Goal: Task Accomplishment & Management: Manage account settings

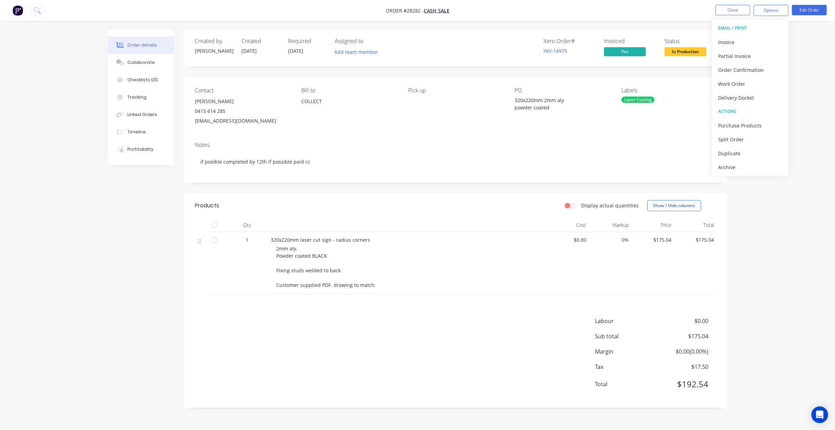
click at [19, 10] on img "button" at bounding box center [18, 10] width 10 height 10
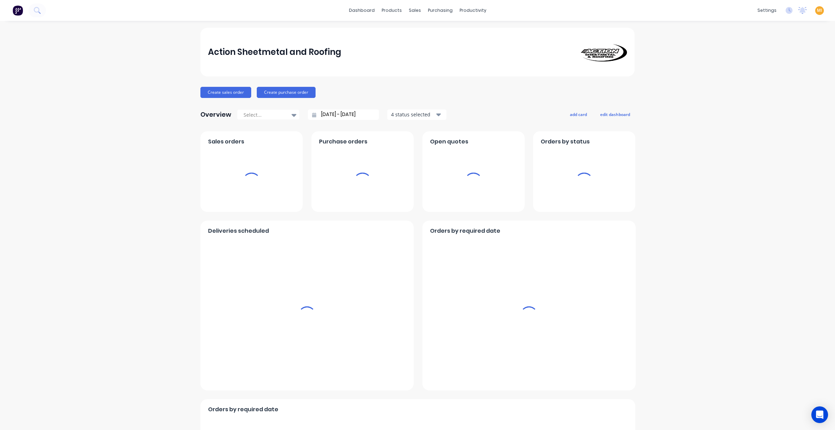
click at [816, 9] on span "MI" at bounding box center [818, 10] width 5 height 6
click at [791, 84] on button "Sign out" at bounding box center [823, 87] width 92 height 14
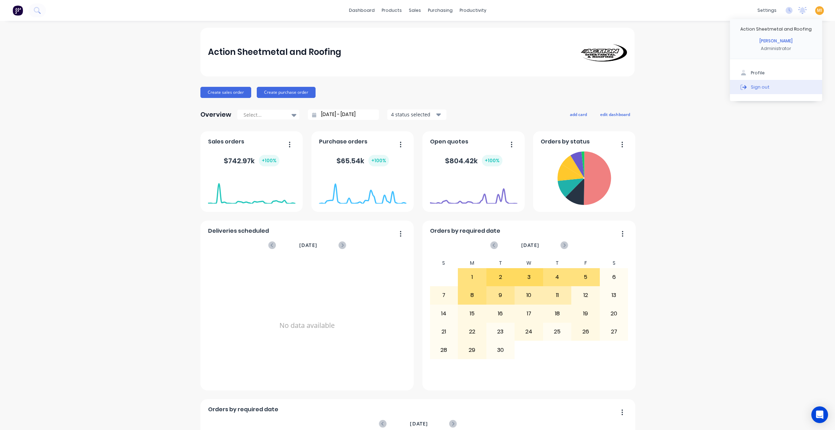
click at [750, 87] on div "Sign out" at bounding box center [759, 87] width 19 height 6
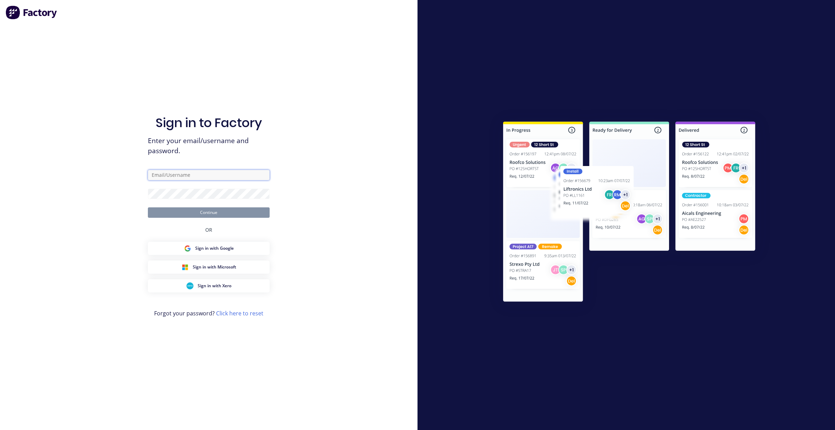
click at [176, 174] on input "text" at bounding box center [209, 175] width 122 height 10
type input "[EMAIL_ADDRESS][DOMAIN_NAME]"
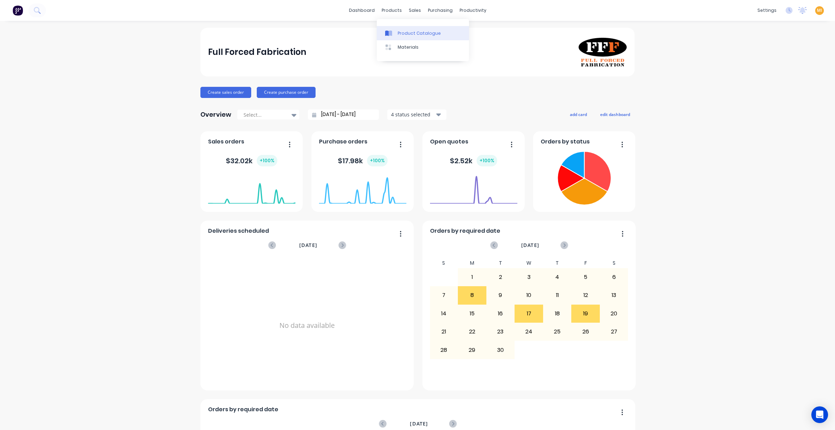
click at [403, 33] on div "Product Catalogue" at bounding box center [418, 33] width 43 height 6
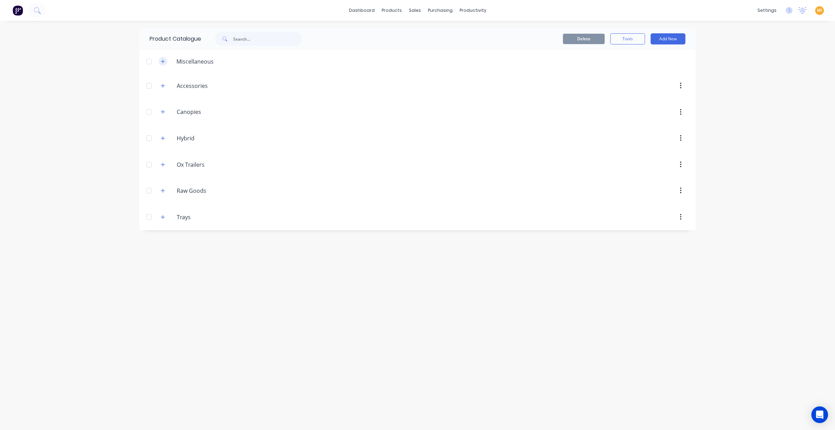
click at [162, 63] on icon "button" at bounding box center [163, 61] width 4 height 5
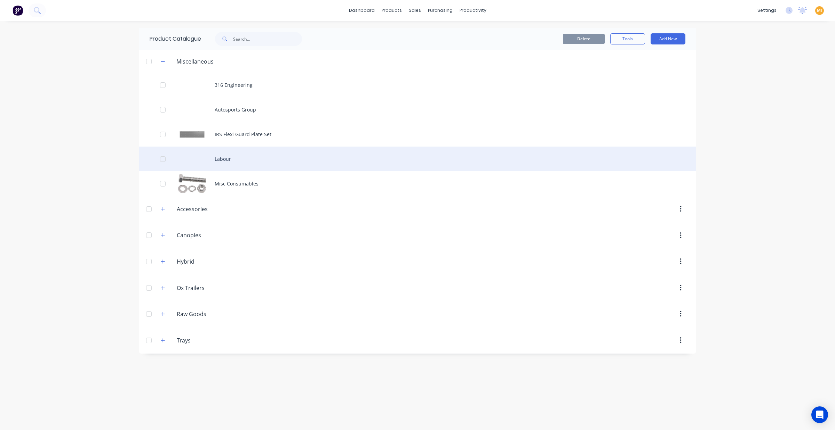
click at [196, 166] on div "Labour" at bounding box center [417, 159] width 556 height 25
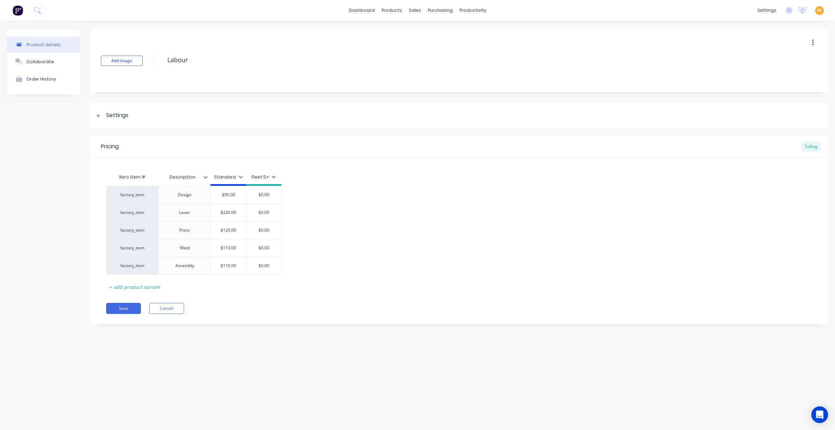
type textarea "x"
click at [175, 309] on button "Cancel" at bounding box center [166, 308] width 35 height 11
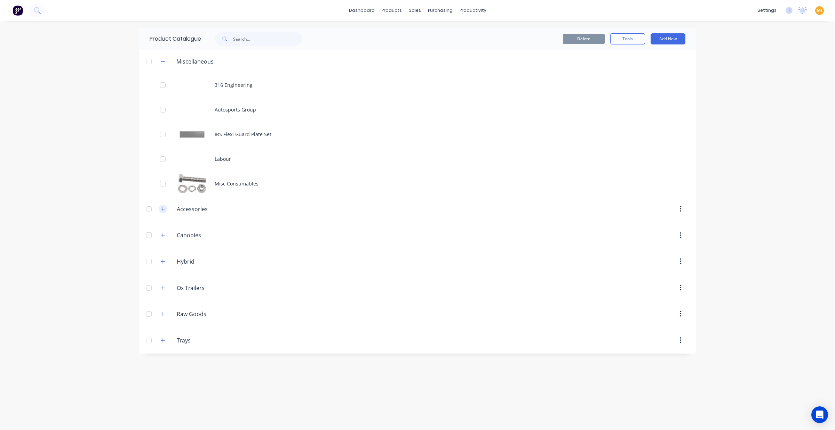
click at [161, 212] on button "button" at bounding box center [163, 209] width 9 height 9
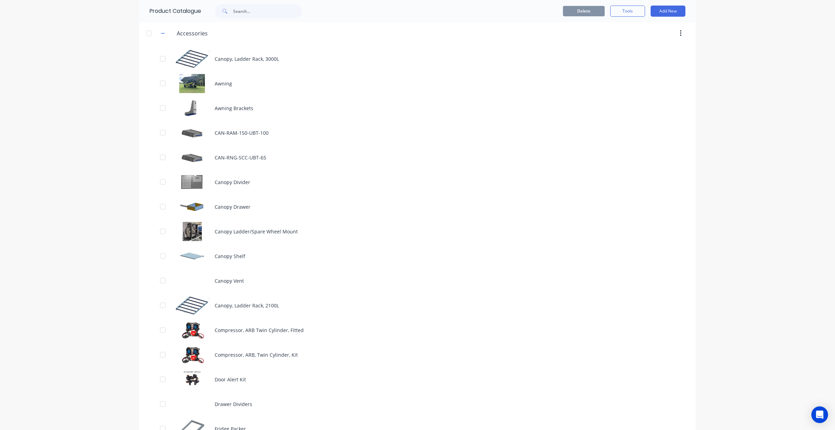
scroll to position [130, 0]
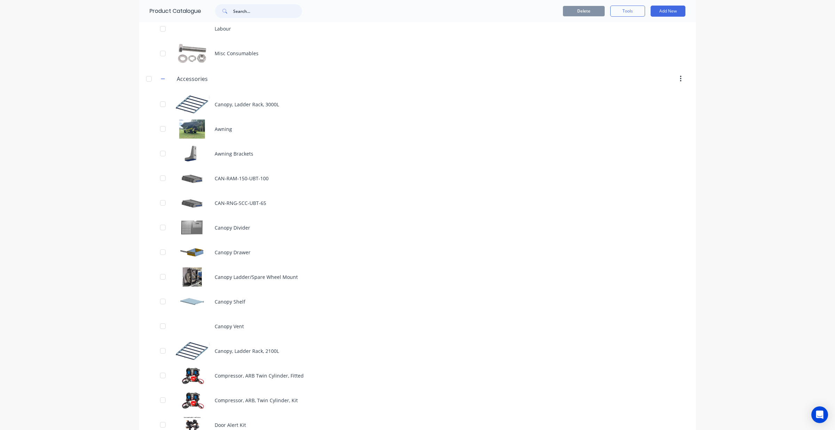
click at [252, 10] on input "text" at bounding box center [267, 11] width 69 height 14
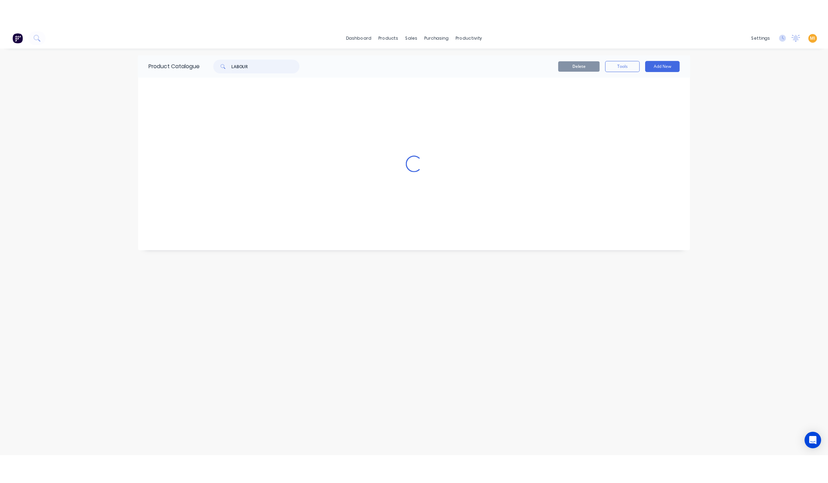
scroll to position [0, 0]
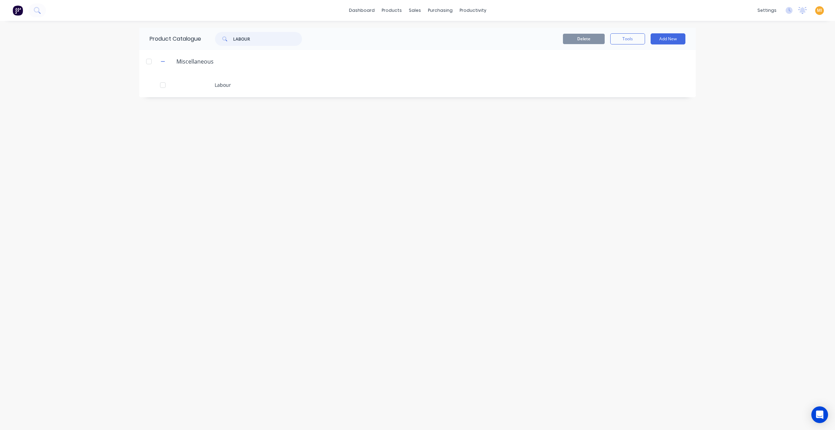
type input "LABOUR"
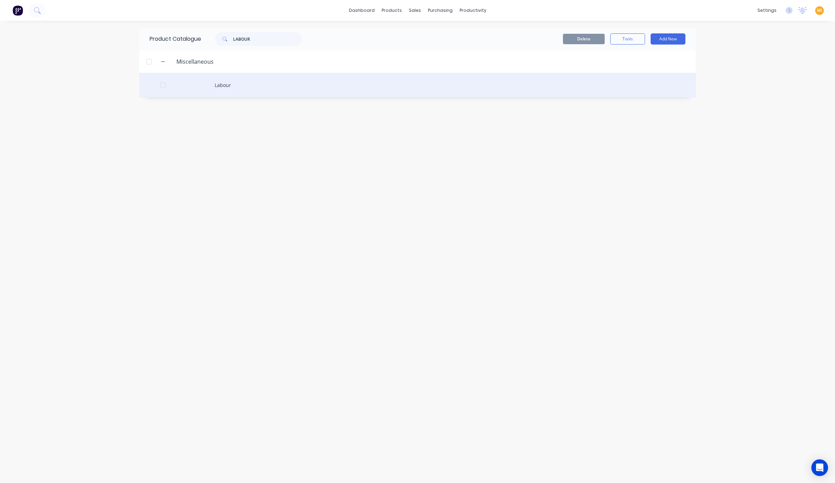
click at [227, 85] on div "Labour" at bounding box center [417, 85] width 556 height 25
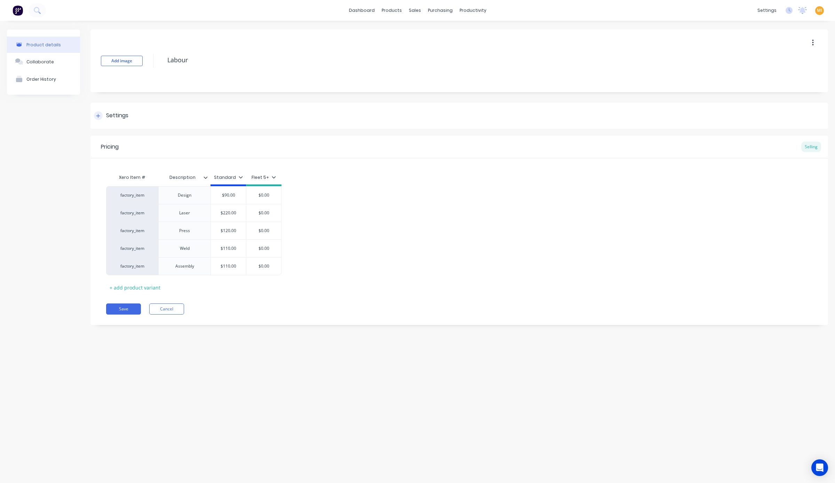
type textarea "x"
click at [164, 305] on button "Cancel" at bounding box center [166, 308] width 35 height 11
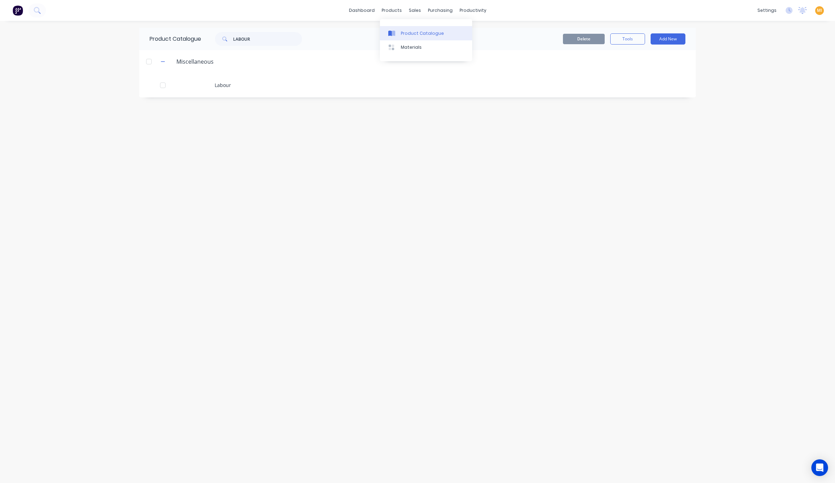
click at [400, 30] on link "Product Catalogue" at bounding box center [426, 33] width 92 height 14
click at [421, 34] on div at bounding box center [418, 33] width 10 height 6
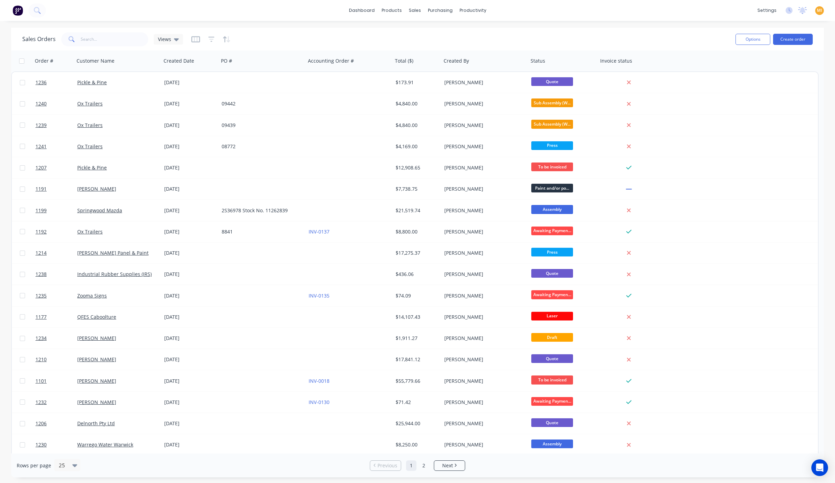
click at [375, 106] on div at bounding box center [349, 103] width 87 height 21
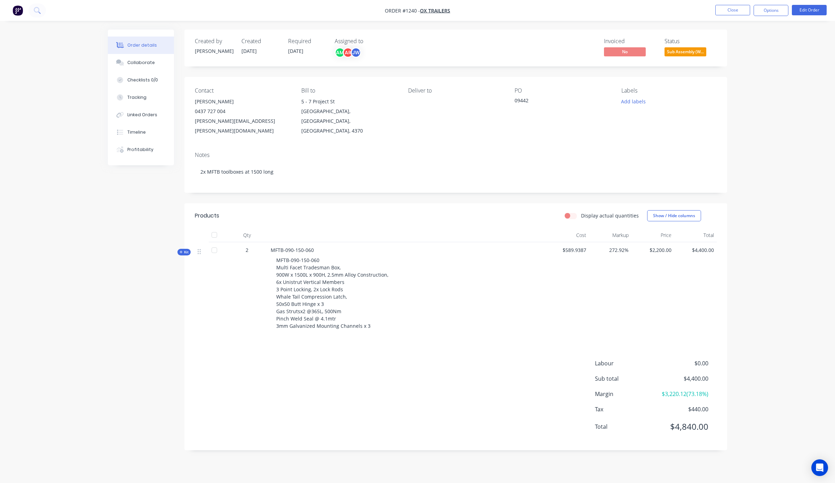
drag, startPoint x: 187, startPoint y: 242, endPoint x: 192, endPoint y: 237, distance: 6.9
click at [187, 249] on span "Kit" at bounding box center [183, 251] width 9 height 5
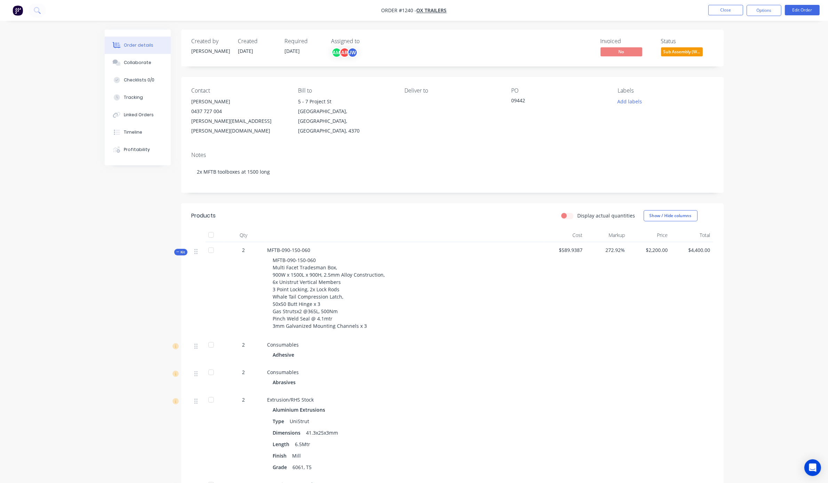
click at [181, 249] on span "Kit" at bounding box center [180, 251] width 9 height 5
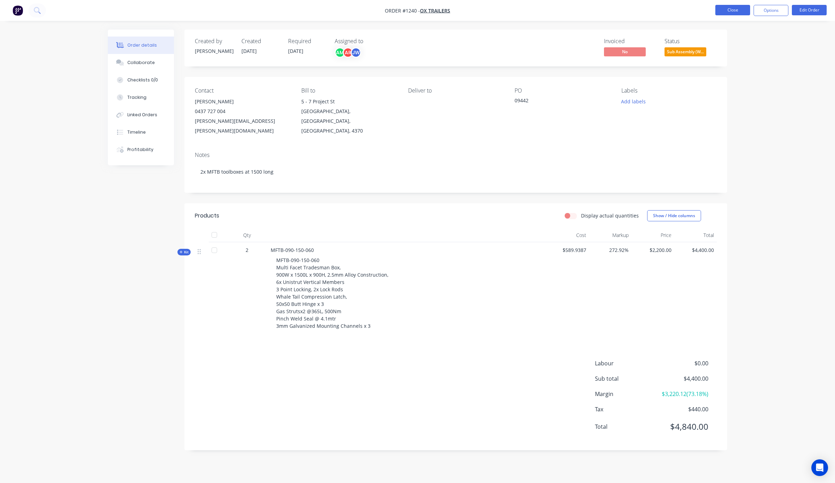
click at [736, 11] on button "Close" at bounding box center [732, 10] width 35 height 10
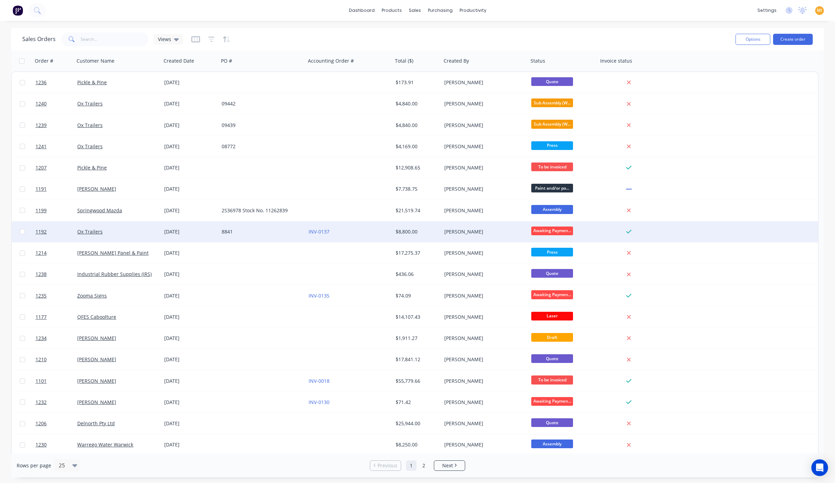
click at [427, 232] on div "$8,800.00" at bounding box center [415, 231] width 41 height 7
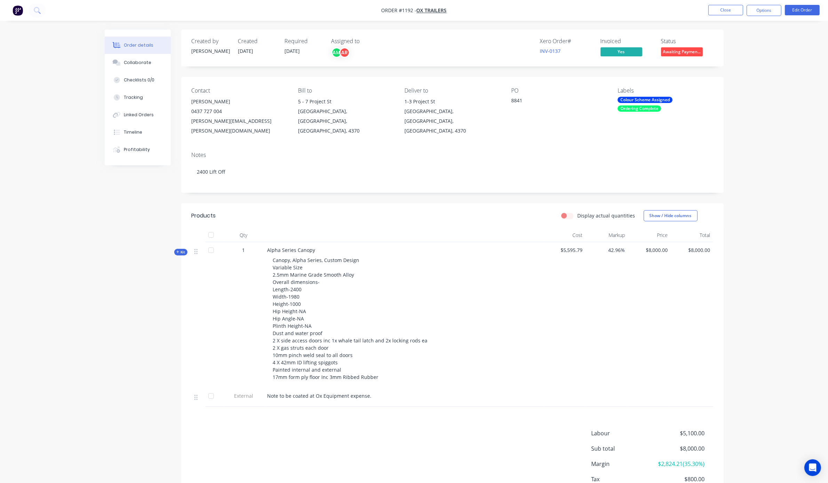
click at [182, 249] on span "Kit" at bounding box center [180, 251] width 9 height 5
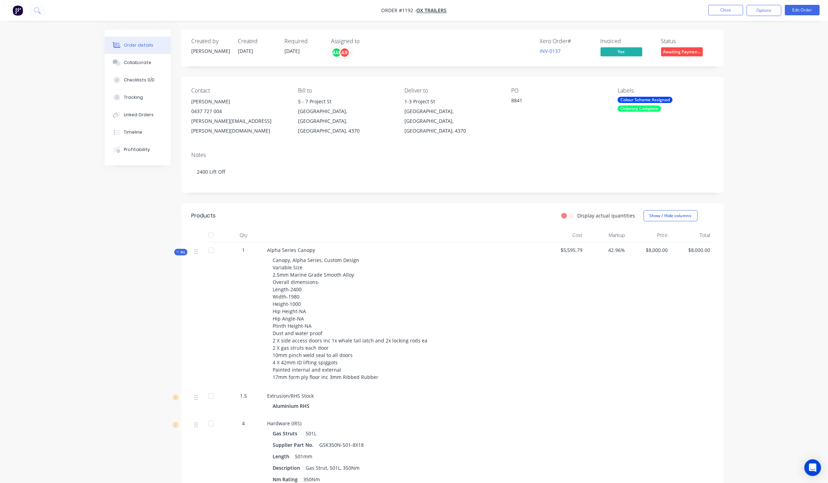
click at [181, 249] on span "Kit" at bounding box center [180, 251] width 9 height 5
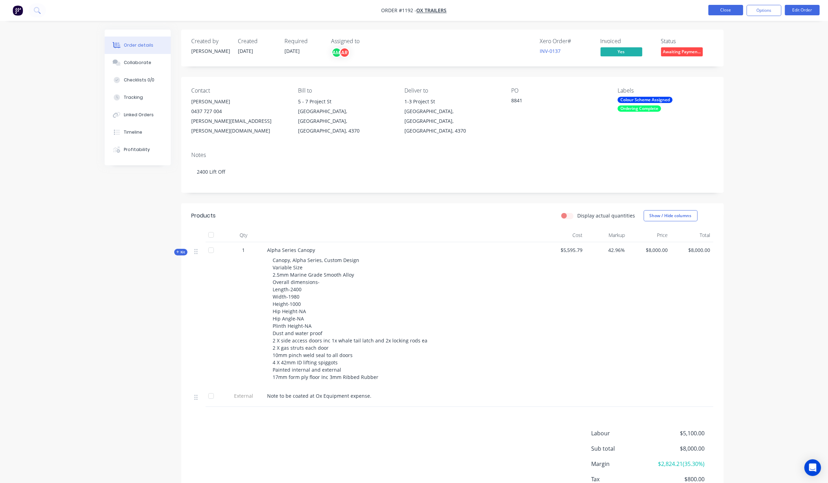
click at [724, 12] on button "Close" at bounding box center [725, 10] width 35 height 10
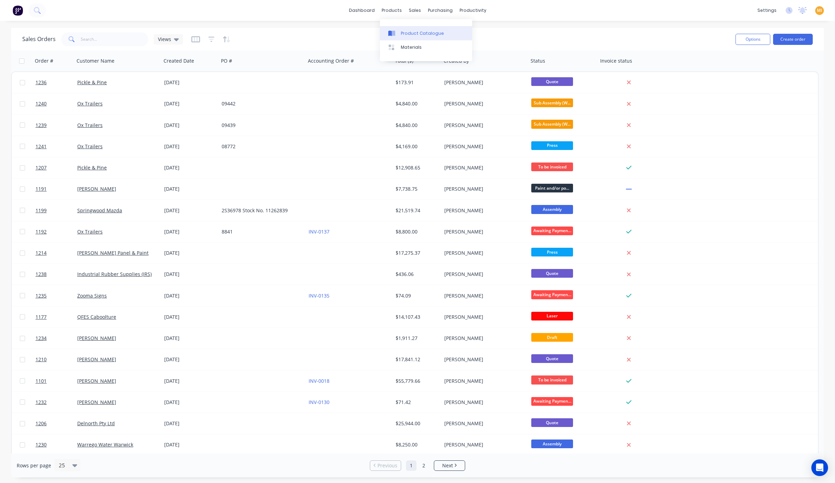
click at [396, 29] on link "Product Catalogue" at bounding box center [426, 33] width 92 height 14
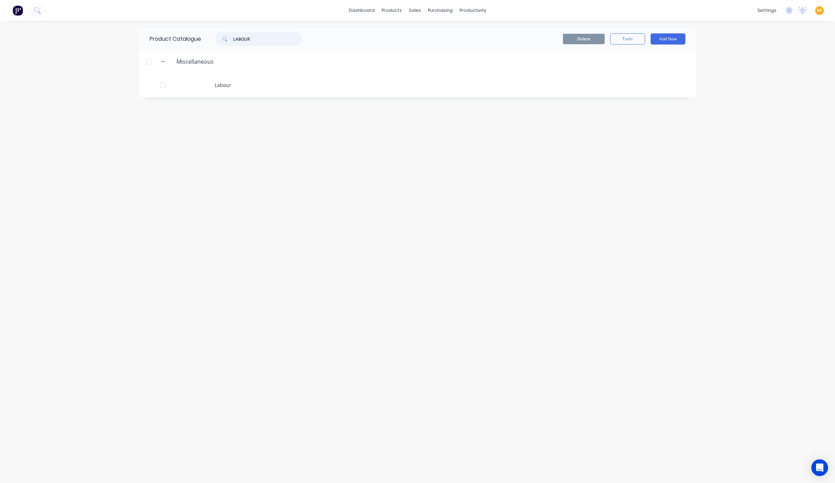
drag, startPoint x: 272, startPoint y: 39, endPoint x: 154, endPoint y: 35, distance: 117.6
click at [154, 35] on div "Product Catalogue LABOUR" at bounding box center [229, 39] width 180 height 22
click at [419, 32] on icon at bounding box center [416, 33] width 6 height 6
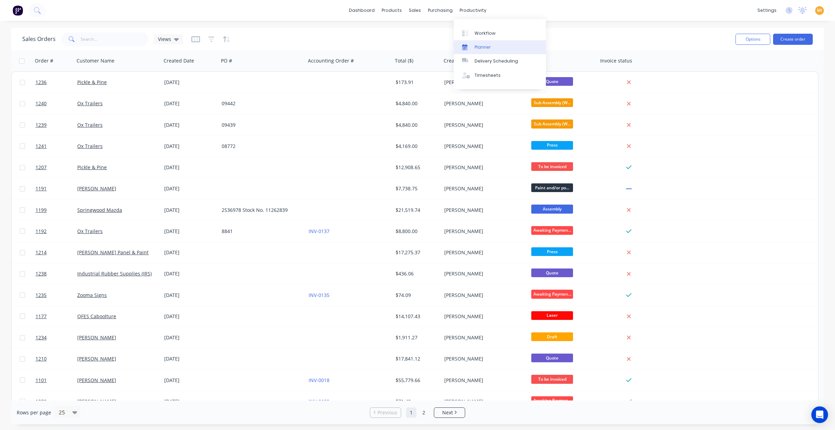
click at [477, 54] on link "Delivery Scheduling" at bounding box center [499, 61] width 92 height 14
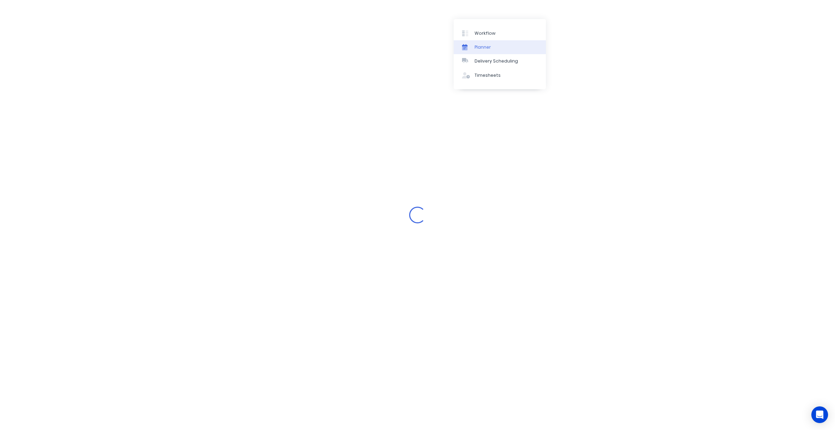
click at [477, 48] on div "Planner" at bounding box center [482, 47] width 16 height 6
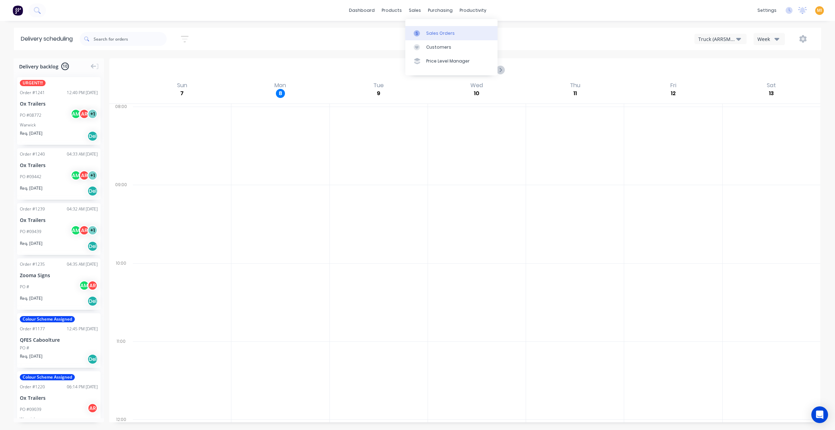
click at [427, 35] on div "Sales Orders" at bounding box center [440, 33] width 29 height 6
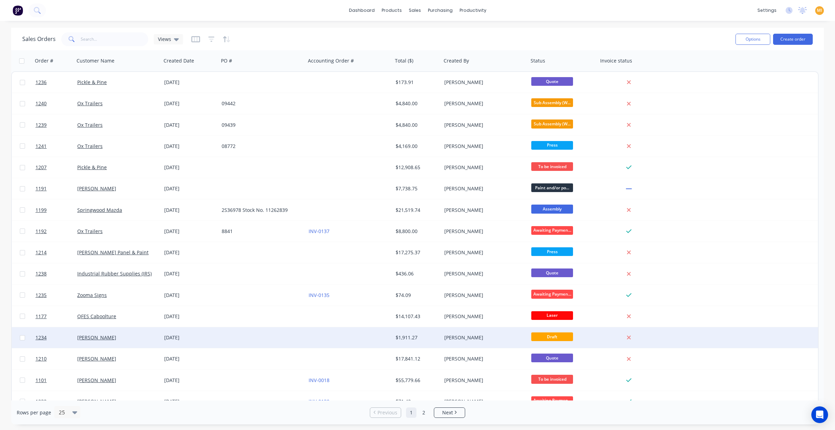
click at [397, 334] on div "$1,911.27" at bounding box center [417, 338] width 49 height 21
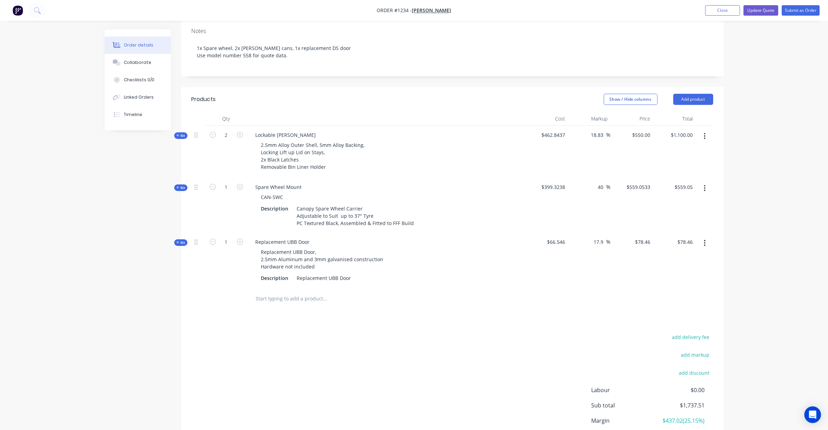
scroll to position [172, 0]
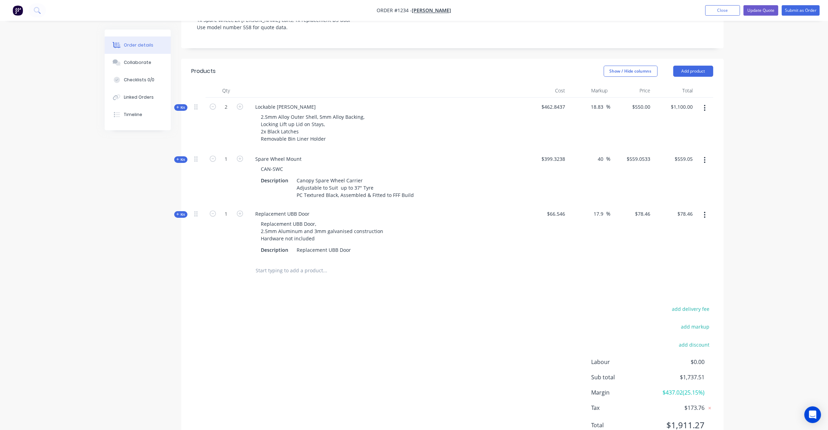
click at [698, 59] on header "Products Show / Hide columns Add product" at bounding box center [452, 71] width 542 height 25
click at [695, 66] on button "Add product" at bounding box center [693, 71] width 40 height 11
click at [674, 153] on div "Labour" at bounding box center [680, 158] width 54 height 10
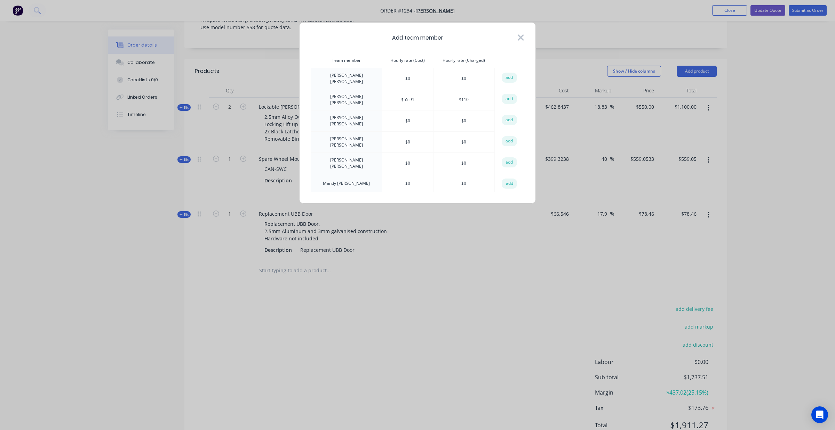
click at [517, 37] on icon at bounding box center [520, 38] width 7 height 10
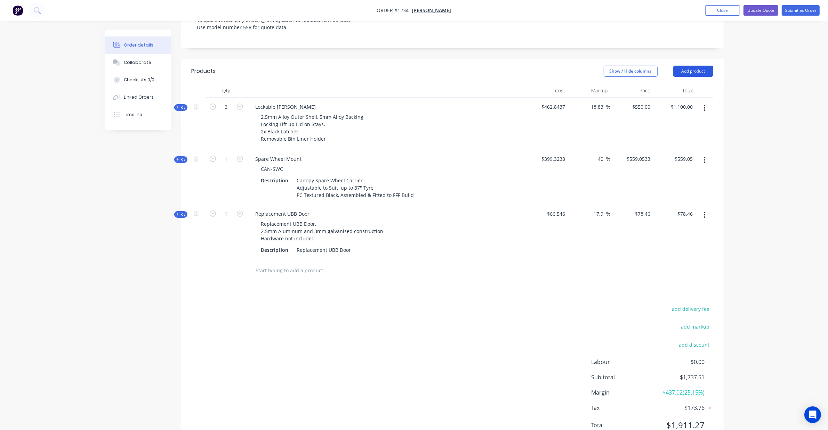
click at [687, 66] on button "Add product" at bounding box center [693, 71] width 40 height 11
click at [778, 140] on div "Order details Collaborate Checklists 0/0 Linked Orders Timeline Order details C…" at bounding box center [414, 144] width 828 height 632
click at [726, 13] on button "Close" at bounding box center [722, 10] width 35 height 10
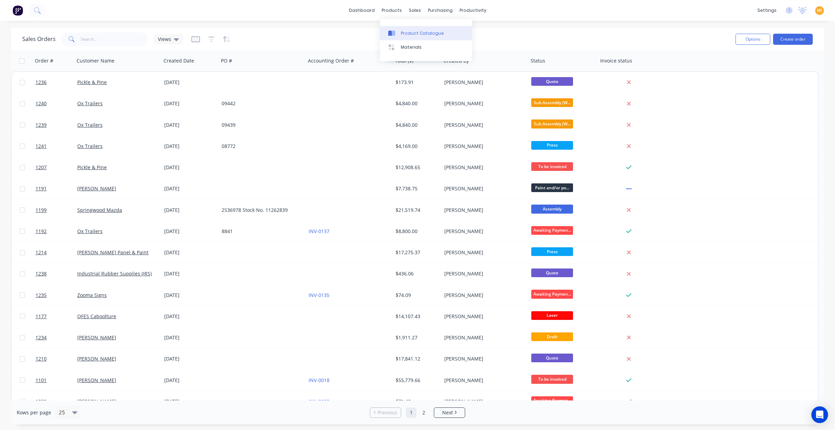
click at [404, 39] on link "Product Catalogue" at bounding box center [426, 33] width 92 height 14
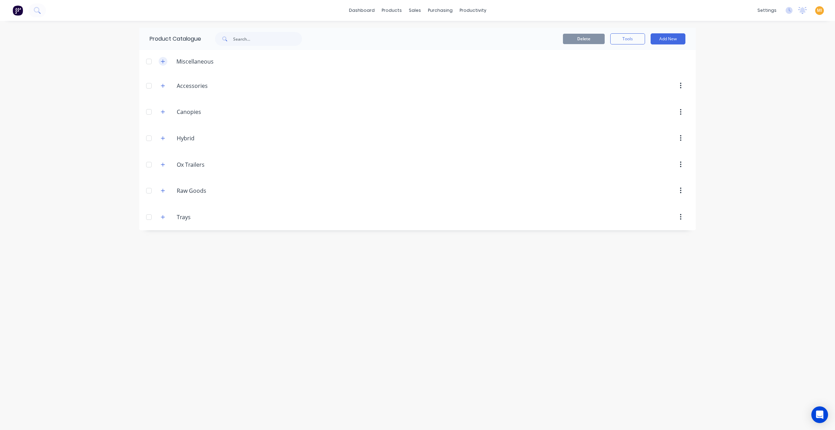
click at [159, 63] on button "button" at bounding box center [163, 61] width 9 height 9
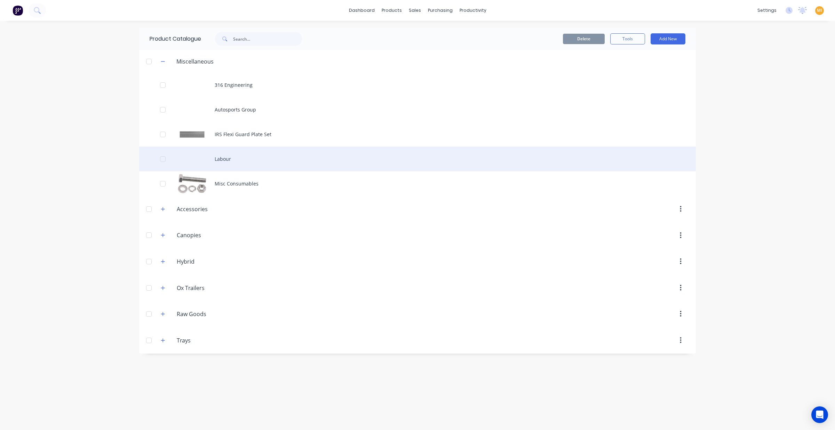
click at [236, 152] on div "Labour" at bounding box center [417, 159] width 556 height 25
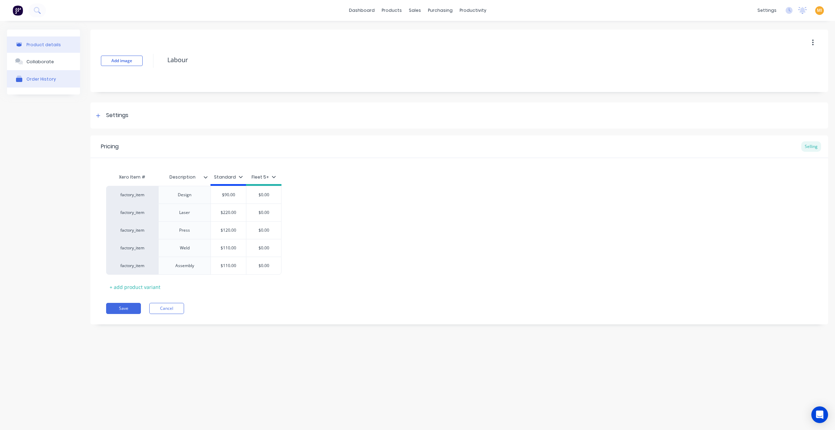
click at [60, 82] on button "Order History" at bounding box center [43, 78] width 73 height 17
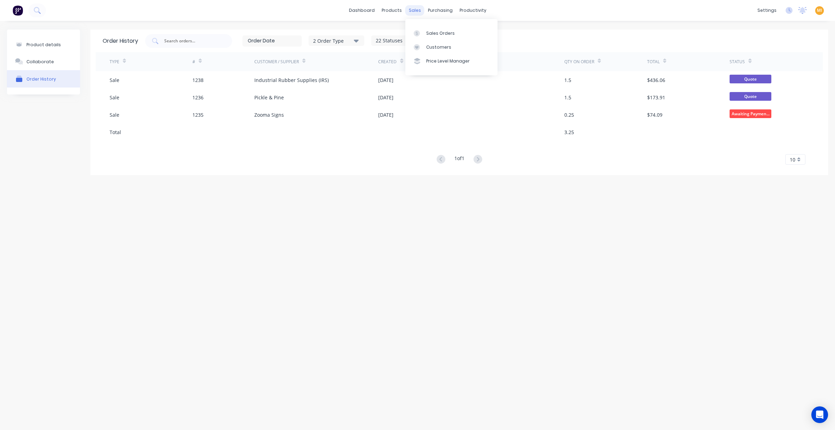
click at [415, 15] on div "sales" at bounding box center [414, 10] width 19 height 10
click at [427, 26] on link "Sales Orders" at bounding box center [451, 33] width 92 height 14
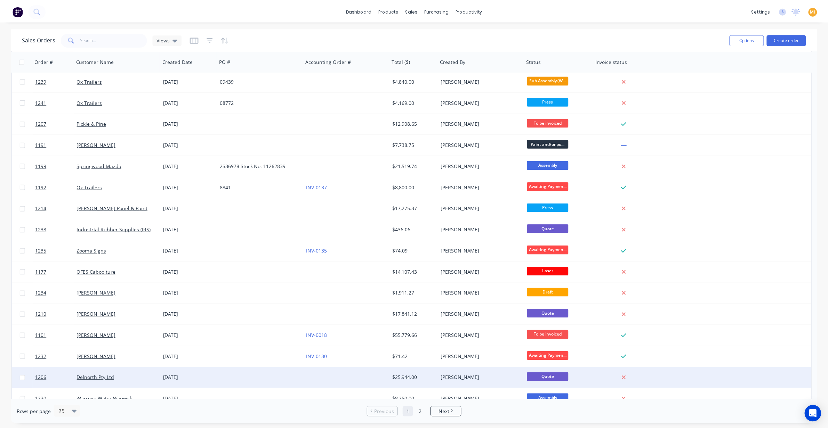
scroll to position [202, 0]
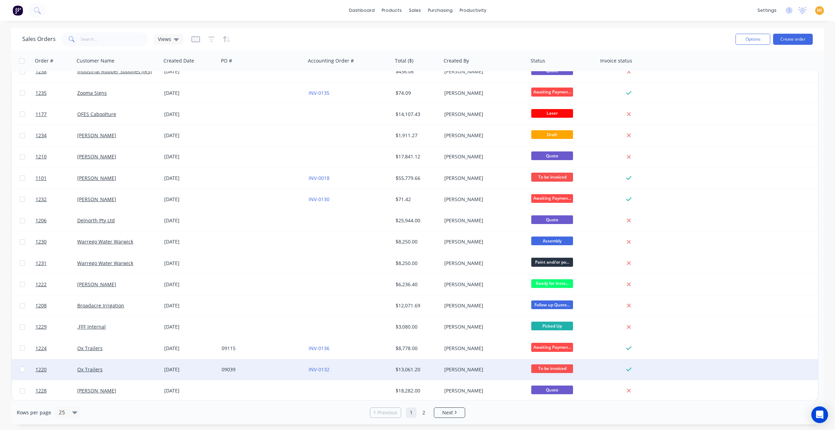
click at [168, 368] on div "31 Jul 2025" at bounding box center [190, 369] width 52 height 7
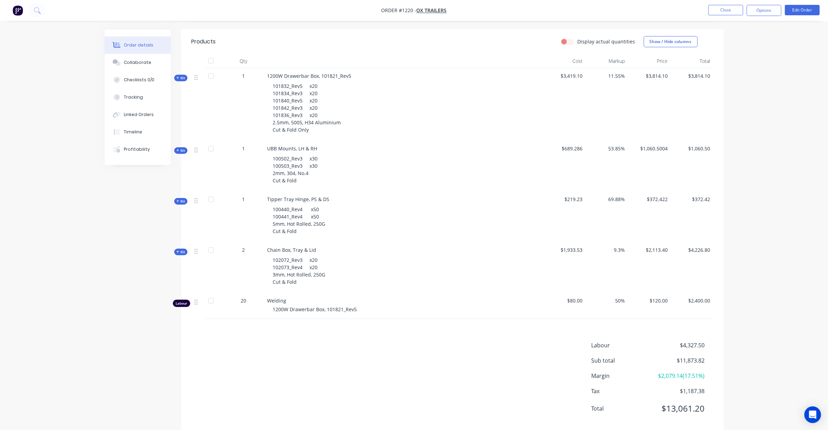
scroll to position [177, 0]
click at [181, 297] on div "Labour" at bounding box center [181, 300] width 17 height 7
click at [177, 248] on icon at bounding box center [177, 249] width 3 height 3
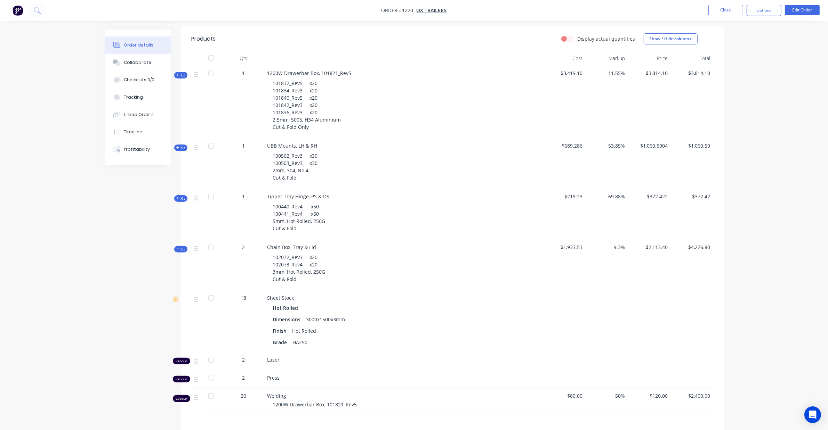
click at [177, 248] on icon at bounding box center [177, 249] width 3 height 3
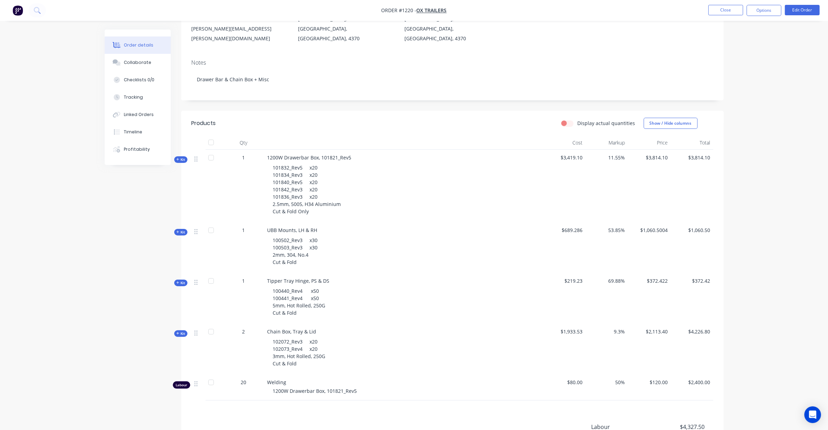
scroll to position [46, 0]
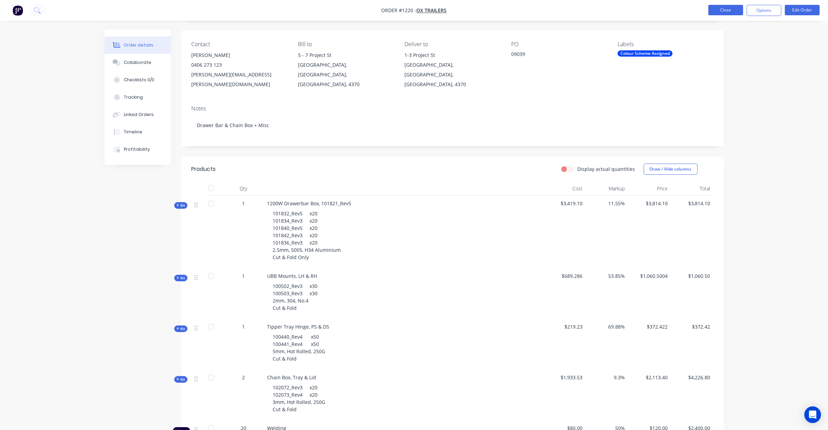
click at [726, 9] on button "Close" at bounding box center [725, 10] width 35 height 10
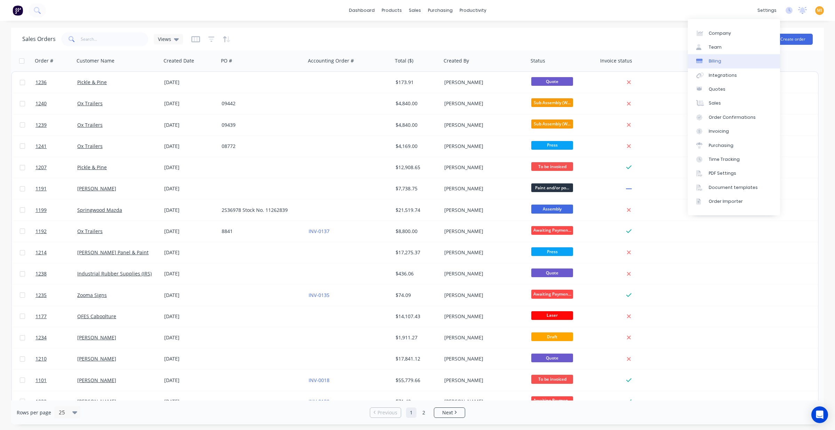
click at [734, 59] on link "Billing" at bounding box center [733, 61] width 92 height 14
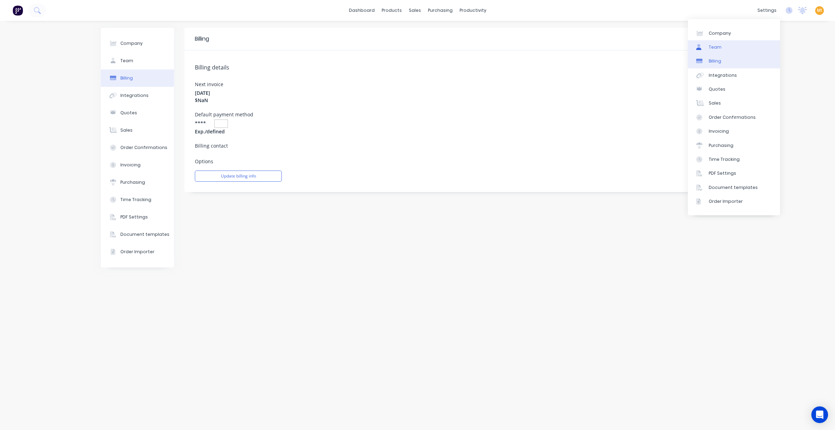
click at [724, 46] on link "Team" at bounding box center [733, 47] width 92 height 14
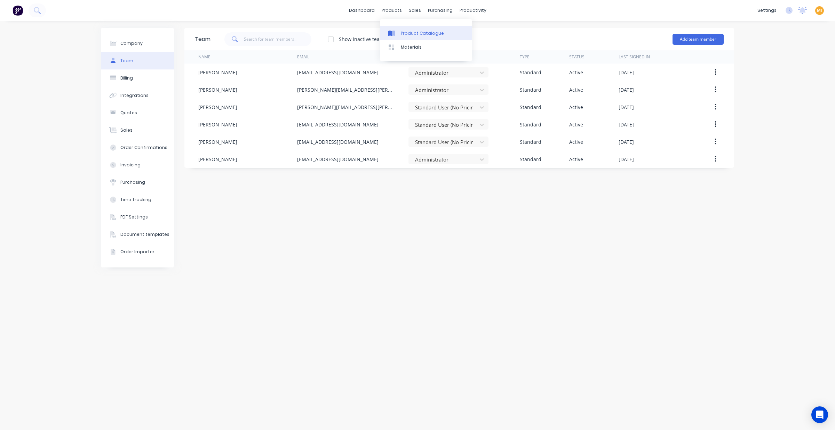
click at [406, 32] on div "Product Catalogue" at bounding box center [422, 33] width 43 height 6
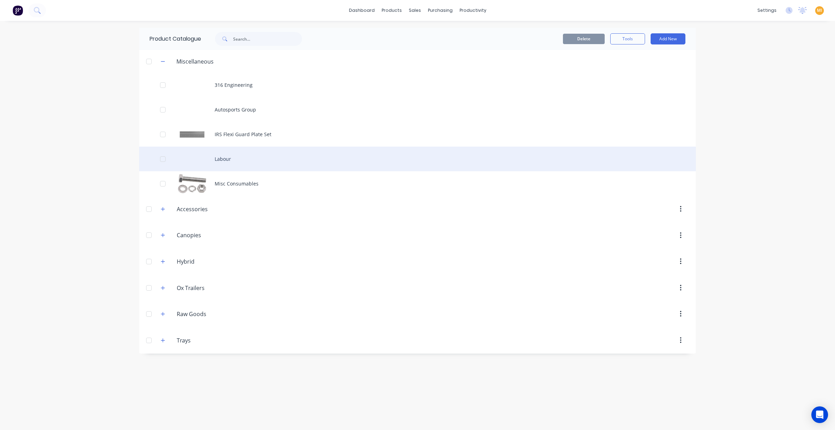
click at [243, 164] on div "Labour" at bounding box center [417, 159] width 556 height 25
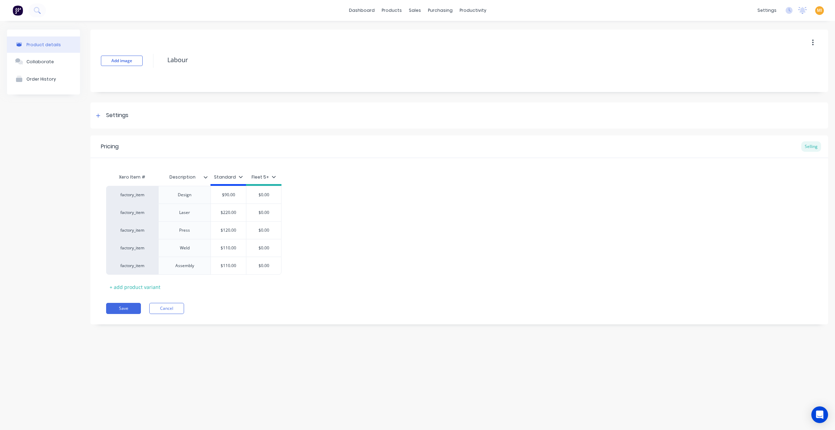
type textarea "x"
click at [732, 46] on link "Team" at bounding box center [733, 47] width 92 height 14
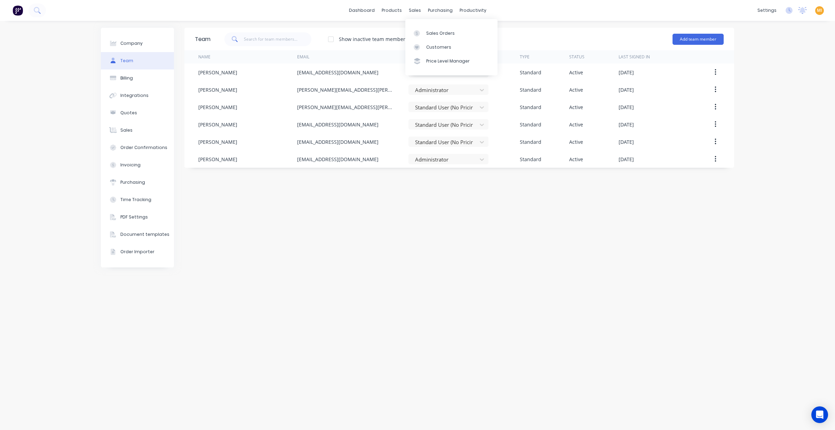
click at [421, 24] on div "Sales Orders Customers Price Level Manager" at bounding box center [451, 47] width 92 height 56
click at [420, 29] on link "Sales Orders" at bounding box center [451, 33] width 92 height 14
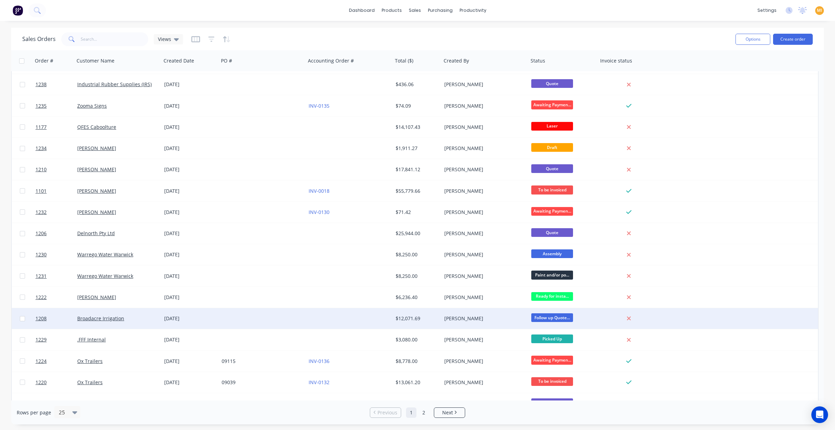
scroll to position [202, 0]
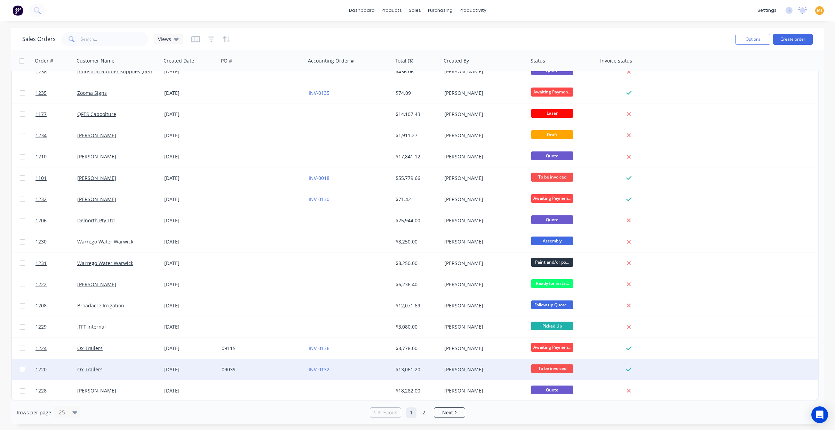
click at [483, 370] on div "[PERSON_NAME]" at bounding box center [482, 369] width 77 height 7
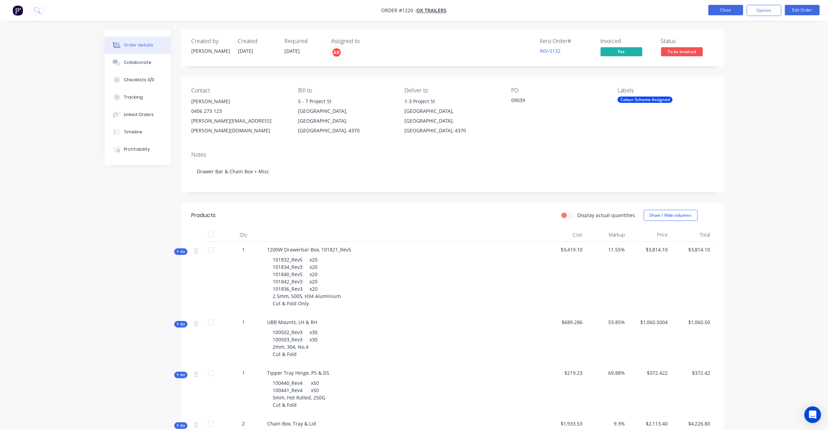
click at [720, 11] on button "Close" at bounding box center [725, 10] width 35 height 10
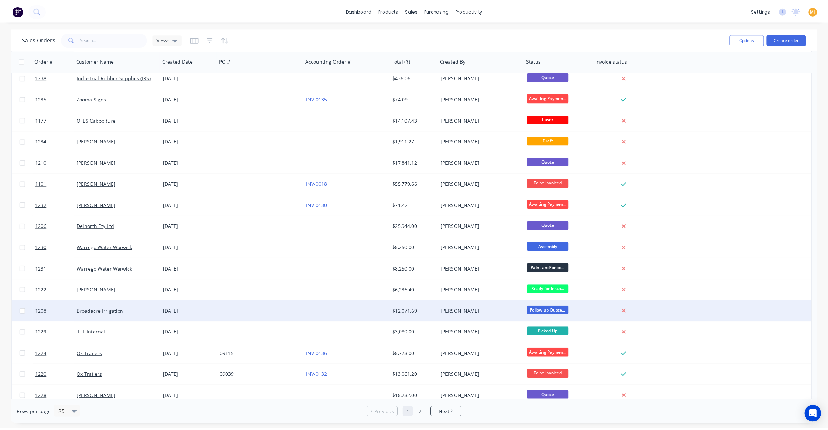
scroll to position [202, 0]
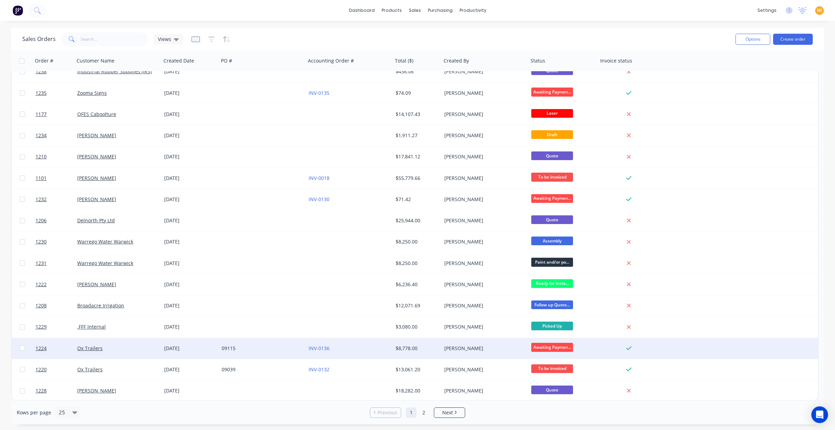
click at [286, 351] on div "09115" at bounding box center [259, 348] width 77 height 7
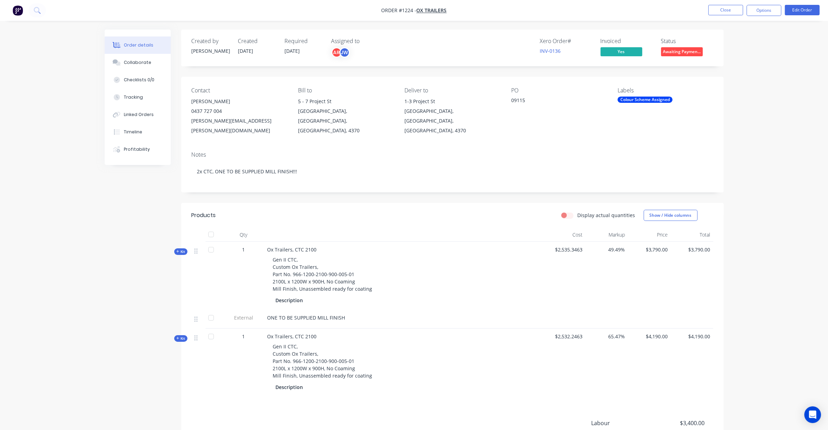
click at [715, 4] on nav "Order #1224 - Ox Trailers Close Options Edit Order" at bounding box center [414, 10] width 828 height 21
click at [712, 9] on button "Close" at bounding box center [725, 10] width 35 height 10
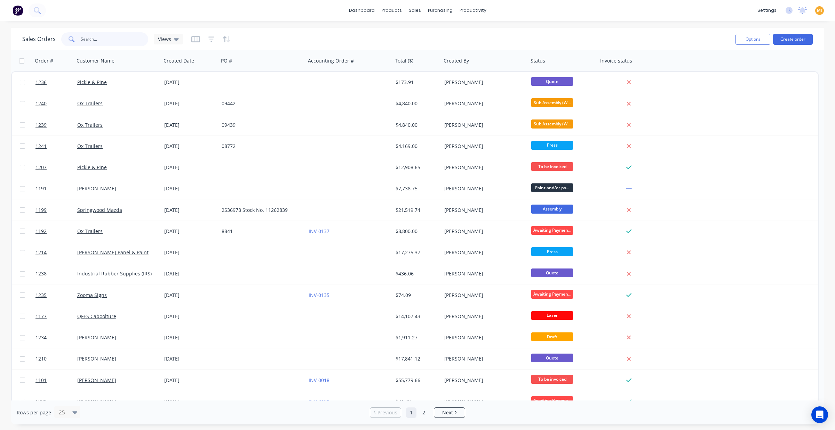
click at [93, 38] on input "text" at bounding box center [115, 39] width 68 height 14
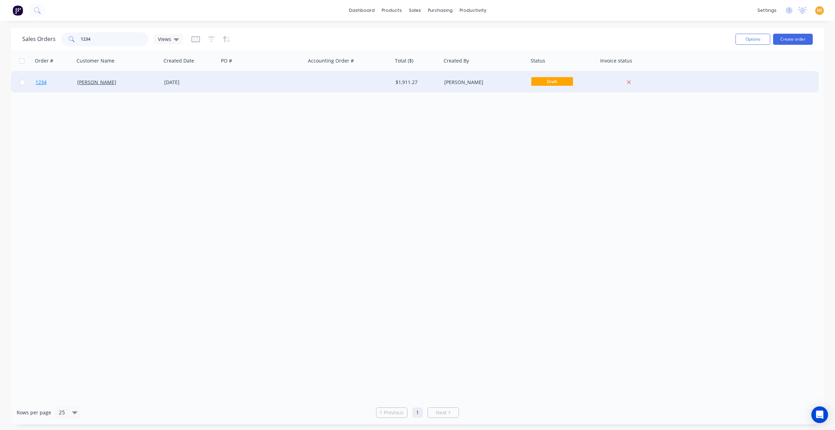
type input "1234"
click at [46, 72] on link "1234" at bounding box center [56, 82] width 42 height 21
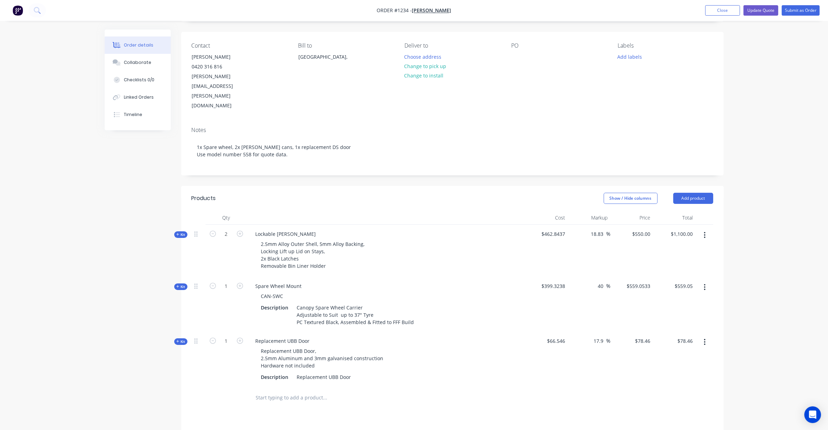
scroll to position [87, 0]
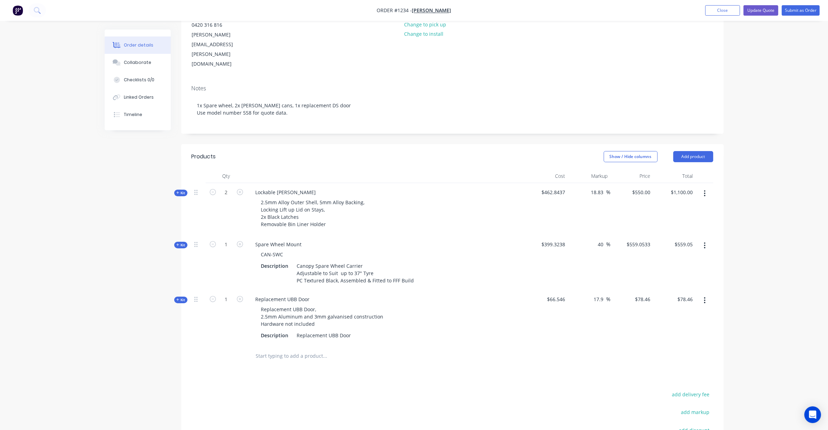
click at [181, 169] on div "Qty Cost Markup Price Total Kit 2 Lockable Jerry Can 2.5mm Alloy Outer Shell, 5…" at bounding box center [452, 268] width 542 height 199
click at [177, 191] on icon at bounding box center [177, 192] width 3 height 3
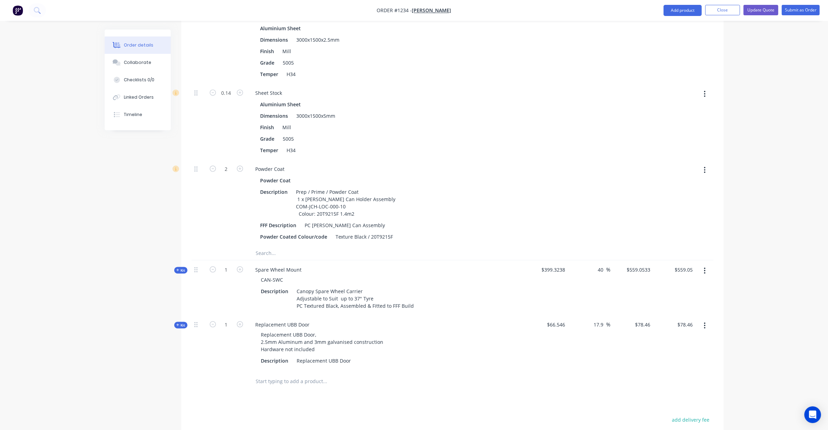
scroll to position [1174, 0]
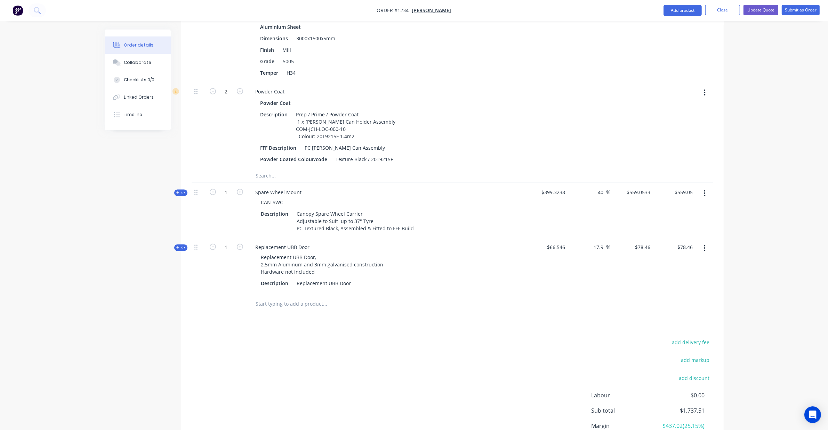
click at [186, 190] on div "Kit" at bounding box center [180, 193] width 13 height 7
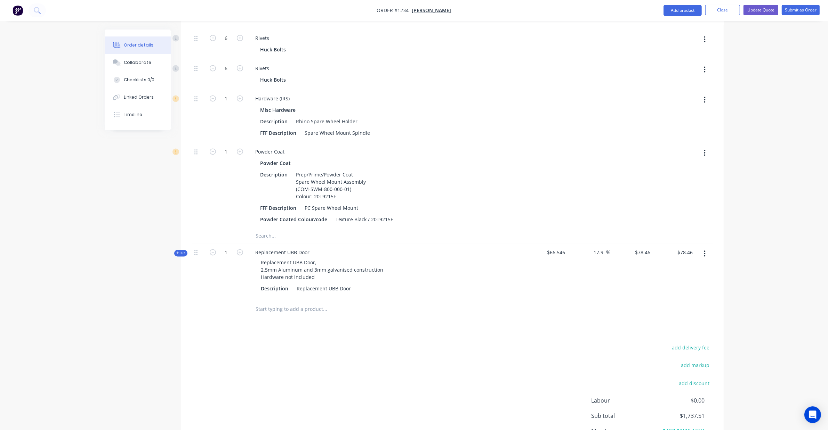
scroll to position [1814, 0]
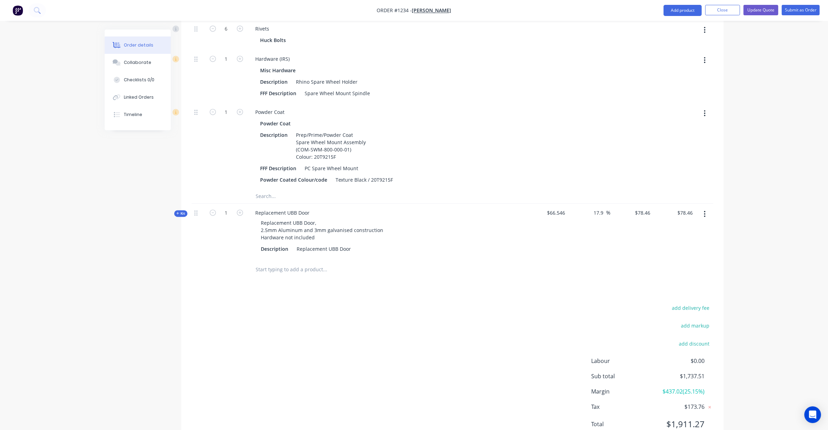
click at [181, 211] on span "Kit" at bounding box center [180, 213] width 9 height 5
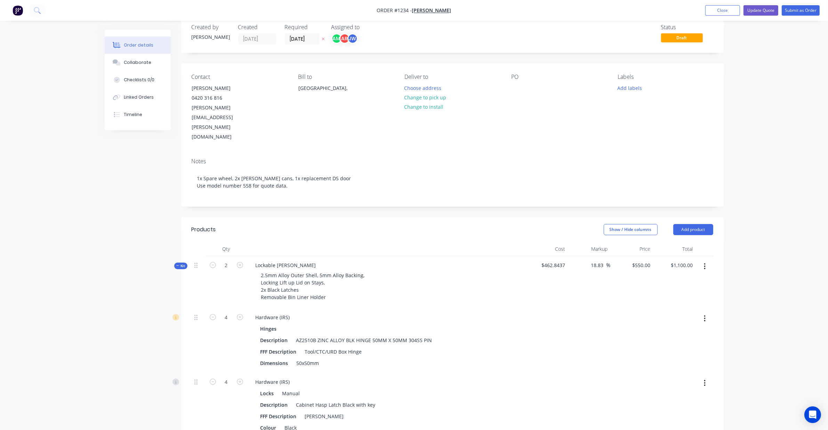
scroll to position [0, 0]
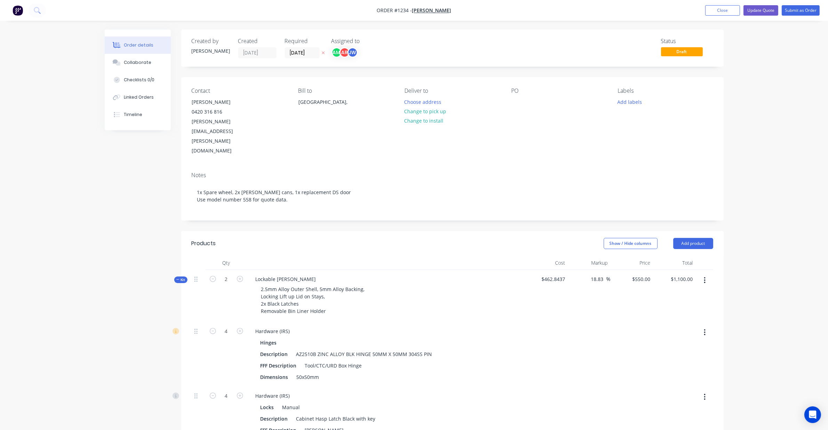
click at [477, 42] on div "Status Draft" at bounding box center [557, 48] width 312 height 21
click at [710, 10] on button "Close" at bounding box center [722, 10] width 35 height 10
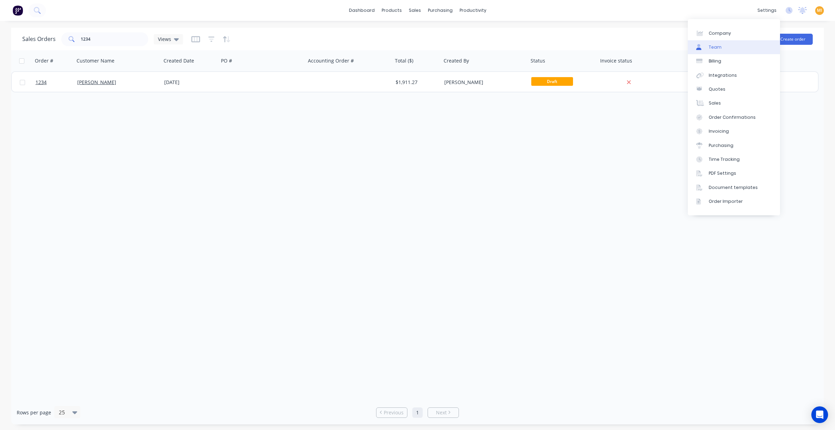
click at [724, 51] on link "Team" at bounding box center [733, 47] width 92 height 14
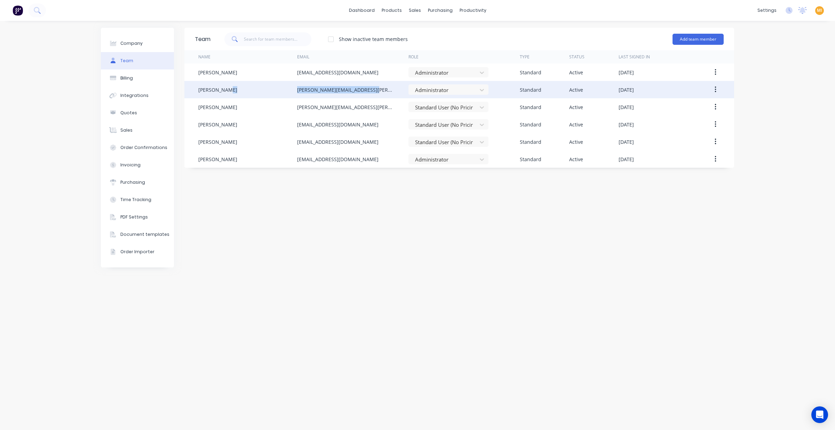
drag, startPoint x: 374, startPoint y: 89, endPoint x: 271, endPoint y: 92, distance: 103.3
click at [271, 92] on div "Andrew Ryan andrew.ryan@fullforced.com.au Administrator Standard Active Septemb…" at bounding box center [458, 89] width 549 height 17
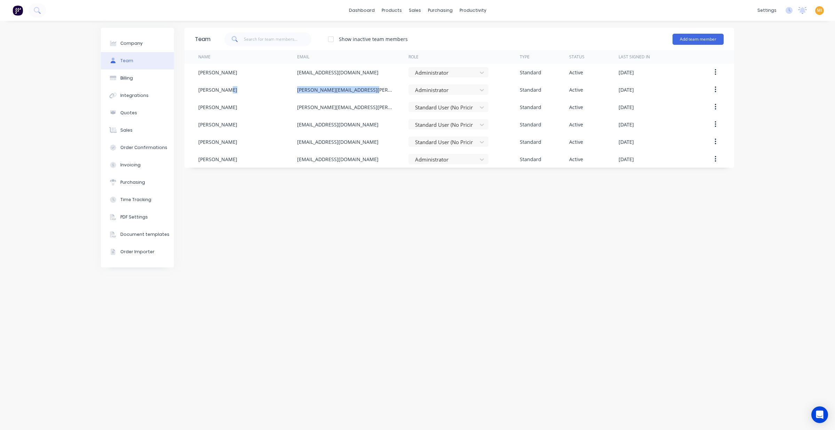
copy div "[PERSON_NAME][EMAIL_ADDRESS][PERSON_NAME][DOMAIN_NAME]"
click at [430, 37] on link "Sales Orders" at bounding box center [451, 33] width 92 height 14
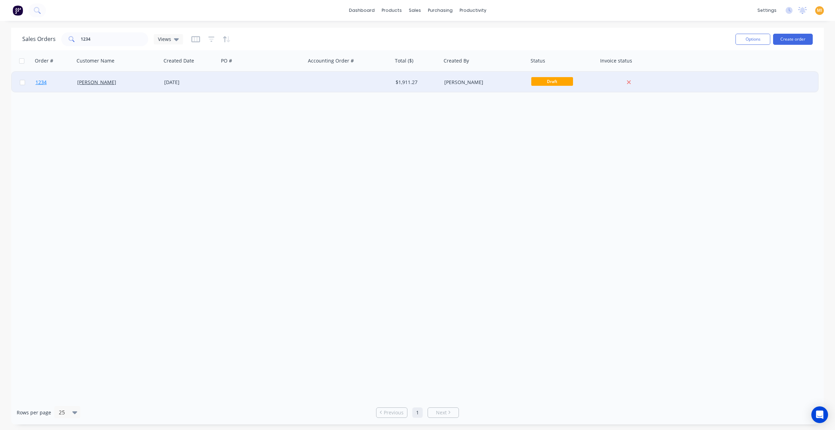
click at [58, 82] on link "1234" at bounding box center [56, 82] width 42 height 21
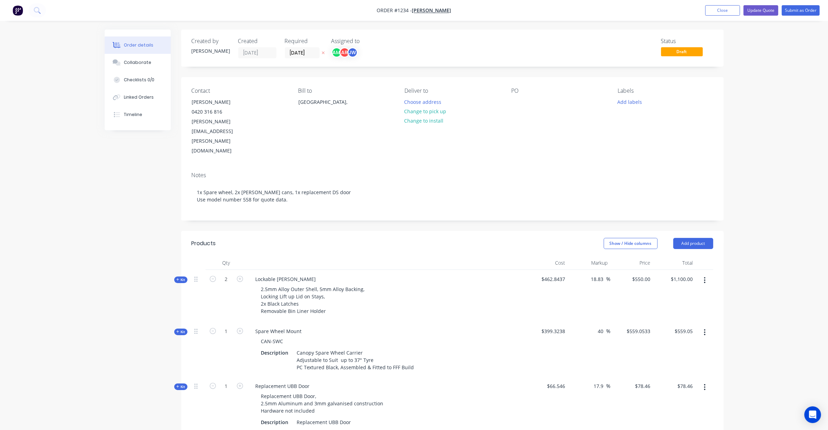
click at [140, 124] on div "Order details Collaborate Checklists 0/0 Linked Orders Timeline" at bounding box center [138, 80] width 66 height 101
click at [150, 114] on button "Timeline" at bounding box center [138, 114] width 66 height 17
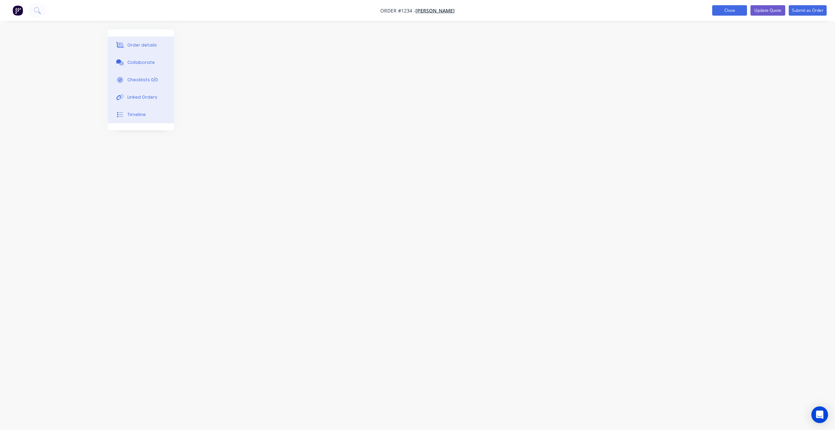
click at [727, 13] on button "Close" at bounding box center [729, 10] width 35 height 10
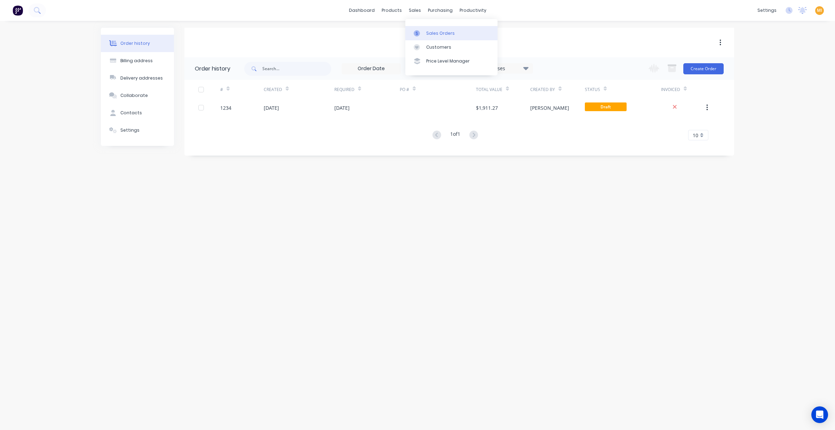
click at [428, 29] on link "Sales Orders" at bounding box center [451, 33] width 92 height 14
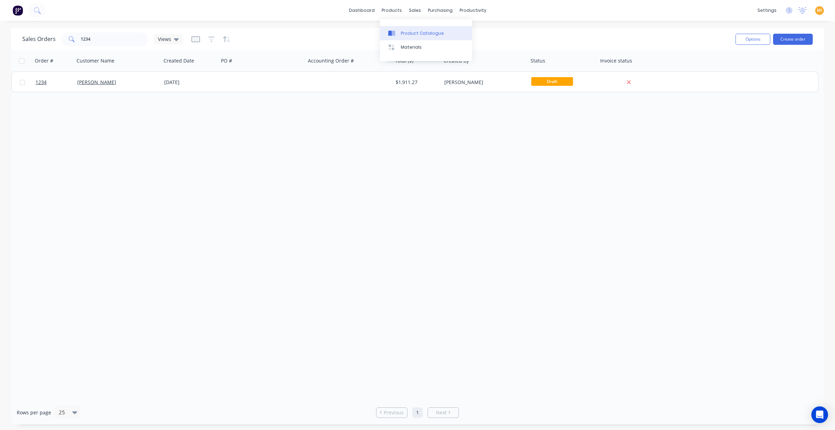
click at [405, 30] on div "Product Catalogue" at bounding box center [422, 33] width 43 height 6
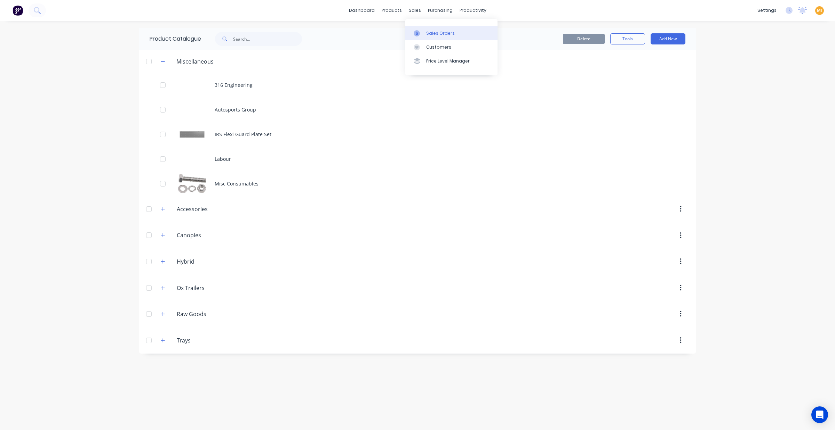
click at [421, 27] on link "Sales Orders" at bounding box center [451, 33] width 92 height 14
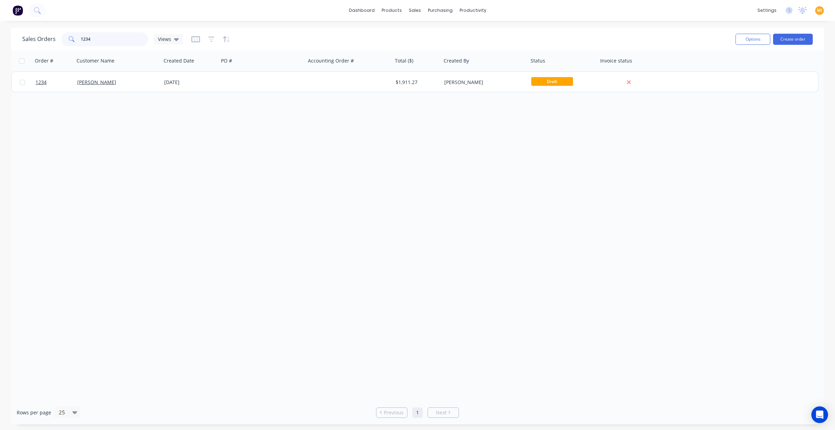
drag, startPoint x: 119, startPoint y: 41, endPoint x: -17, endPoint y: 35, distance: 136.4
click at [0, 35] on html "dashboard products sales purchasing productivity dashboard products Product Cat…" at bounding box center [417, 215] width 835 height 430
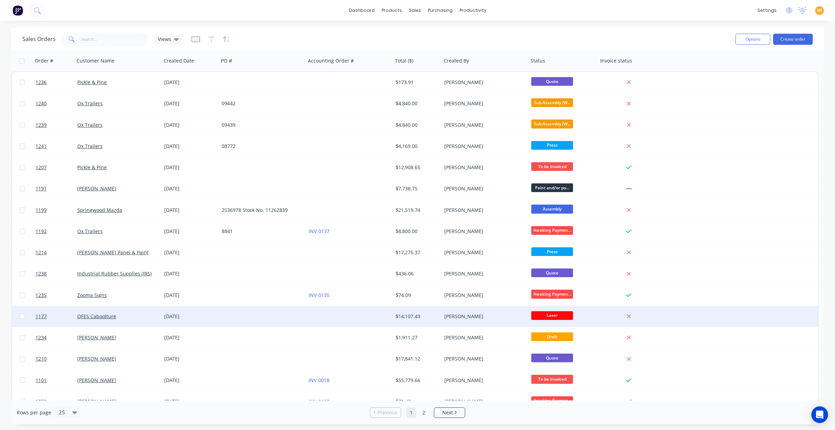
click at [492, 319] on div "[PERSON_NAME]" at bounding box center [482, 316] width 77 height 7
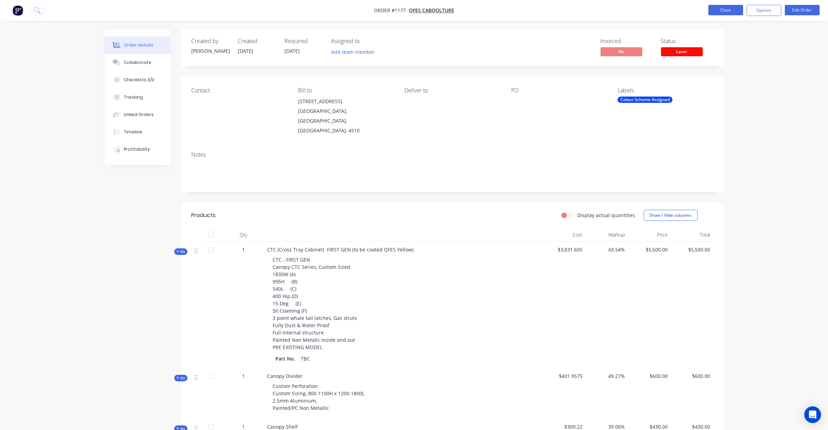
click at [727, 10] on button "Close" at bounding box center [725, 10] width 35 height 10
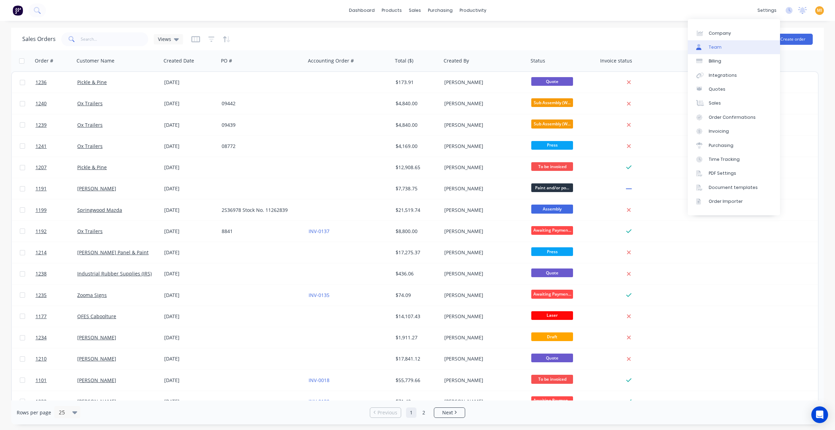
click at [731, 46] on link "Team" at bounding box center [733, 47] width 92 height 14
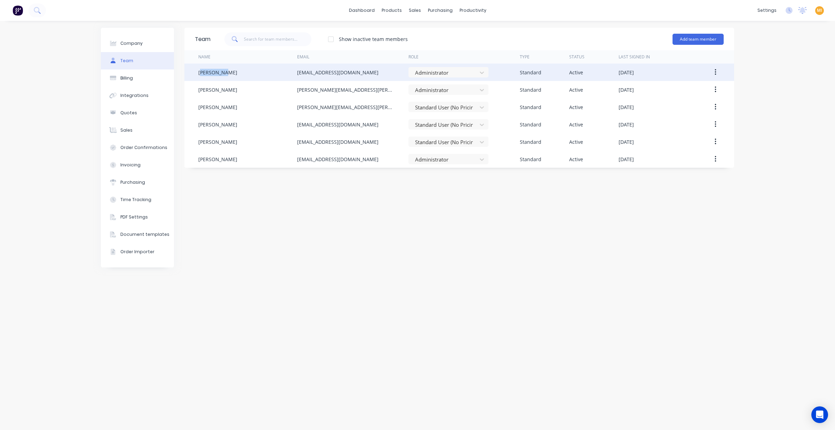
drag, startPoint x: 249, startPoint y: 73, endPoint x: 200, endPoint y: 73, distance: 49.0
click at [200, 73] on div "[PERSON_NAME]" at bounding box center [247, 72] width 99 height 17
click at [200, 73] on div "[PERSON_NAME]" at bounding box center [217, 72] width 39 height 7
drag, startPoint x: 353, startPoint y: 71, endPoint x: 280, endPoint y: 73, distance: 73.1
click at [280, 73] on div "Aaron Mack admin@fullforced.com.au Administrator Standard Active September 8th …" at bounding box center [458, 72] width 549 height 17
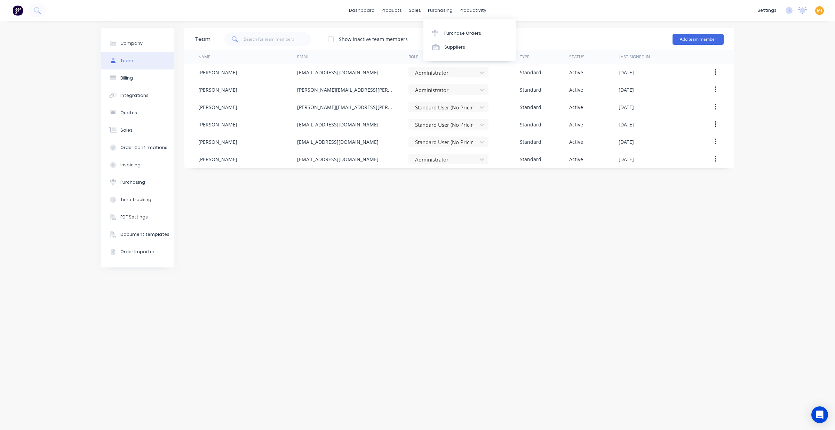
click at [429, 25] on div "Purchase Orders Suppliers" at bounding box center [469, 40] width 92 height 42
click at [422, 32] on div at bounding box center [418, 33] width 10 height 6
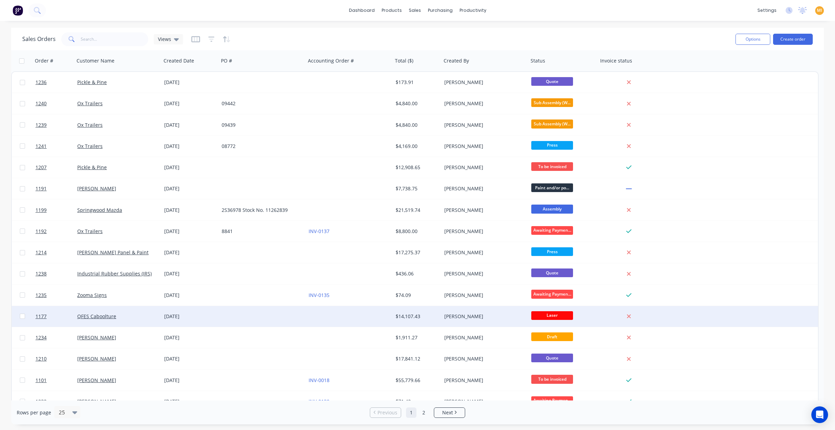
click at [237, 315] on div at bounding box center [262, 316] width 87 height 21
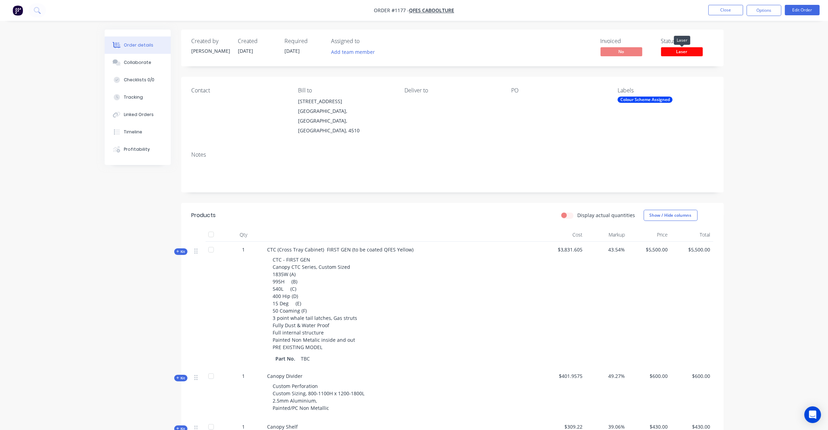
click at [684, 50] on span "Laser" at bounding box center [682, 51] width 42 height 9
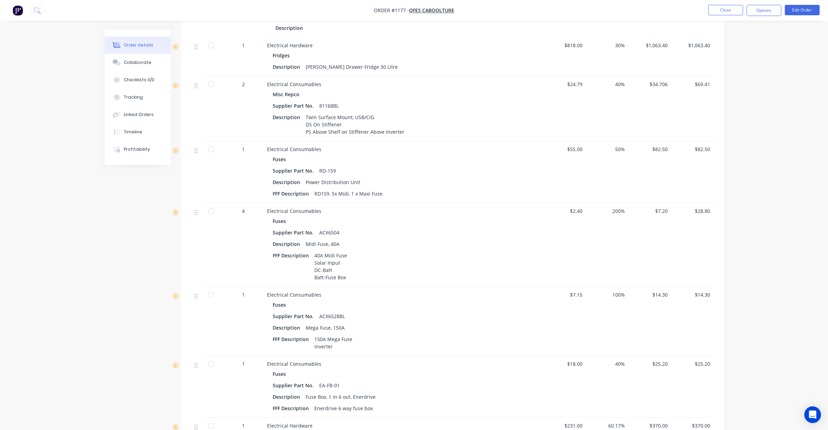
scroll to position [478, 0]
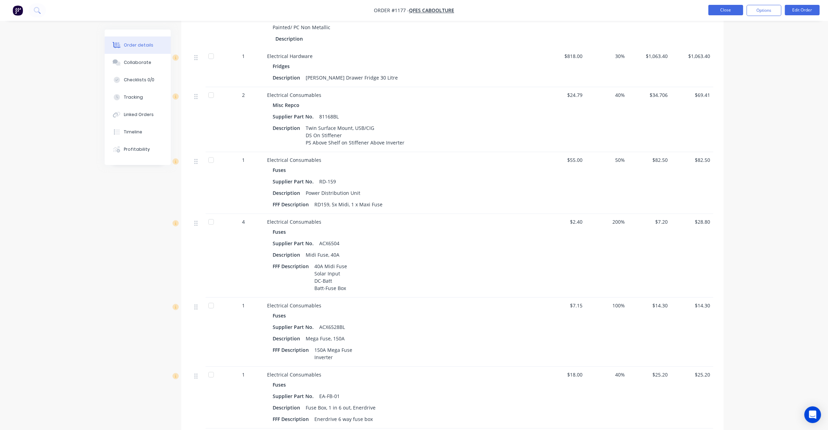
click at [720, 10] on button "Close" at bounding box center [725, 10] width 35 height 10
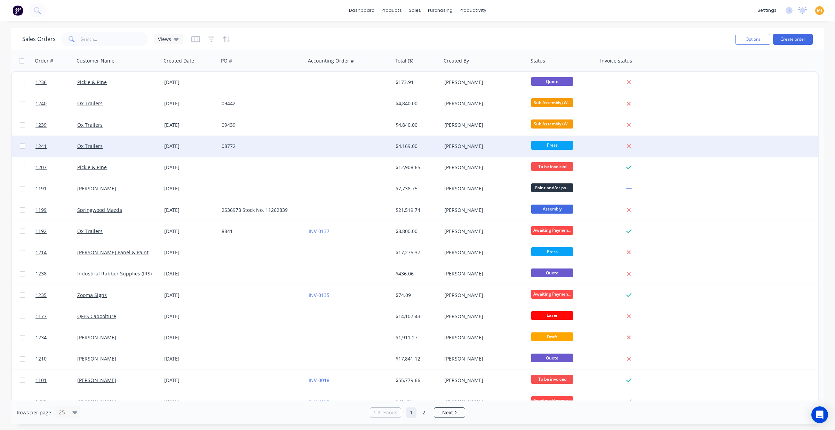
click at [117, 143] on div "Ox Trailers" at bounding box center [115, 146] width 77 height 7
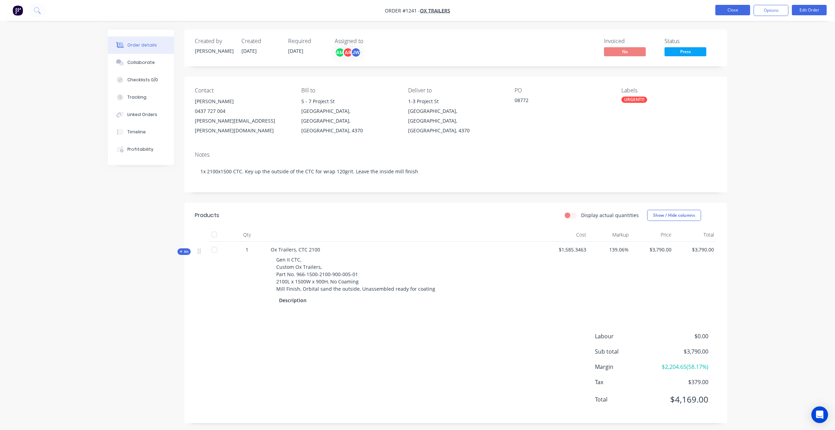
click at [734, 12] on button "Close" at bounding box center [732, 10] width 35 height 10
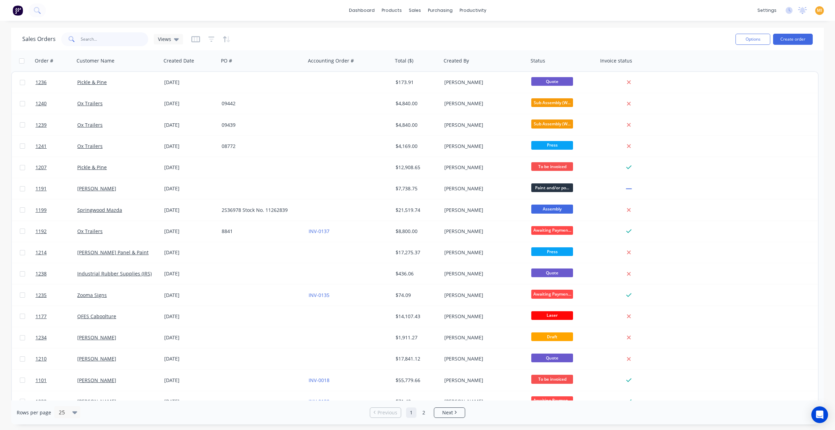
click at [93, 42] on input "text" at bounding box center [115, 39] width 68 height 14
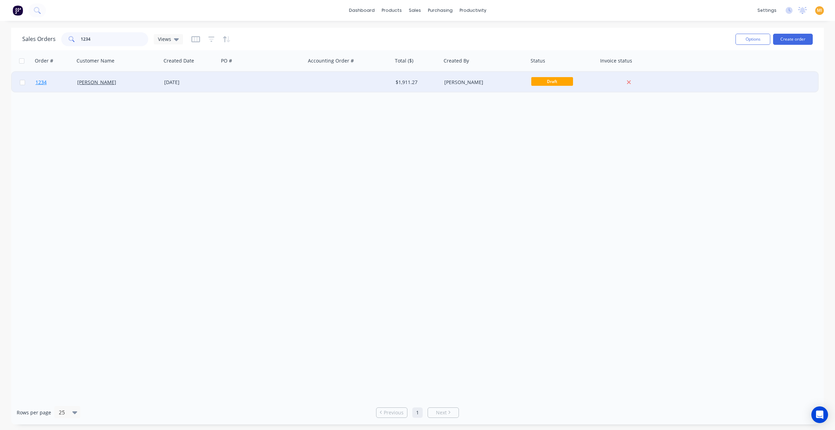
type input "1234"
click at [66, 85] on link "1234" at bounding box center [56, 82] width 42 height 21
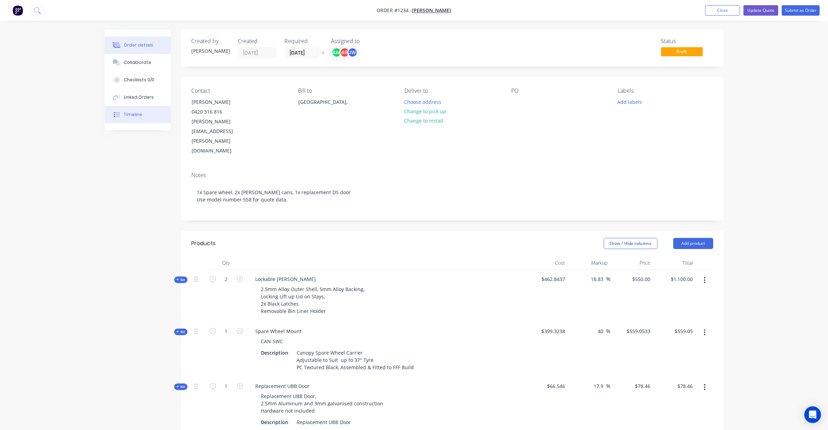
click at [139, 115] on div "Timeline" at bounding box center [133, 115] width 18 height 6
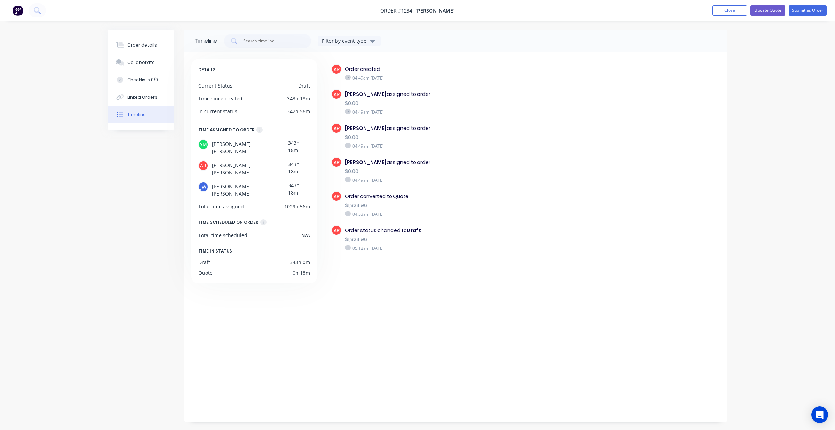
click at [22, 8] on img "button" at bounding box center [18, 10] width 10 height 10
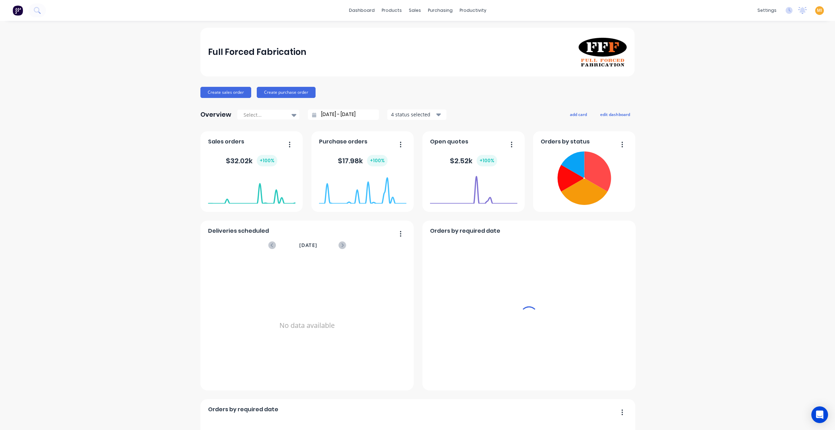
click at [816, 13] on span "MI" at bounding box center [818, 10] width 5 height 6
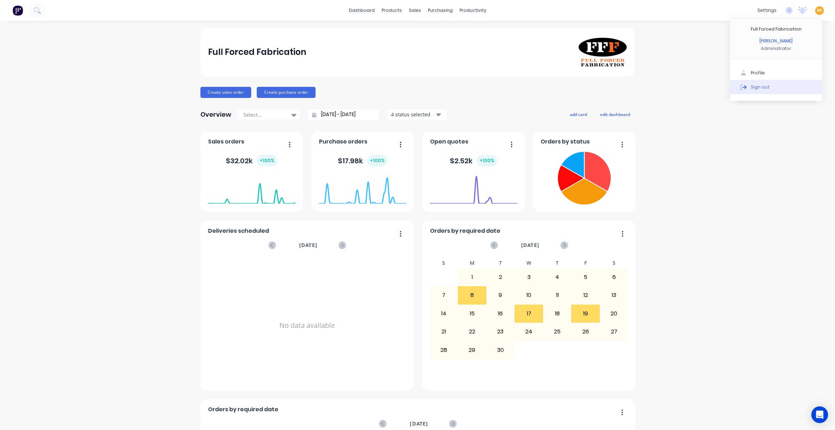
click at [757, 84] on div "Sign out" at bounding box center [759, 87] width 19 height 6
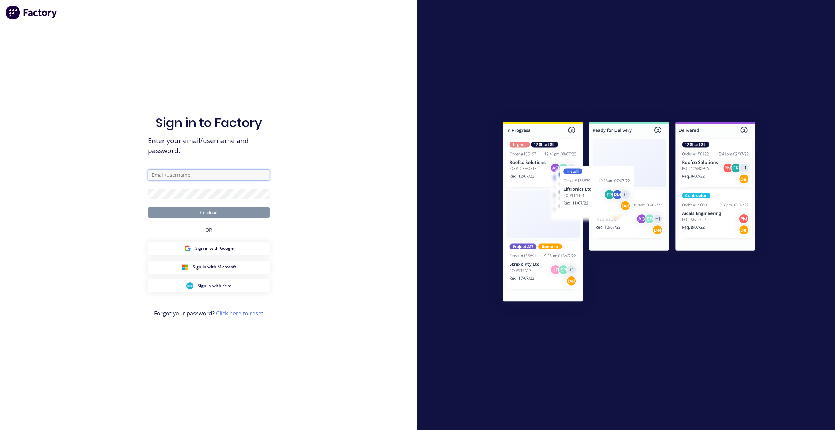
click at [192, 175] on input "text" at bounding box center [209, 175] width 122 height 10
type input "[EMAIL_ADDRESS][DOMAIN_NAME]"
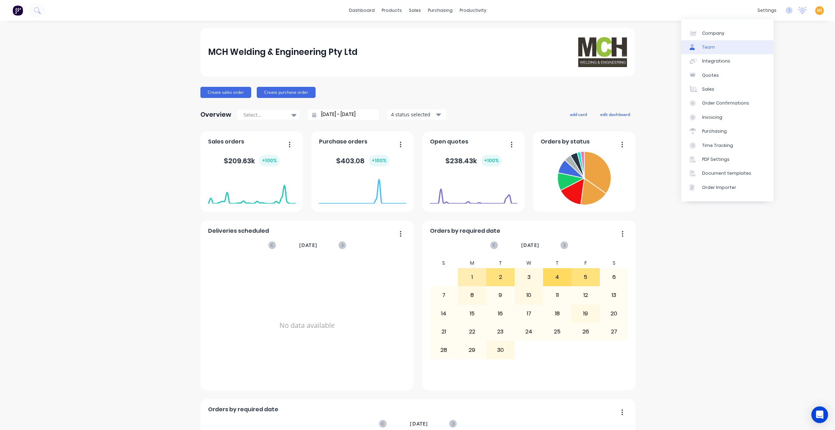
click at [730, 43] on link "Team" at bounding box center [727, 47] width 92 height 14
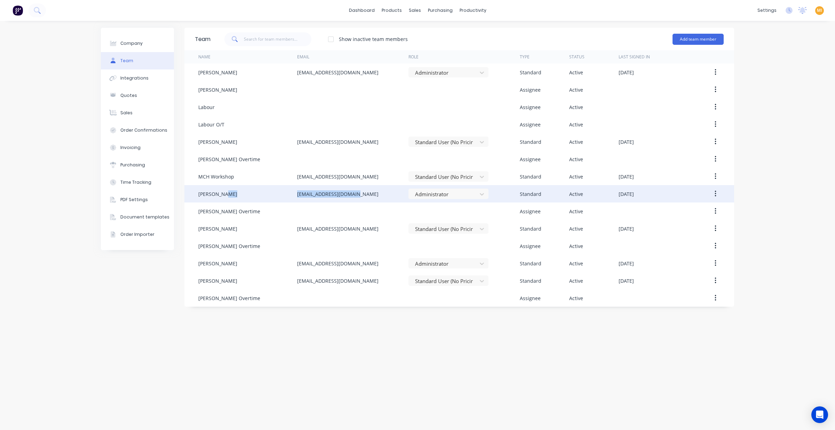
drag, startPoint x: 368, startPoint y: 194, endPoint x: 280, endPoint y: 189, distance: 87.4
click at [280, 189] on div "Mal Hurley mchweld@bigpond.net.au Administrator Standard Active September 8th 2…" at bounding box center [458, 193] width 549 height 17
copy div "mchweld@bigpond.net.au"
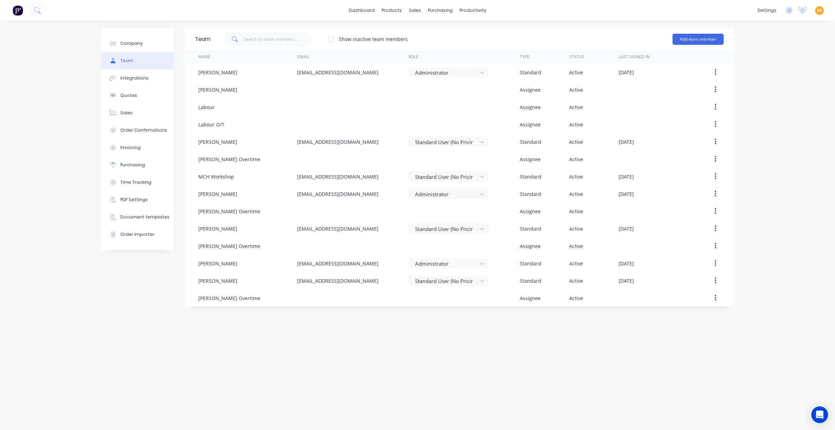
click at [814, 16] on div "dashboard products sales purchasing productivity dashboard products Product Cat…" at bounding box center [417, 10] width 835 height 21
click at [816, 12] on span "MI" at bounding box center [818, 10] width 5 height 6
click at [769, 87] on button "Sign out" at bounding box center [776, 87] width 92 height 14
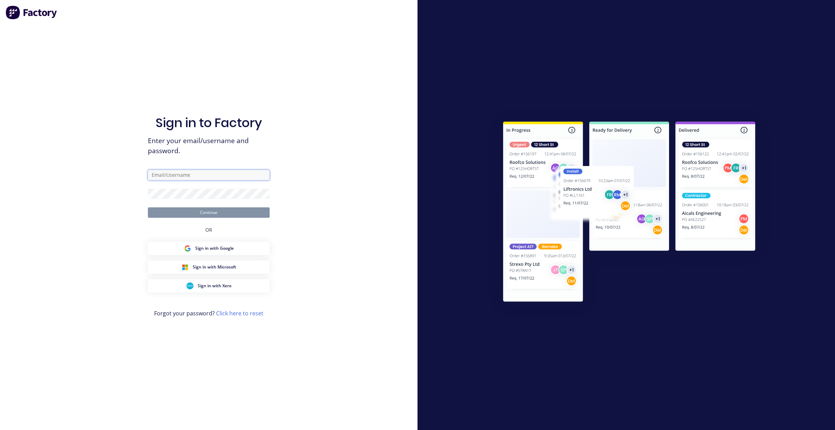
click at [183, 176] on input "text" at bounding box center [209, 175] width 122 height 10
type input "[EMAIL_ADDRESS][DOMAIN_NAME]"
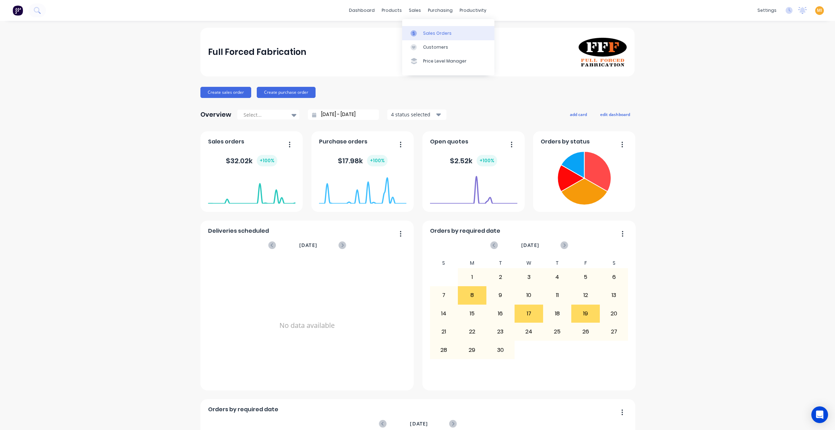
click at [426, 33] on div "Sales Orders" at bounding box center [437, 33] width 29 height 6
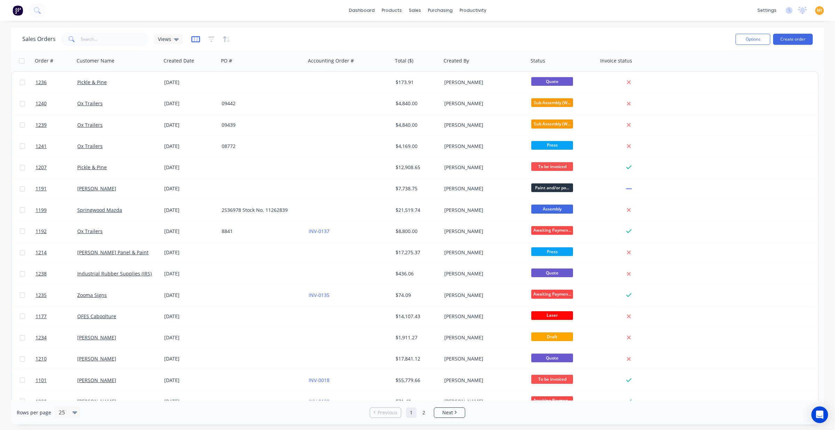
click at [194, 41] on icon "button" at bounding box center [195, 39] width 9 height 6
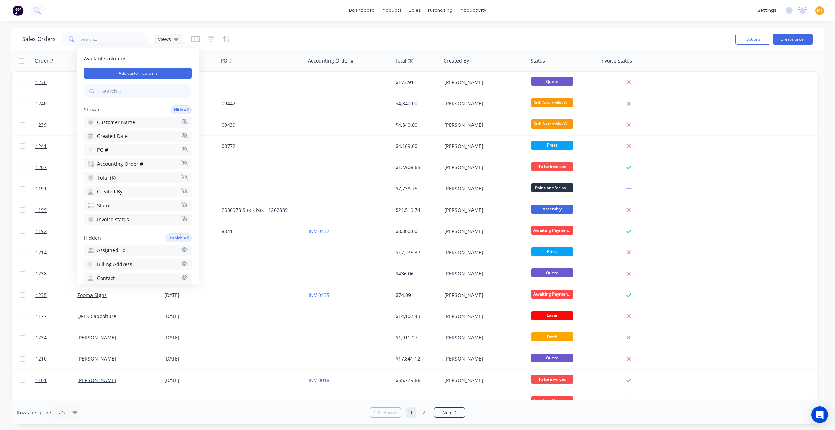
click at [117, 91] on input "text" at bounding box center [146, 91] width 92 height 14
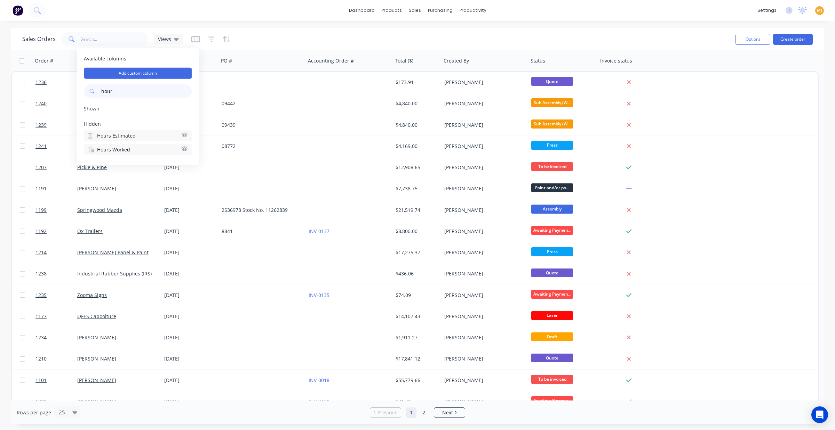
type input "hour"
click at [115, 147] on span "Hours Worked" at bounding box center [113, 149] width 33 height 7
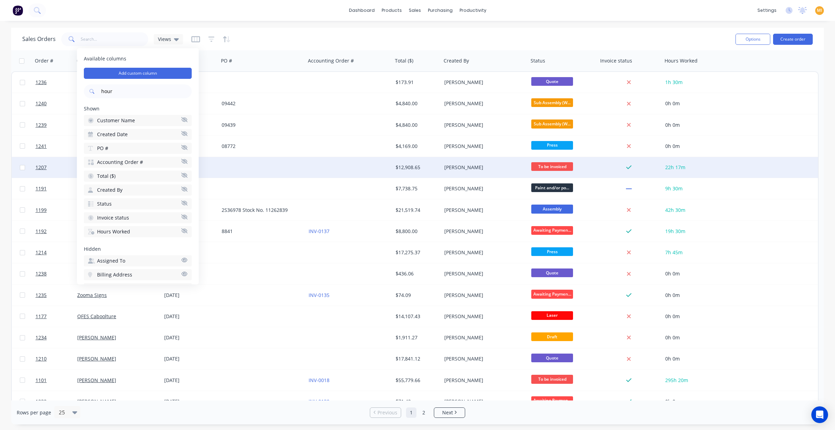
click at [600, 166] on div at bounding box center [628, 167] width 56 height 6
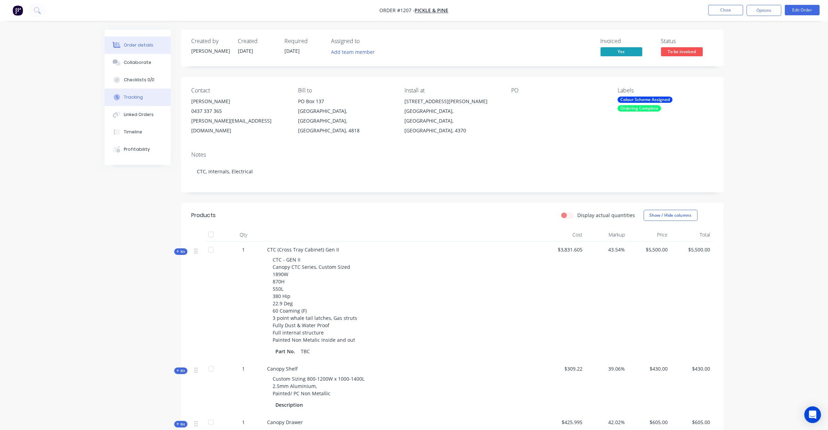
click at [135, 98] on div "Tracking" at bounding box center [133, 97] width 19 height 6
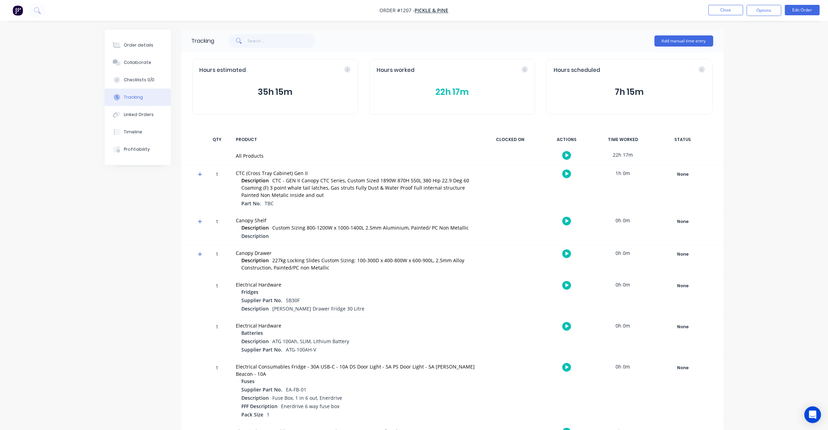
click at [623, 89] on button "7h 15m" at bounding box center [629, 92] width 151 height 13
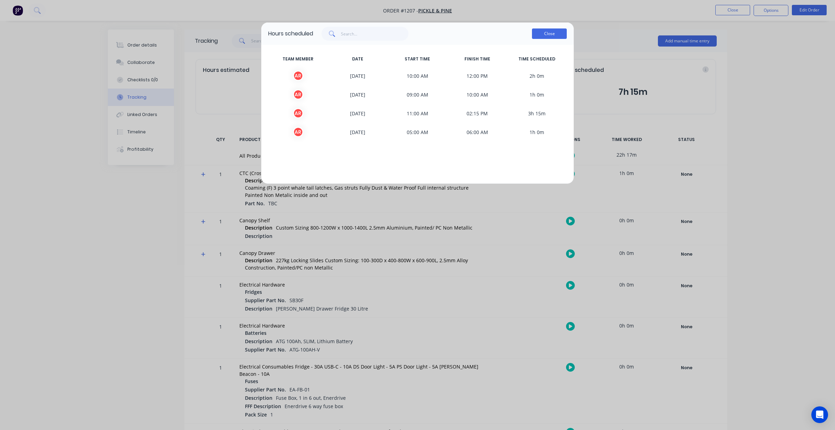
click at [556, 34] on button "Close" at bounding box center [549, 34] width 35 height 10
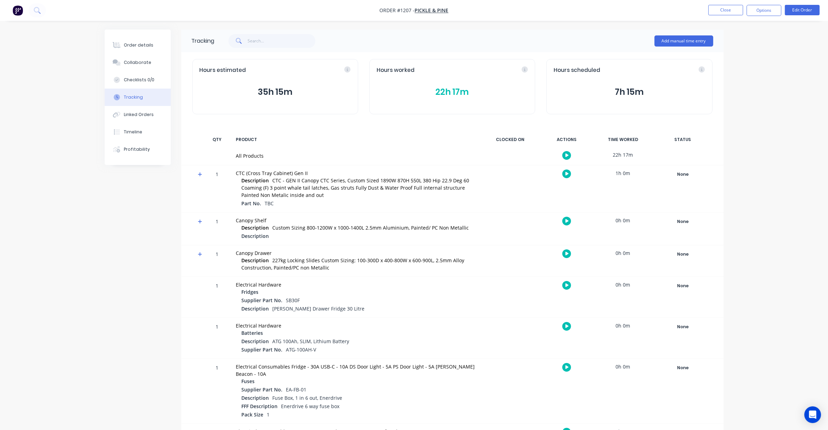
click at [402, 10] on span "Order #1207 -" at bounding box center [397, 10] width 35 height 7
copy span "1207"
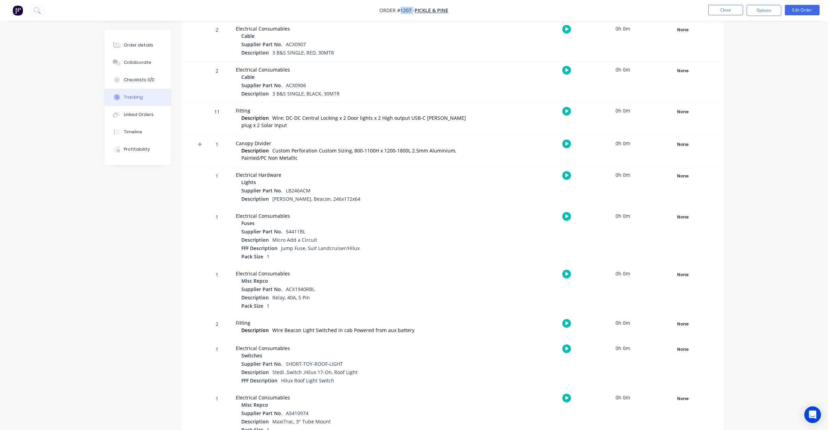
scroll to position [1044, 0]
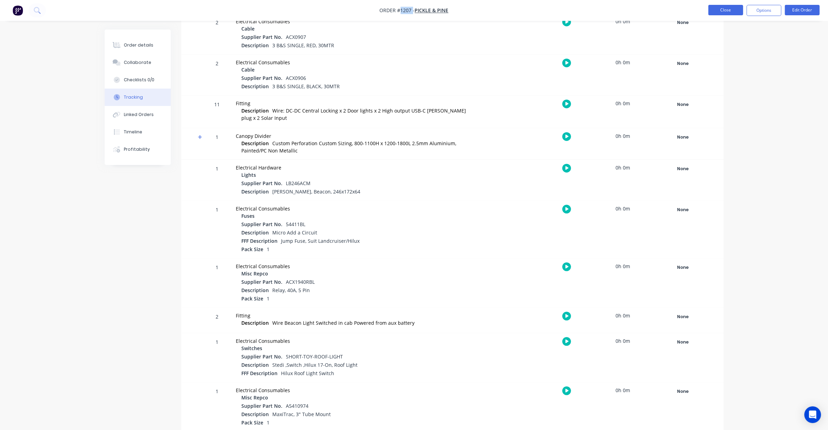
click at [728, 9] on button "Close" at bounding box center [725, 10] width 35 height 10
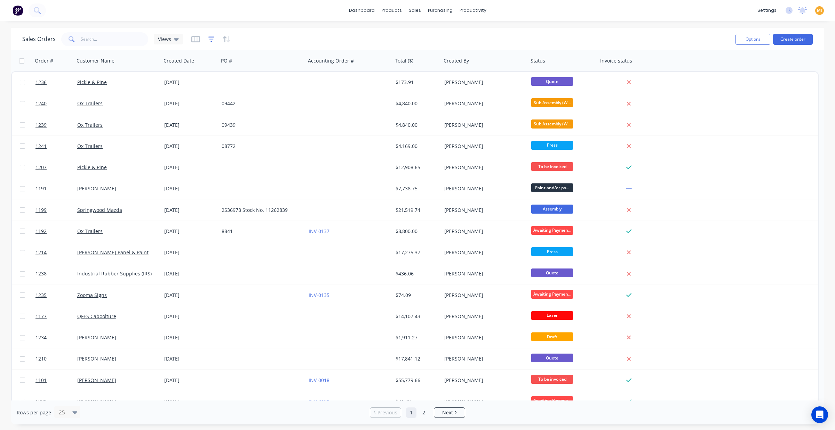
click at [211, 39] on icon "button" at bounding box center [211, 39] width 5 height 1
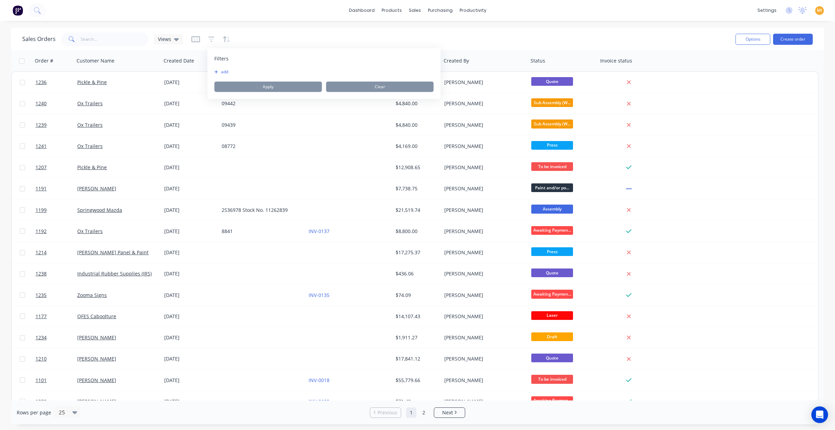
click at [229, 71] on button "add" at bounding box center [222, 72] width 17 height 6
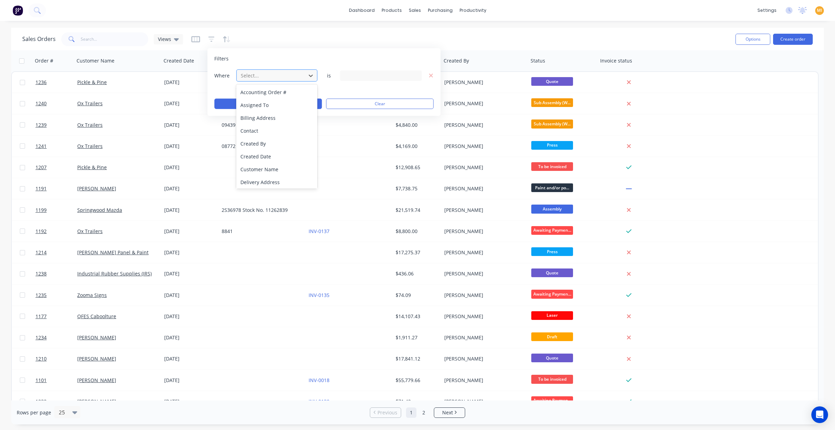
click at [258, 73] on div at bounding box center [271, 75] width 62 height 9
click at [256, 177] on div "Status" at bounding box center [276, 181] width 81 height 13
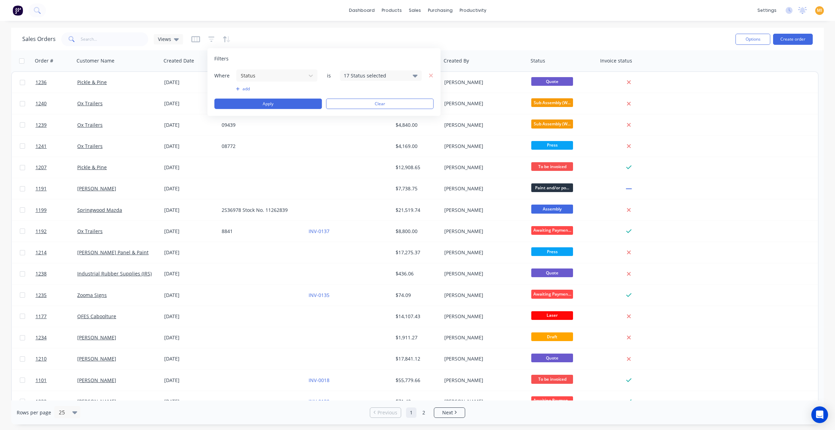
click at [358, 77] on div "17 Status selected" at bounding box center [375, 75] width 63 height 7
click at [352, 114] on div at bounding box center [352, 114] width 14 height 14
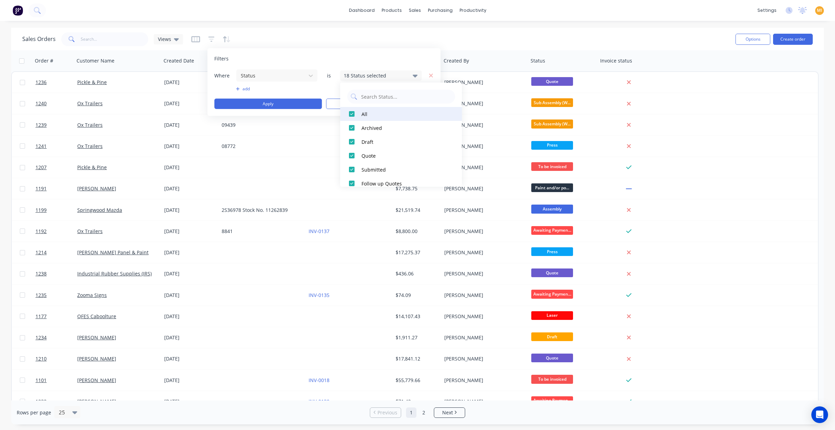
click at [352, 114] on div at bounding box center [352, 114] width 14 height 14
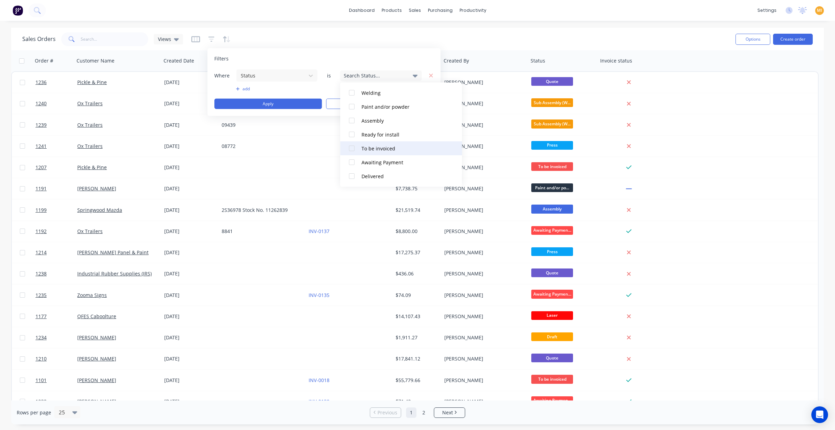
scroll to position [188, 0]
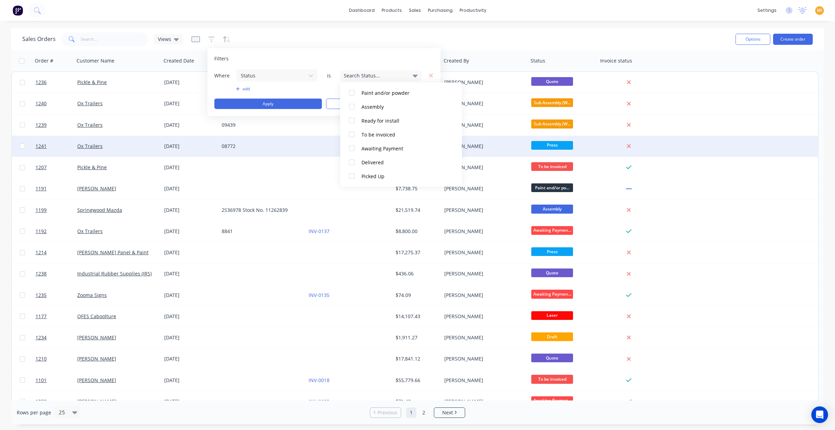
drag, startPoint x: 353, startPoint y: 161, endPoint x: 338, endPoint y: 155, distance: 15.5
click at [353, 161] on div at bounding box center [352, 163] width 14 height 14
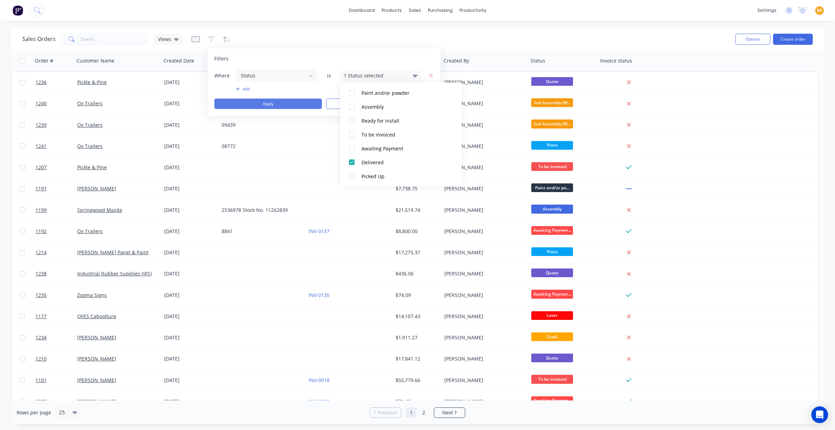
click at [265, 106] on button "Apply" at bounding box center [267, 104] width 107 height 10
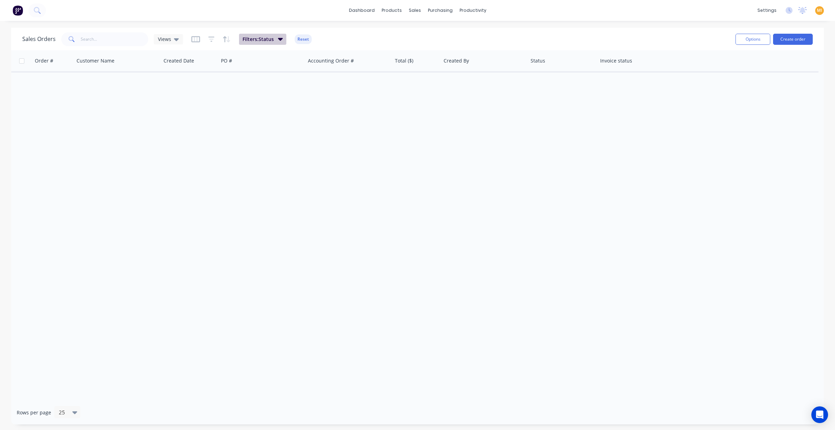
click at [259, 37] on span "Filters: Status" at bounding box center [257, 39] width 31 height 7
click at [385, 78] on div "1 Status selected" at bounding box center [405, 75] width 63 height 7
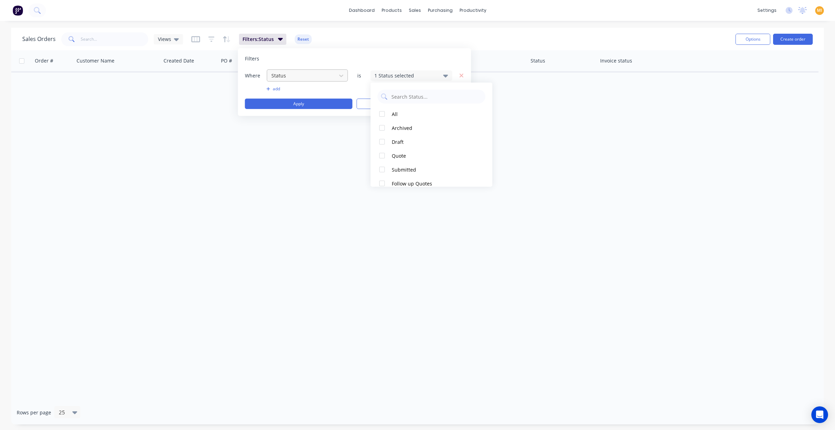
click at [297, 77] on div at bounding box center [302, 75] width 62 height 9
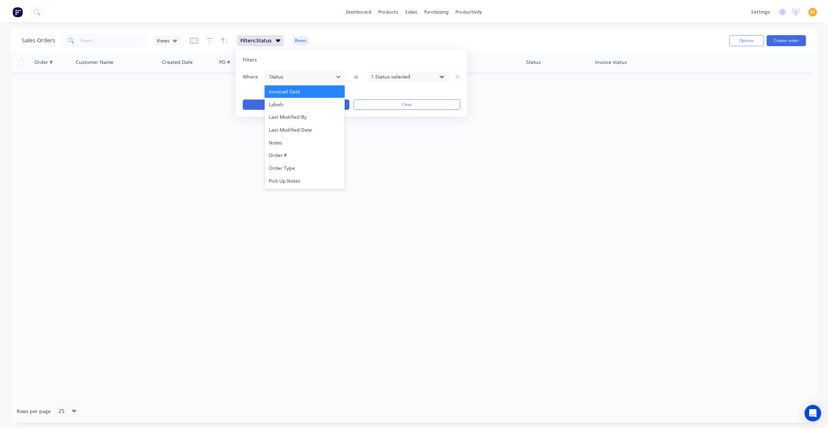
scroll to position [87, 0]
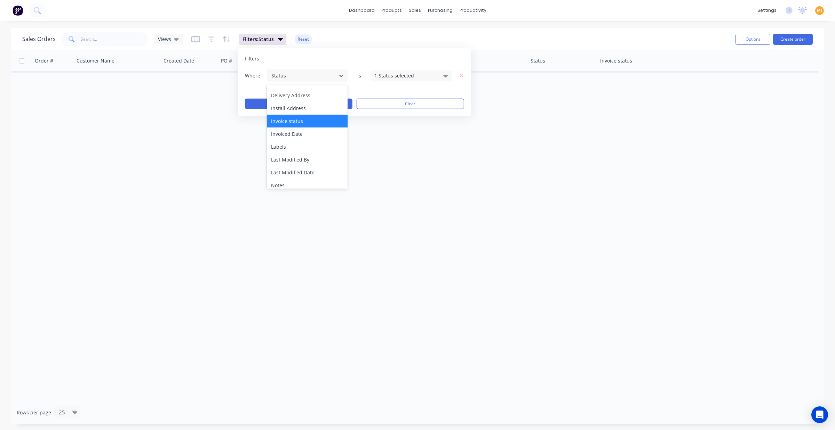
click at [301, 120] on div "Invoice status" at bounding box center [307, 121] width 81 height 13
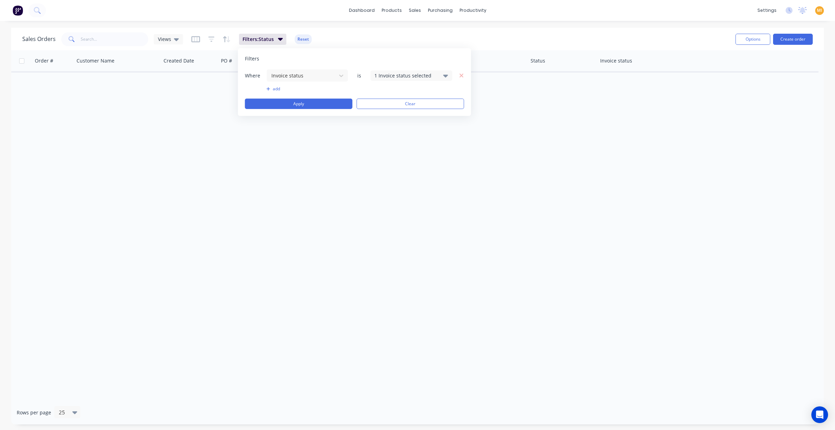
click at [391, 77] on div "1 Invoice status selected" at bounding box center [405, 75] width 63 height 7
click at [381, 126] on div at bounding box center [382, 128] width 14 height 14
click at [309, 98] on div "Where Invoice status is 2 Invoice status selected add Apply Clear" at bounding box center [354, 89] width 219 height 40
click at [309, 102] on button "Apply" at bounding box center [298, 104] width 107 height 10
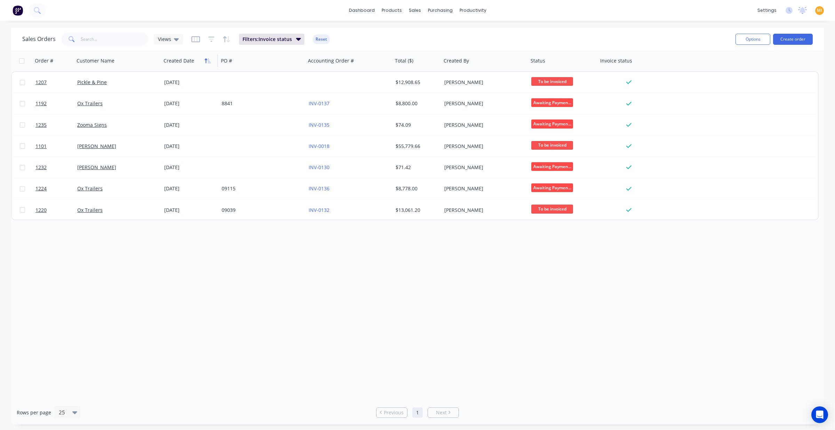
click at [207, 62] on icon "button" at bounding box center [207, 61] width 6 height 6
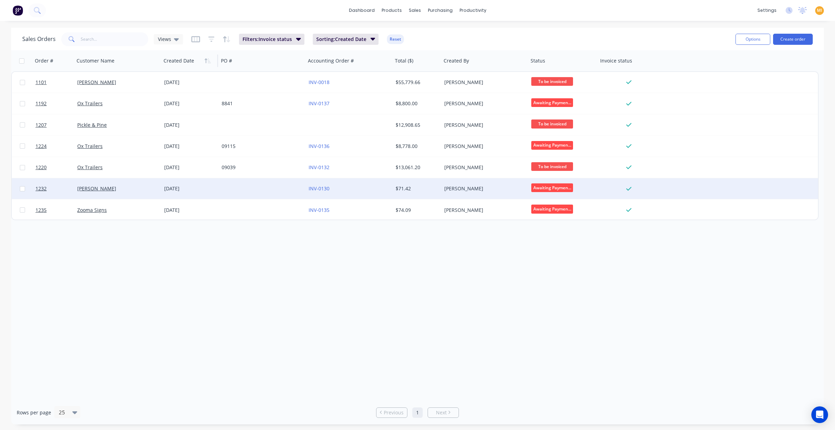
click at [192, 195] on div "08 Aug 2025" at bounding box center [189, 188] width 57 height 21
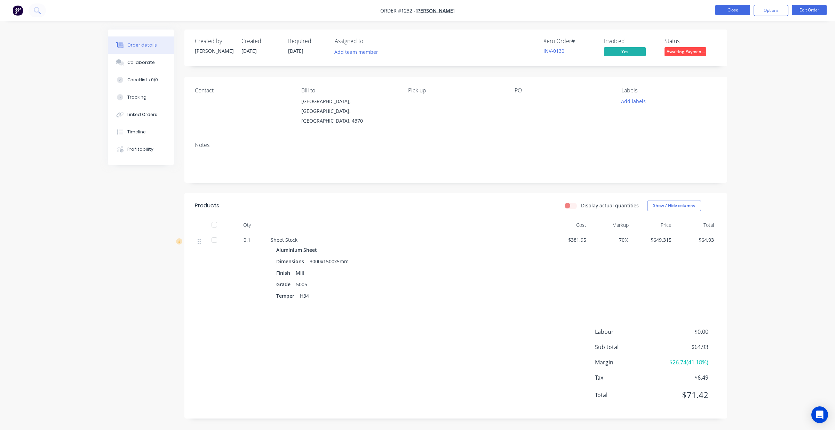
click at [732, 11] on button "Close" at bounding box center [732, 10] width 35 height 10
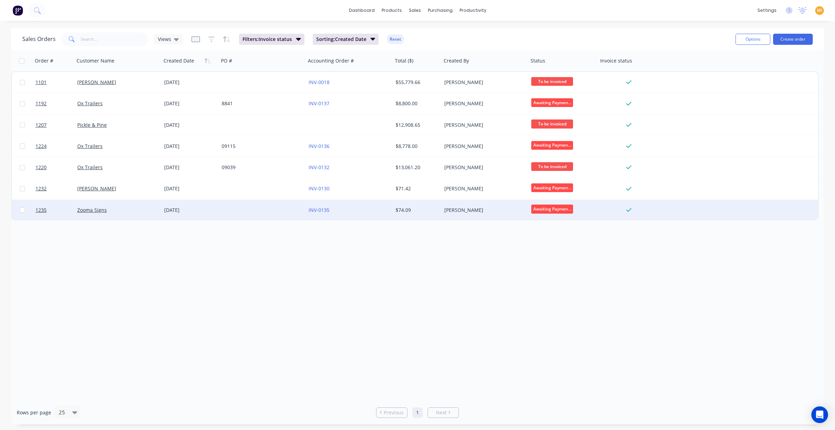
click at [219, 204] on div at bounding box center [262, 210] width 87 height 21
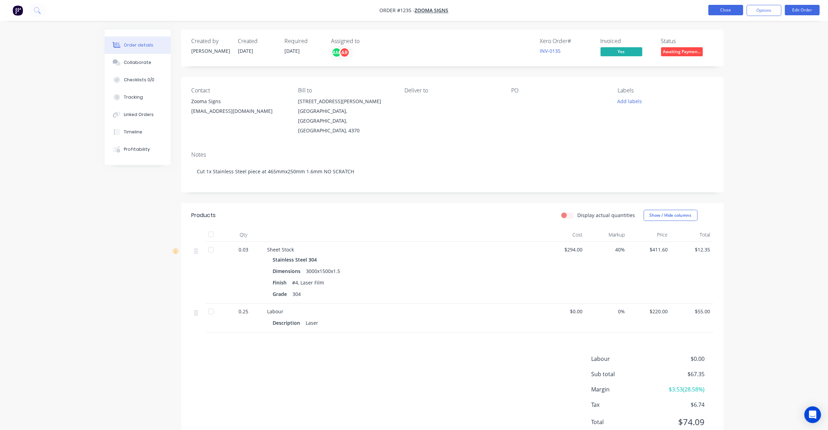
click at [722, 14] on button "Close" at bounding box center [725, 10] width 35 height 10
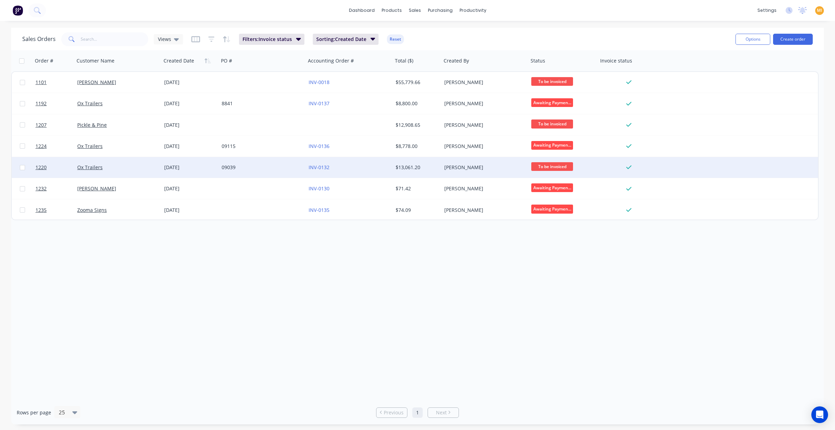
click at [138, 166] on div "Ox Trailers" at bounding box center [115, 167] width 77 height 7
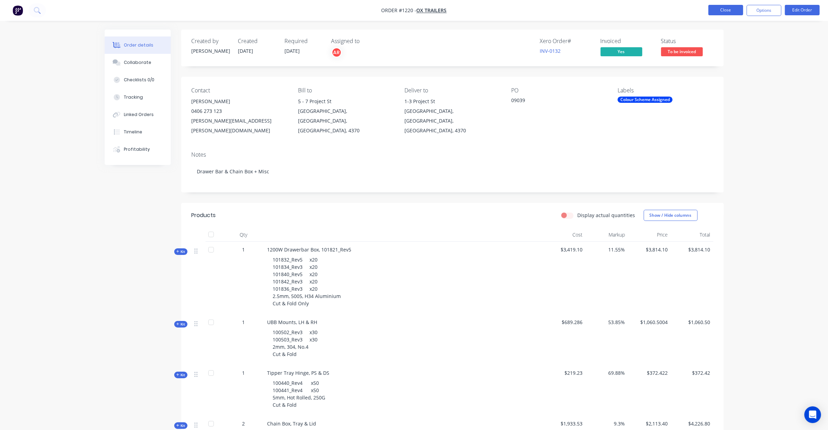
click at [721, 10] on button "Close" at bounding box center [725, 10] width 35 height 10
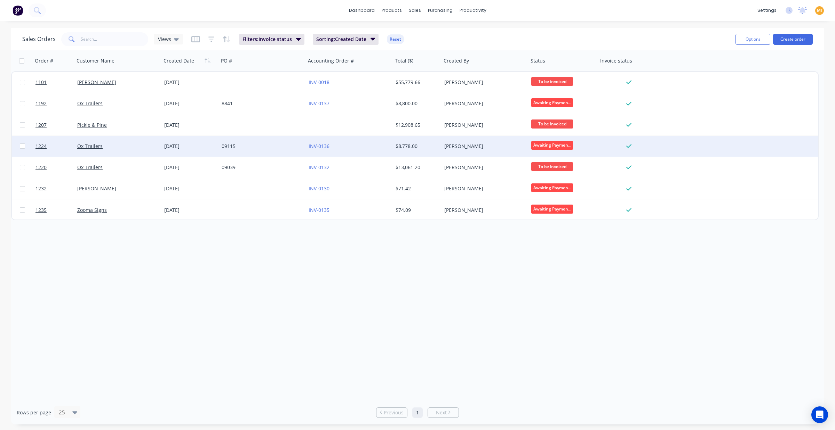
click at [160, 144] on div "Ox Trailers" at bounding box center [117, 146] width 87 height 21
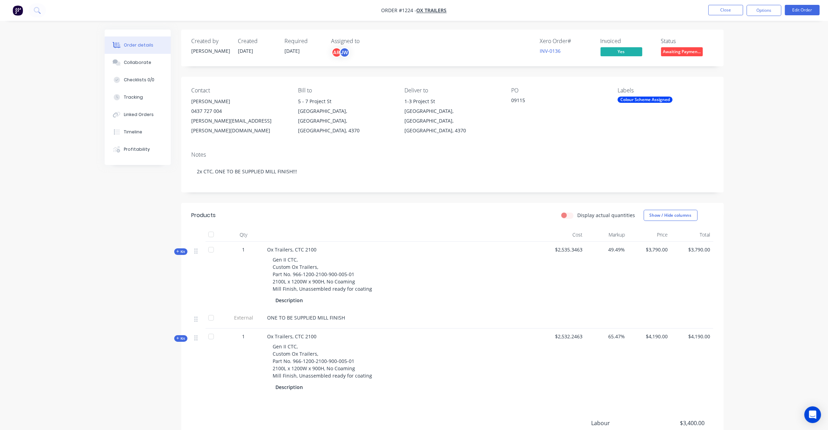
click at [181, 249] on span "Kit" at bounding box center [180, 251] width 9 height 5
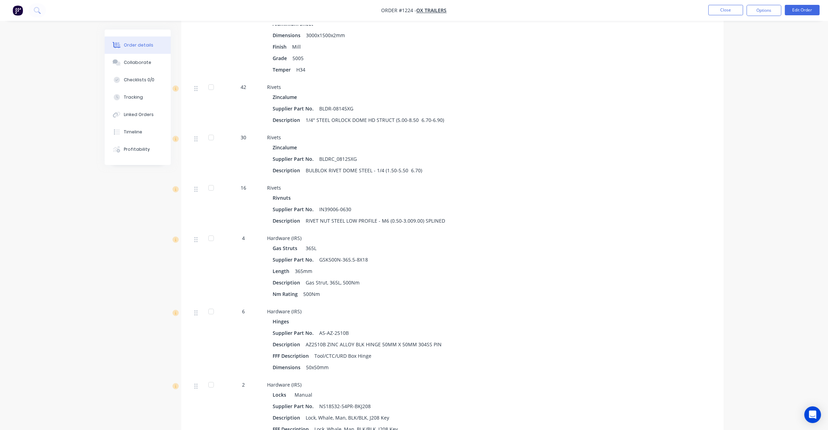
scroll to position [130, 0]
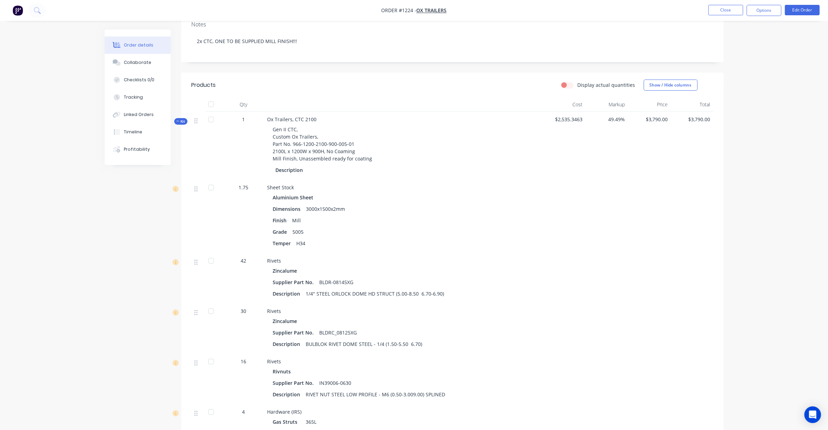
click at [182, 119] on span "Kit" at bounding box center [180, 121] width 9 height 5
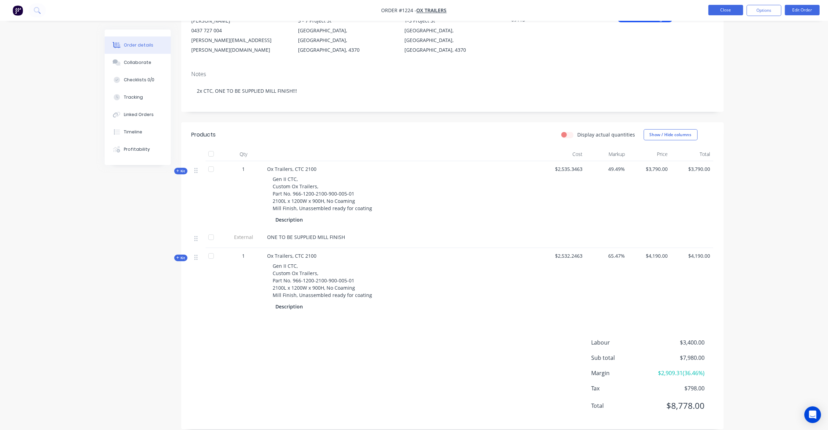
click at [712, 11] on button "Close" at bounding box center [725, 10] width 35 height 10
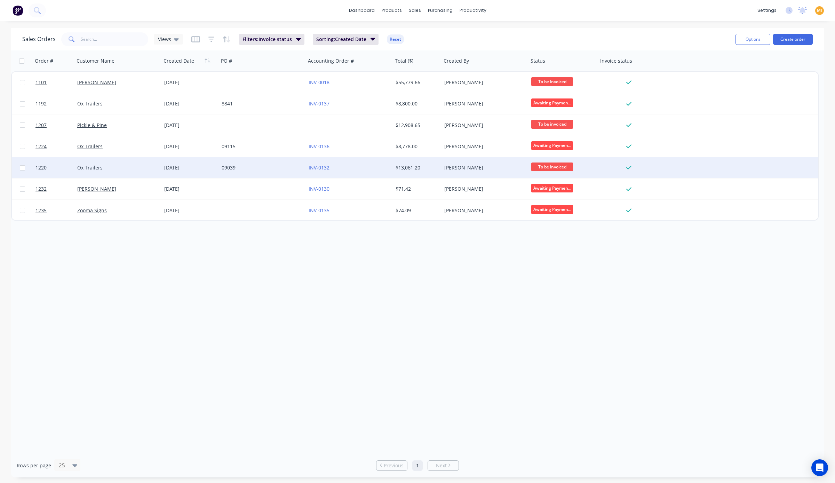
click at [134, 167] on div "Ox Trailers" at bounding box center [115, 167] width 77 height 7
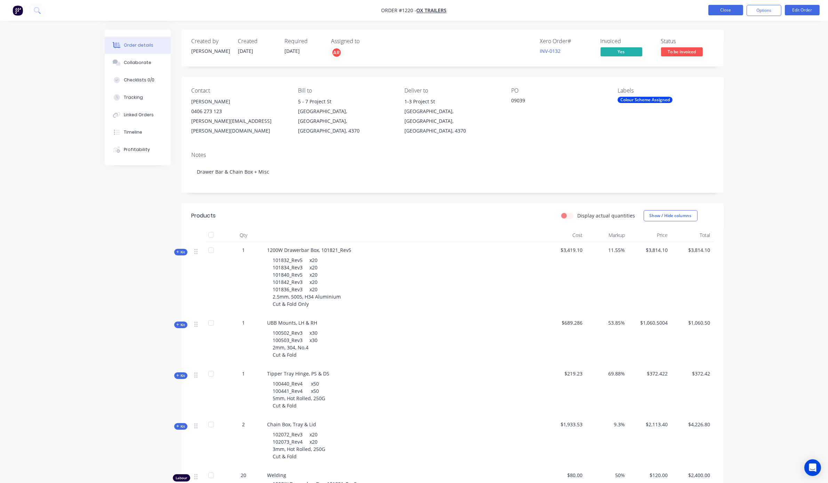
click at [722, 13] on button "Close" at bounding box center [725, 10] width 35 height 10
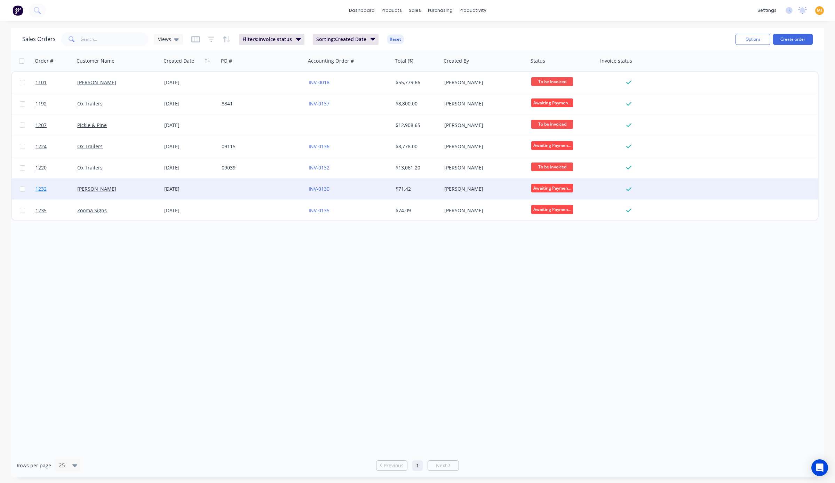
click at [57, 187] on link "1232" at bounding box center [56, 188] width 42 height 21
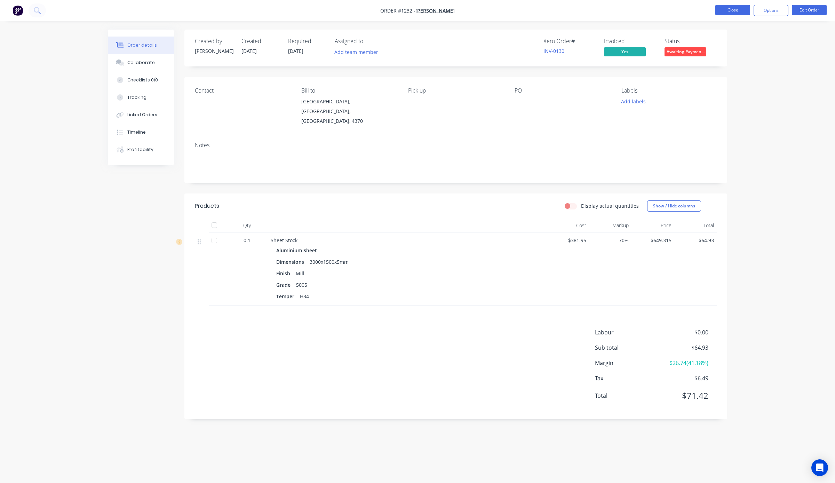
click at [736, 7] on button "Close" at bounding box center [732, 10] width 35 height 10
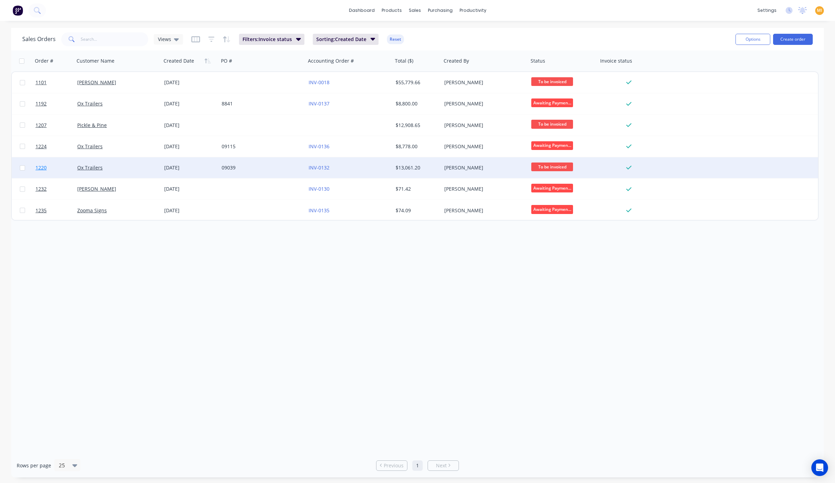
click at [64, 170] on link "1220" at bounding box center [56, 167] width 42 height 21
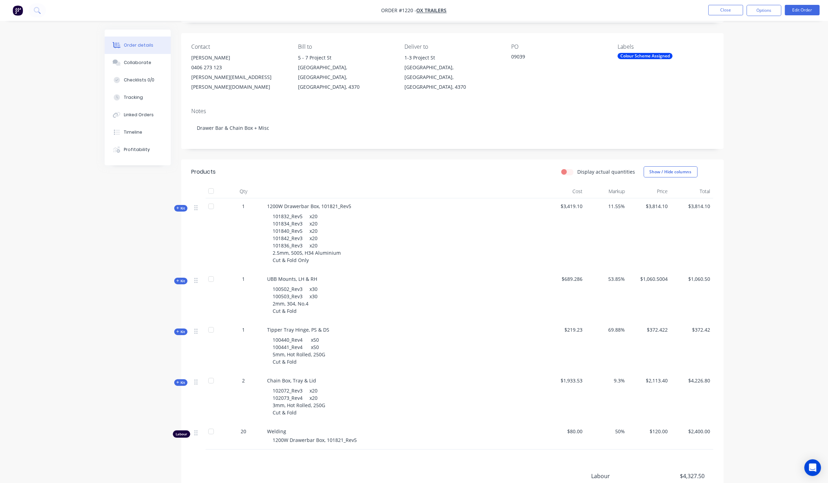
scroll to position [124, 0]
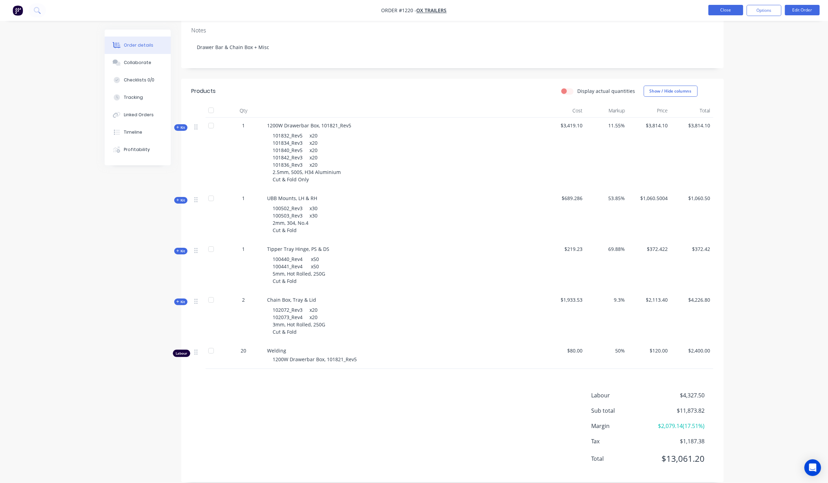
click at [726, 11] on button "Close" at bounding box center [725, 10] width 35 height 10
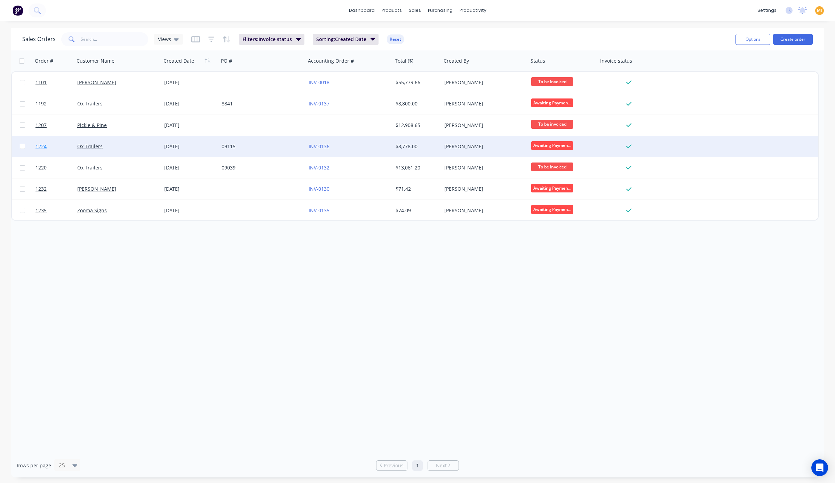
click at [59, 147] on link "1224" at bounding box center [56, 146] width 42 height 21
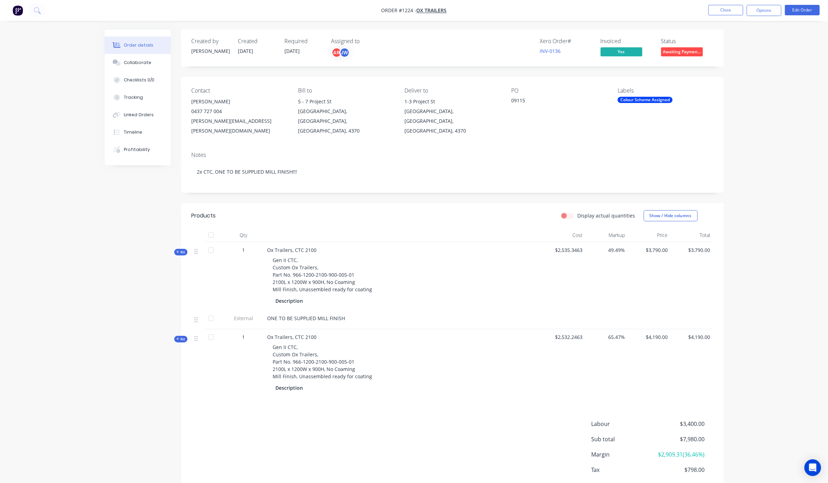
click at [181, 249] on span "Kit" at bounding box center [180, 251] width 9 height 5
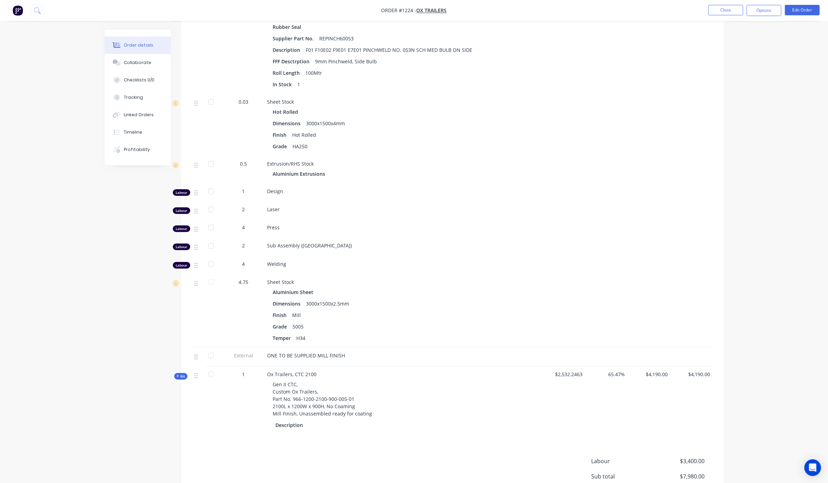
scroll to position [826, 0]
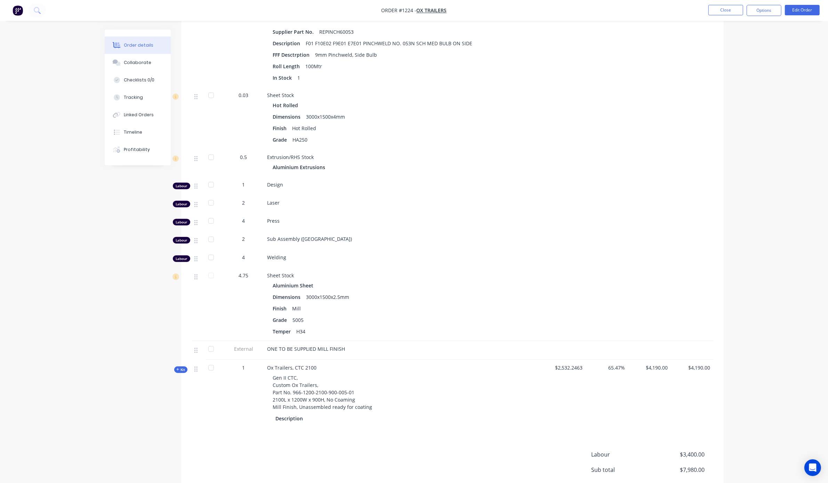
click at [182, 367] on span "Kit" at bounding box center [180, 369] width 9 height 5
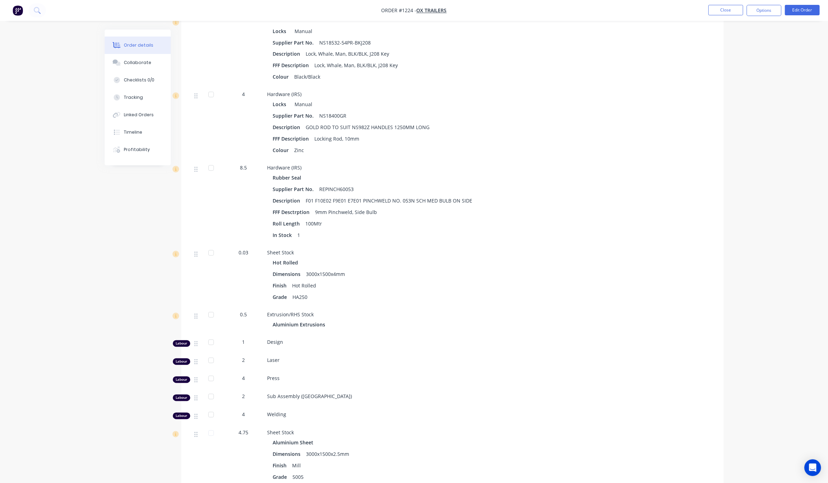
scroll to position [1608, 0]
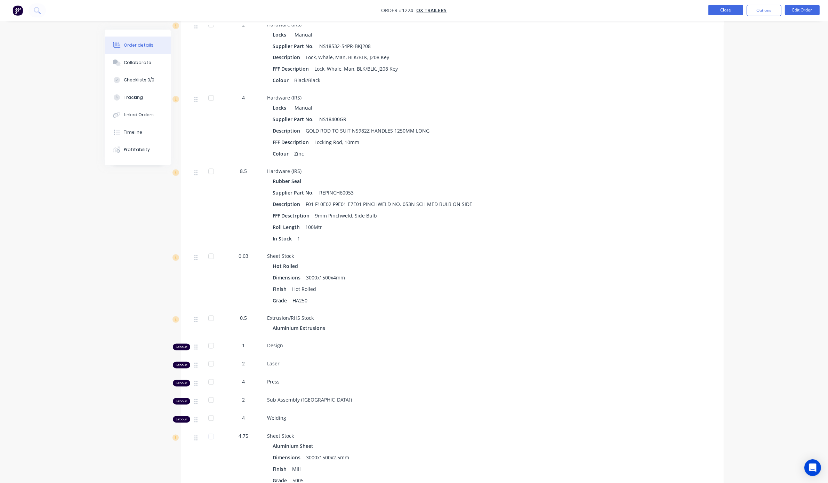
click at [723, 14] on button "Close" at bounding box center [725, 10] width 35 height 10
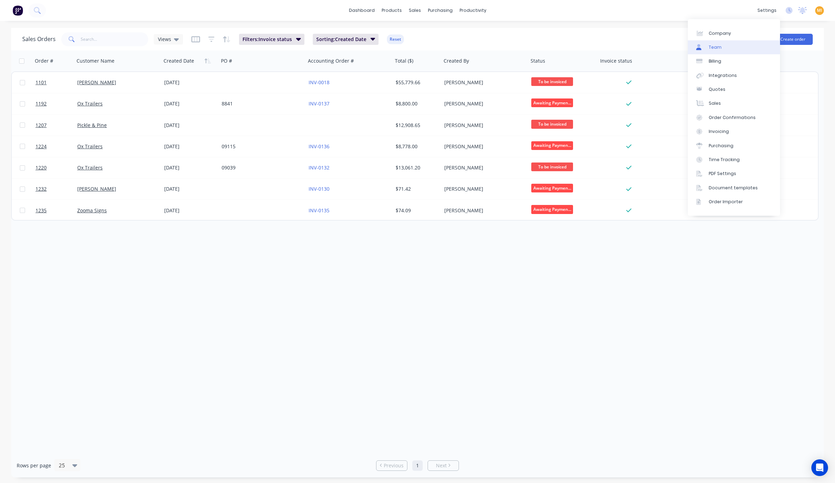
click at [727, 42] on link "Team" at bounding box center [733, 47] width 92 height 14
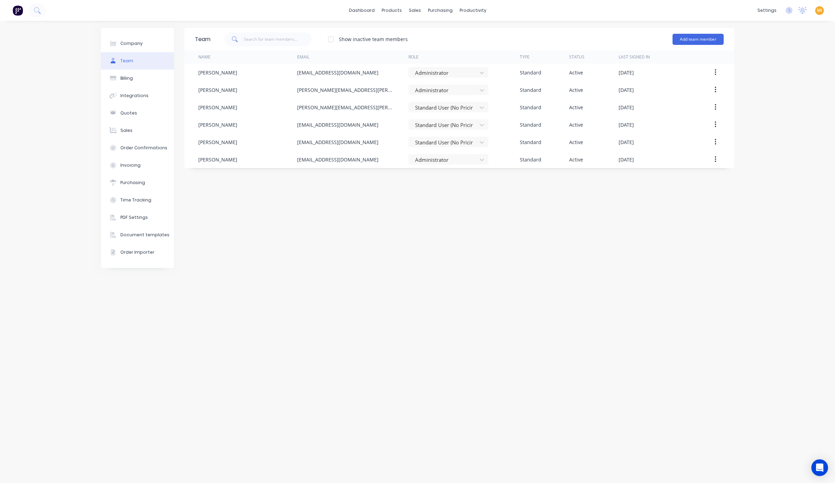
click at [497, 275] on div "Team Show inactive team members Add team member Name Email Role Type Status Las…" at bounding box center [458, 252] width 549 height 448
click at [690, 36] on button "Add team member" at bounding box center [697, 39] width 51 height 11
click at [663, 75] on div "Assignee team member A team member that can be assigned to orders, but cannot l…" at bounding box center [667, 83] width 99 height 26
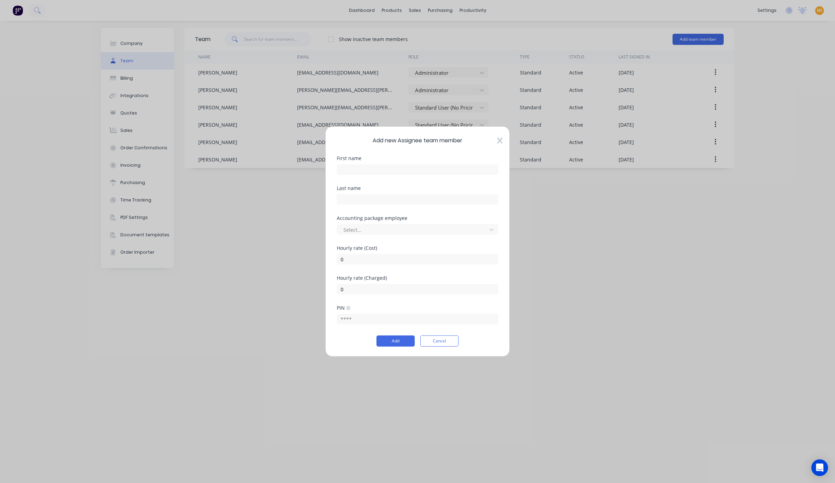
click at [245, 277] on div "Add new Assignee team member First name Last name Accounting package employee S…" at bounding box center [417, 241] width 835 height 483
drag, startPoint x: 432, startPoint y: 345, endPoint x: 421, endPoint y: 280, distance: 66.2
click at [432, 346] on button "Cancel" at bounding box center [439, 340] width 38 height 11
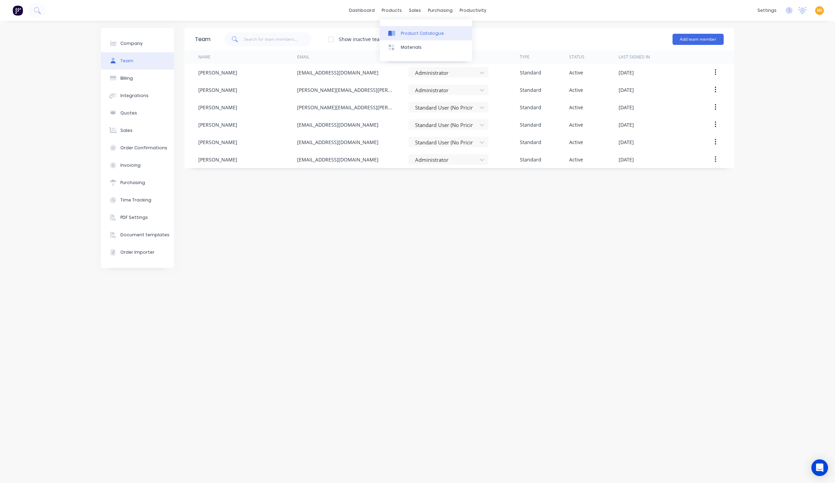
click at [400, 38] on link "Product Catalogue" at bounding box center [426, 33] width 92 height 14
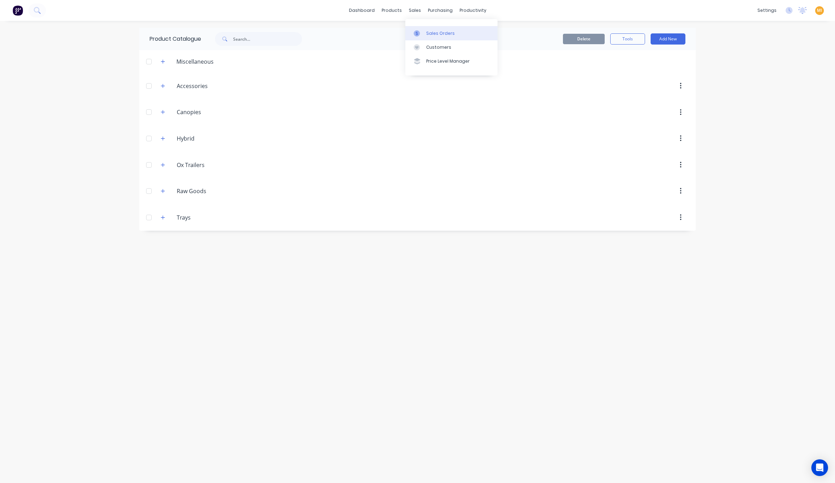
click at [423, 31] on div at bounding box center [418, 33] width 10 height 6
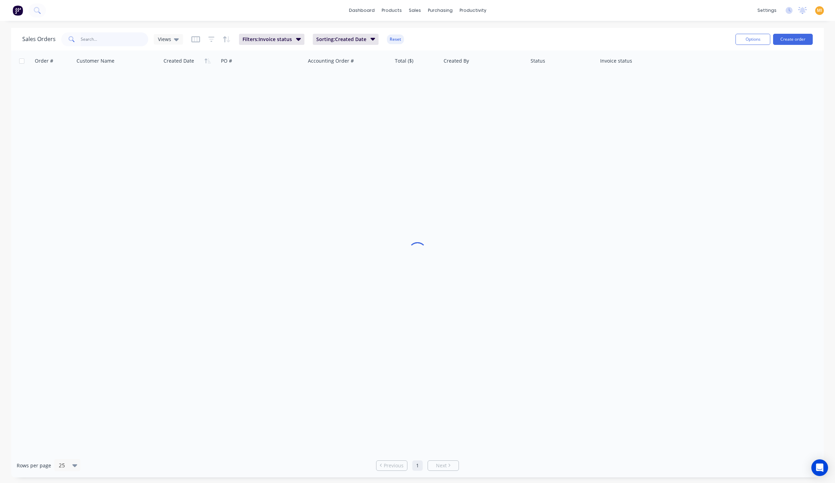
click at [140, 42] on input "text" at bounding box center [115, 39] width 68 height 14
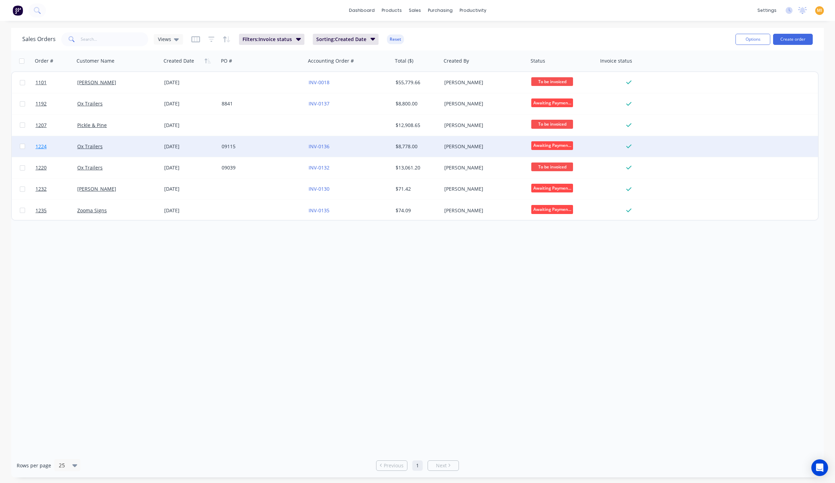
click at [58, 145] on link "1224" at bounding box center [56, 146] width 42 height 21
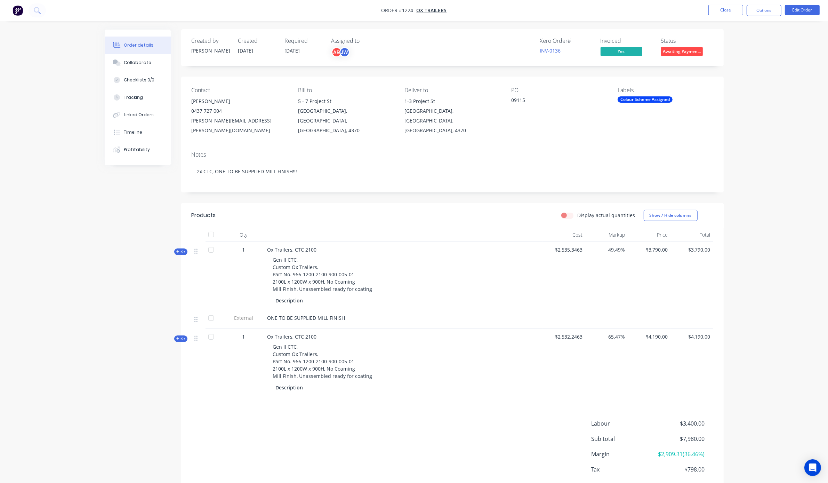
scroll to position [29, 0]
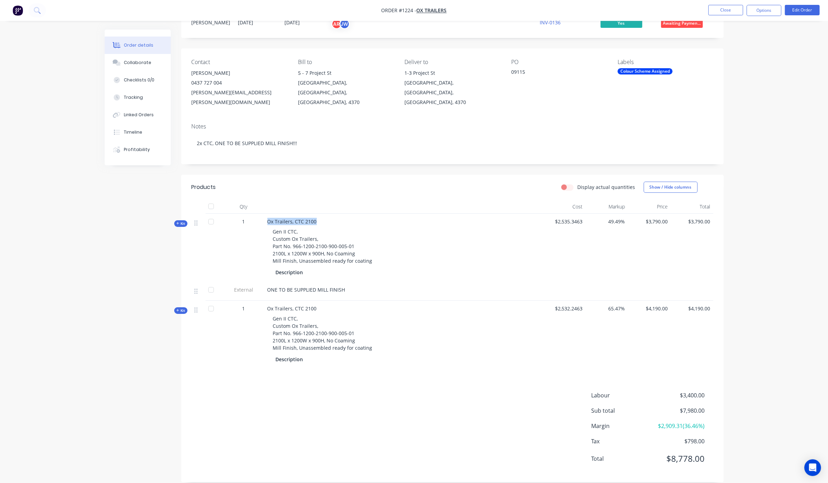
drag, startPoint x: 331, startPoint y: 211, endPoint x: 265, endPoint y: 209, distance: 65.8
click at [265, 213] on div "Ox Trailers, CTC 2100 Gen II CTC, Custom Ox Trailers, Part No. 966-1200-2100-90…" at bounding box center [404, 247] width 278 height 68
copy span "Ox Trailers, CTC 2100"
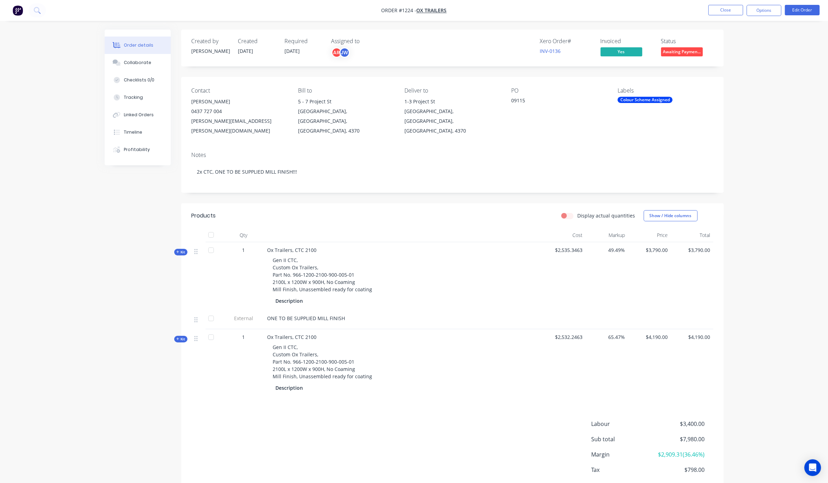
click at [175, 249] on div "Kit" at bounding box center [180, 252] width 13 height 7
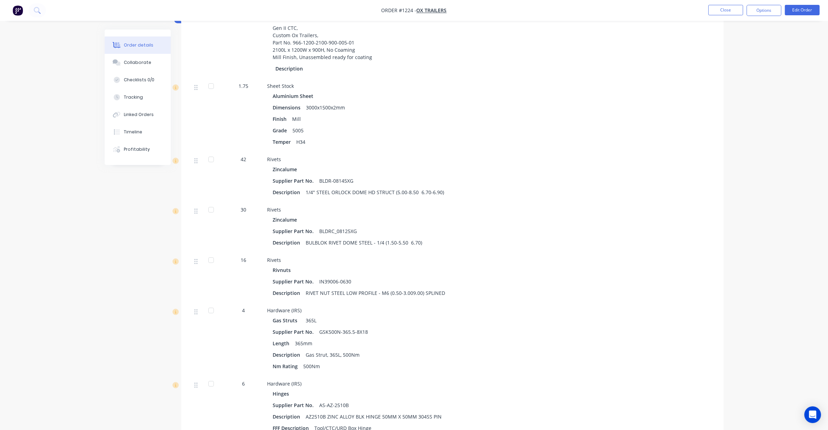
scroll to position [130, 0]
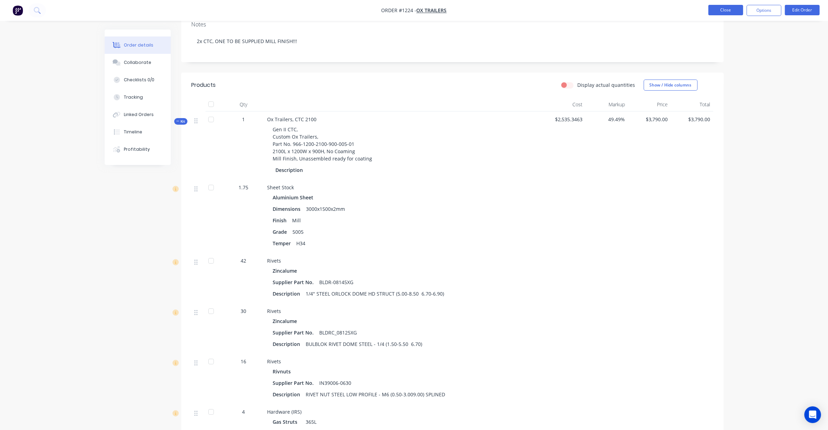
click at [724, 12] on button "Close" at bounding box center [725, 10] width 35 height 10
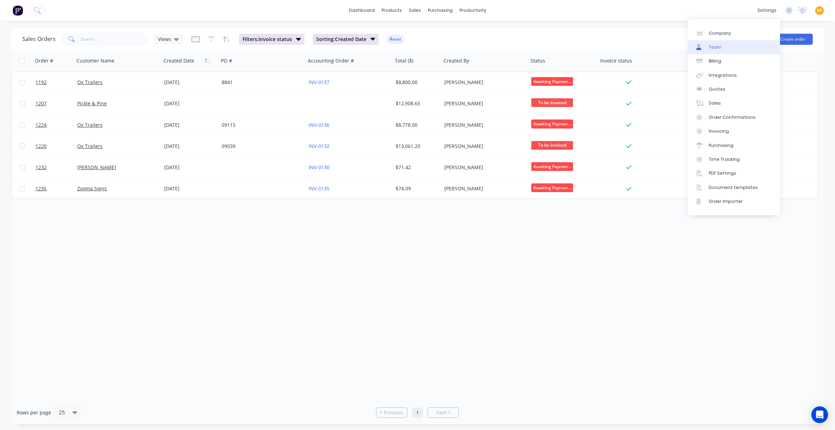
click at [731, 43] on link "Team" at bounding box center [733, 47] width 92 height 14
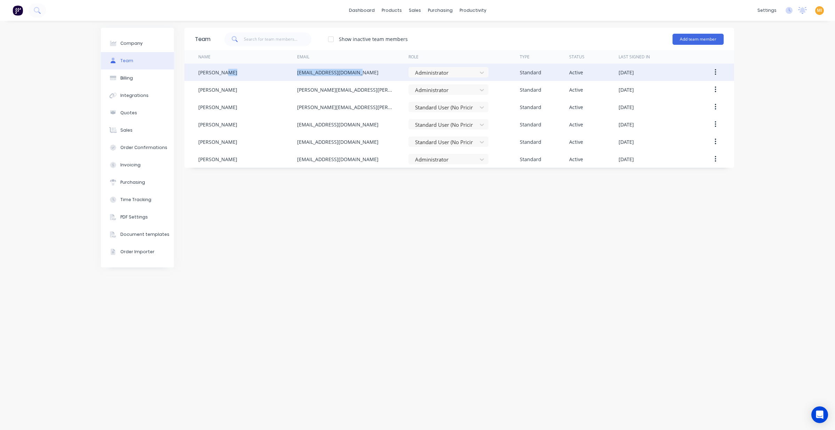
drag, startPoint x: 362, startPoint y: 72, endPoint x: 268, endPoint y: 66, distance: 94.0
click at [268, 66] on div "Aaron Mack admin@fullforced.com.au Administrator Standard Active September 8th …" at bounding box center [458, 72] width 549 height 17
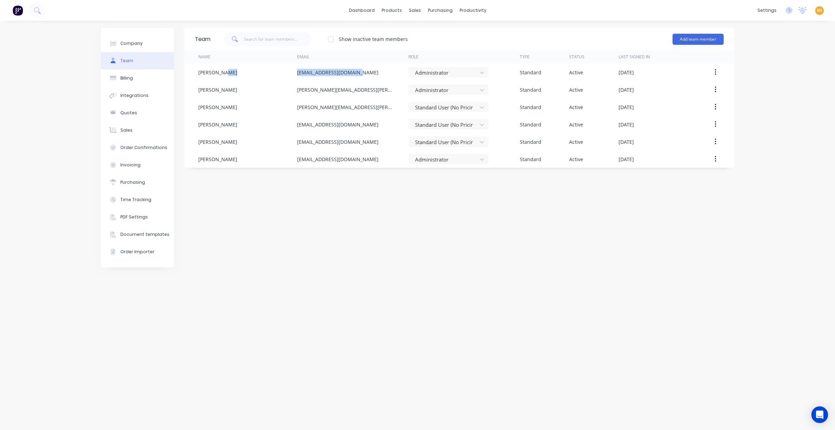
copy div "[EMAIL_ADDRESS][DOMAIN_NAME]"
click at [402, 32] on div "Product Catalogue" at bounding box center [422, 33] width 43 height 6
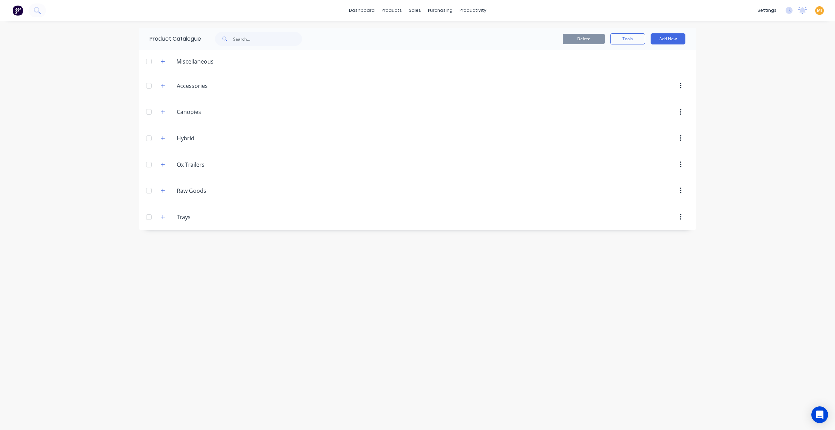
click at [19, 14] on img at bounding box center [18, 10] width 10 height 10
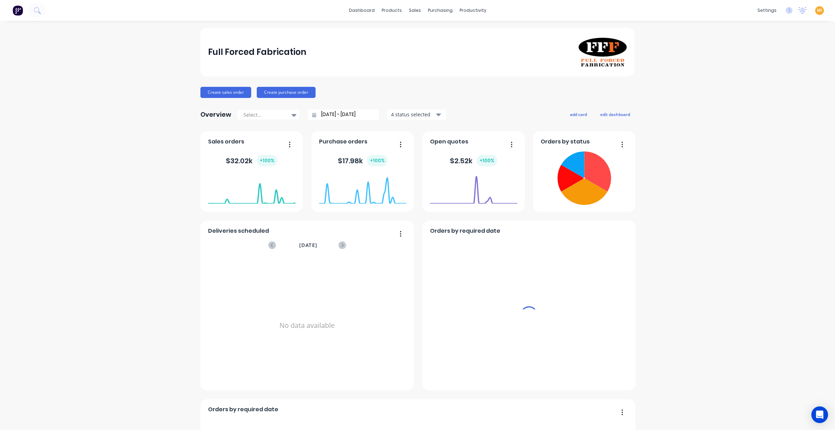
click at [816, 10] on span "MI" at bounding box center [818, 10] width 5 height 6
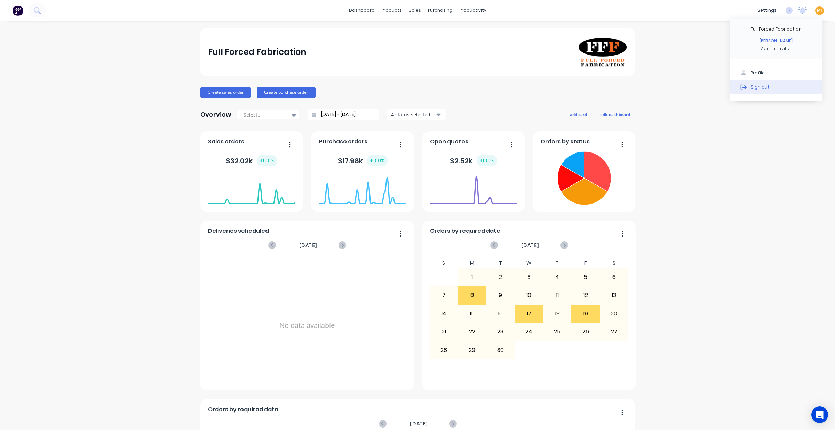
click at [790, 92] on button "Sign out" at bounding box center [776, 87] width 92 height 14
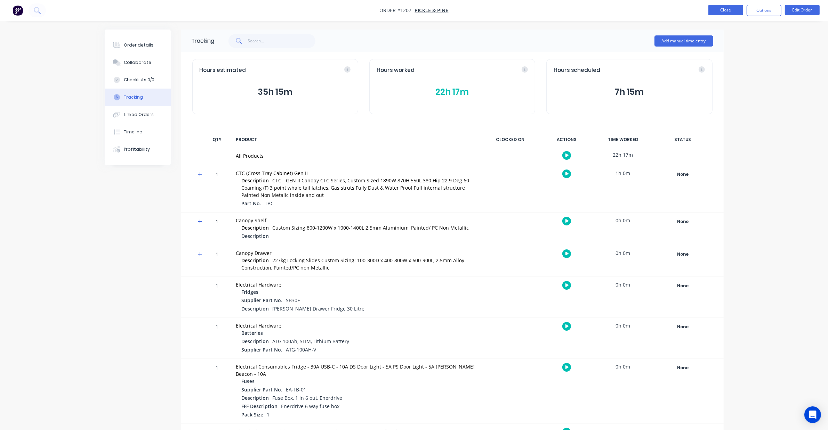
click at [725, 11] on button "Close" at bounding box center [725, 10] width 35 height 10
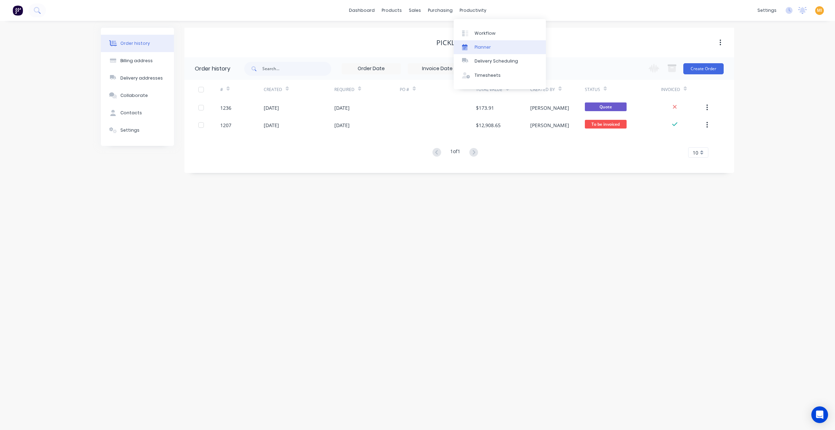
click at [483, 45] on div "Planner" at bounding box center [482, 47] width 16 height 6
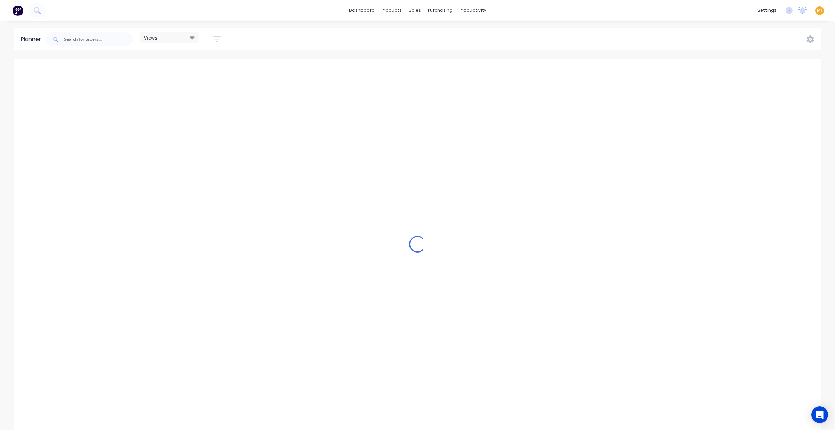
scroll to position [0, 1336]
click at [86, 46] on input "text" at bounding box center [98, 39] width 69 height 14
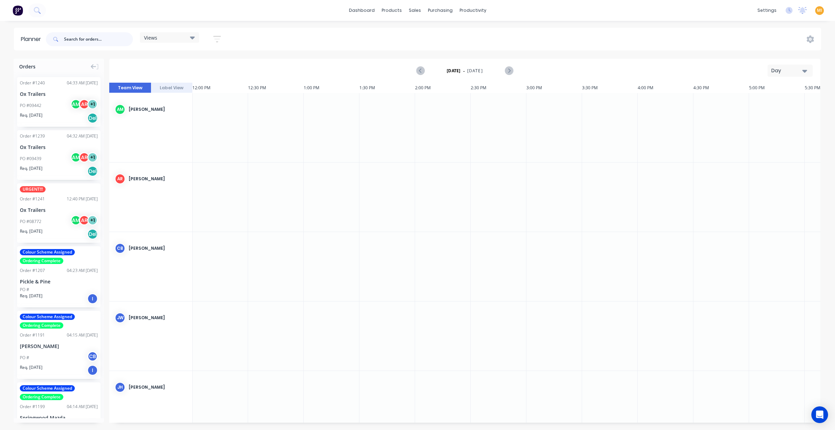
click at [67, 32] on input "text" at bounding box center [98, 39] width 69 height 14
click at [73, 37] on input "text" at bounding box center [98, 39] width 69 height 14
paste input "1207"
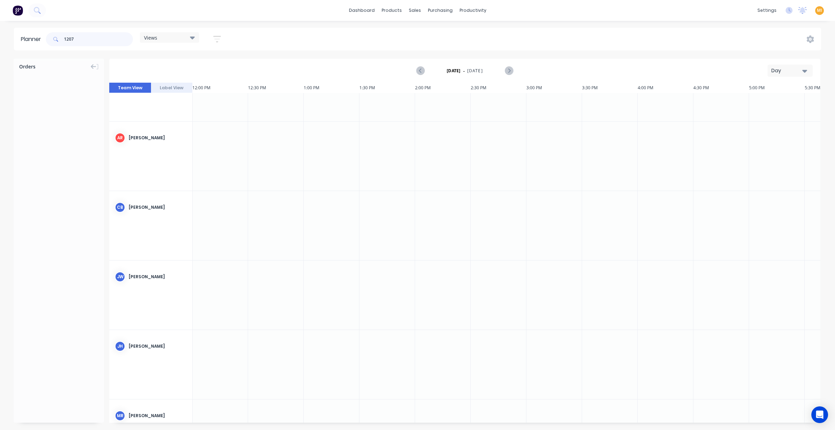
scroll to position [95, 1336]
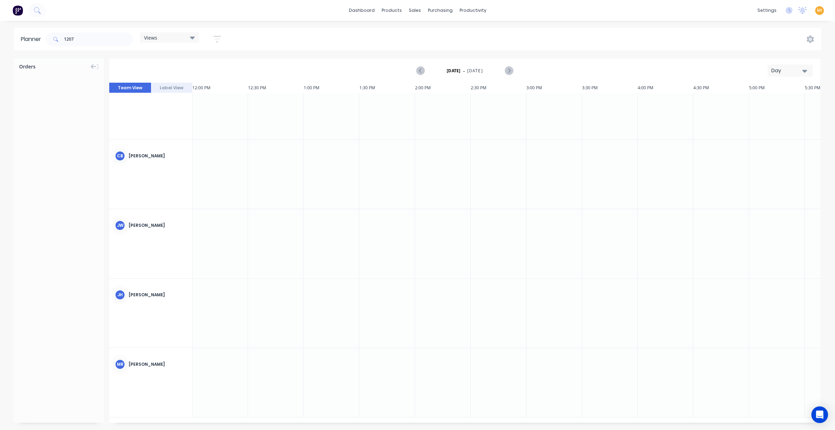
click at [790, 68] on div "Day" at bounding box center [787, 70] width 32 height 7
click at [771, 113] on div "Month" at bounding box center [777, 118] width 69 height 14
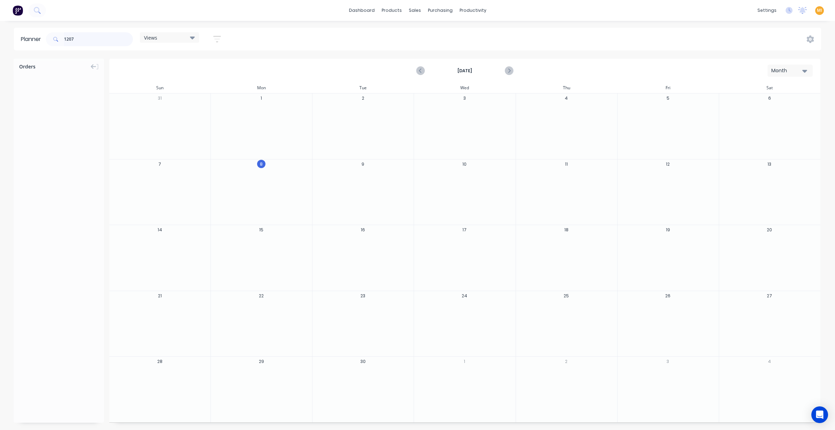
click at [96, 35] on input "1207" at bounding box center [98, 39] width 69 height 14
type input "1207"
click at [195, 37] on div "Views" at bounding box center [169, 37] width 59 height 10
click at [220, 37] on icon "button" at bounding box center [217, 39] width 8 height 9
click at [189, 82] on div "Show/Hide orders" at bounding box center [180, 85] width 48 height 7
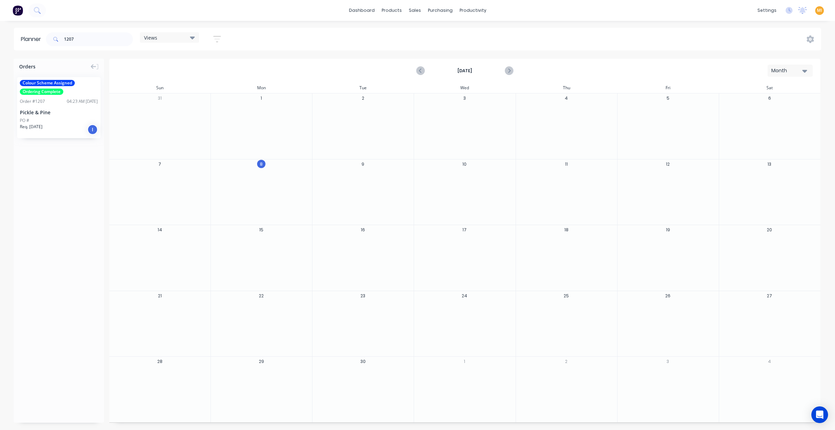
click at [239, 63] on div "September 2025 Month" at bounding box center [464, 70] width 709 height 23
click at [221, 41] on icon "button" at bounding box center [217, 39] width 8 height 9
click at [728, 50] on link "Team" at bounding box center [733, 47] width 92 height 14
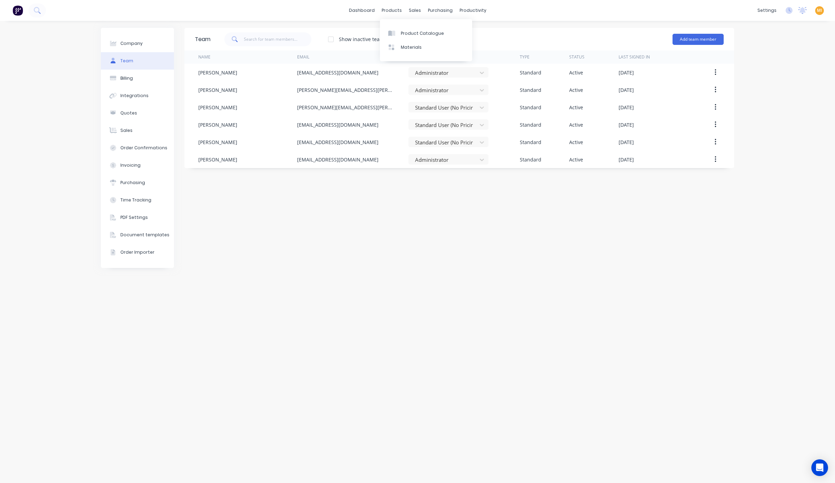
click at [404, 24] on div "Product Catalogue Materials" at bounding box center [426, 40] width 92 height 42
click at [402, 26] on link "Product Catalogue" at bounding box center [426, 33] width 92 height 14
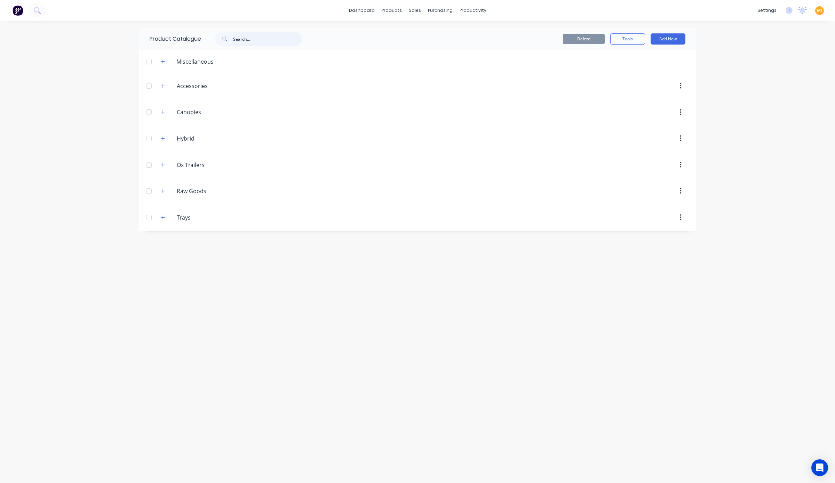
click at [264, 39] on input "text" at bounding box center [267, 39] width 69 height 14
paste input "Ox Trailers, CTC 2100"
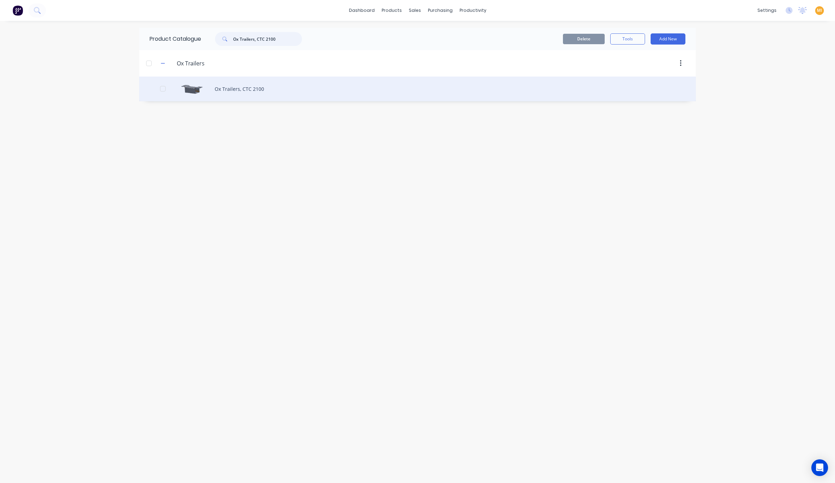
type input "Ox Trailers, CTC 2100"
click at [229, 89] on div "Ox Trailers, CTC 2100" at bounding box center [417, 88] width 556 height 25
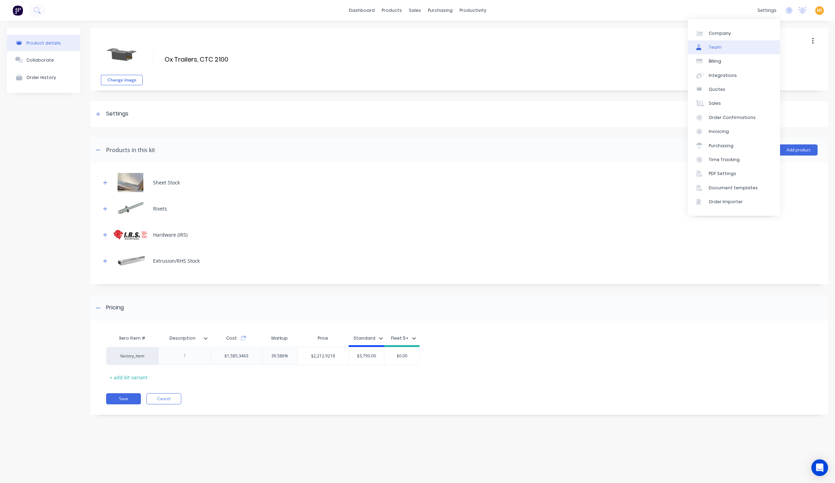
click at [723, 44] on link "Team" at bounding box center [733, 47] width 92 height 14
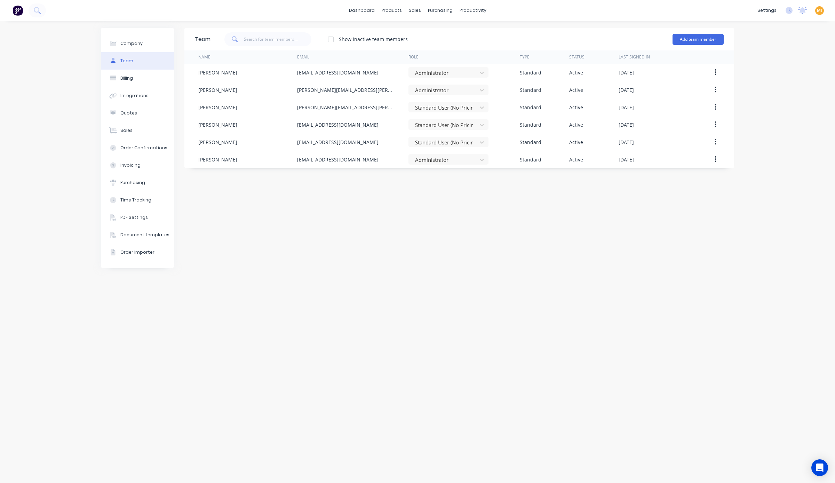
click at [441, 38] on div "Show inactive team members Add team member" at bounding box center [466, 39] width 513 height 21
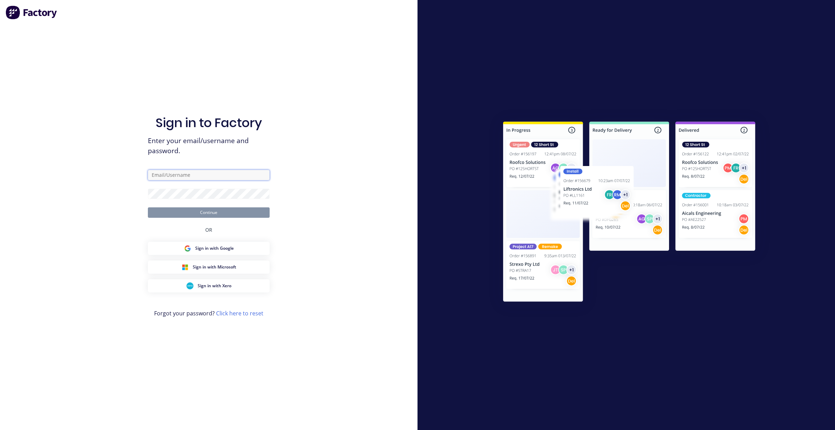
click at [200, 173] on input "text" at bounding box center [209, 175] width 122 height 10
type input "[EMAIL_ADDRESS][DOMAIN_NAME]"
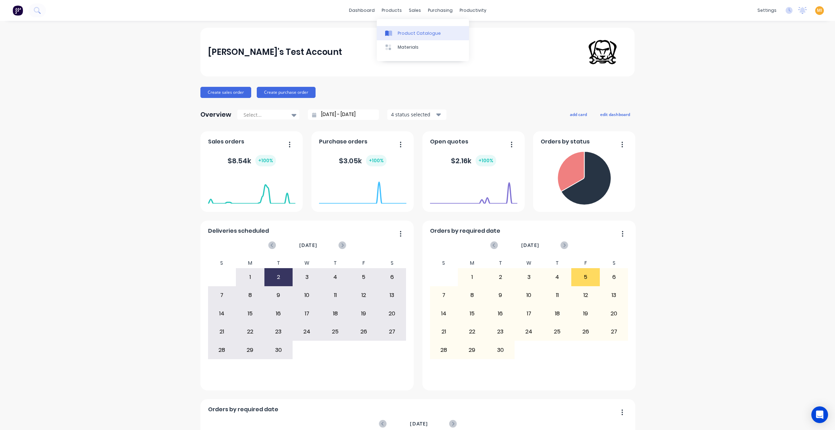
click at [405, 38] on link "Product Catalogue" at bounding box center [423, 33] width 92 height 14
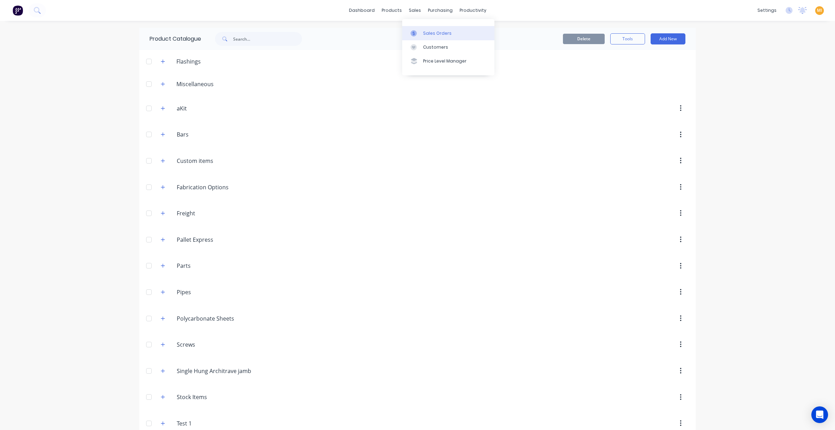
click at [418, 33] on div at bounding box center [415, 33] width 10 height 6
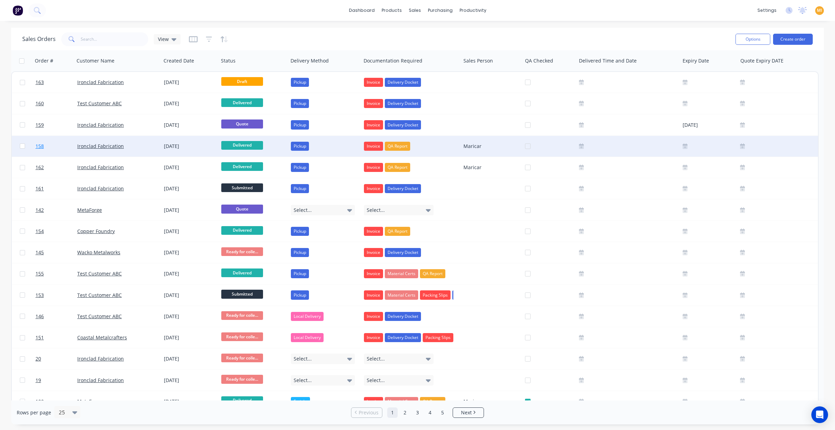
click at [67, 145] on link "158" at bounding box center [56, 146] width 42 height 21
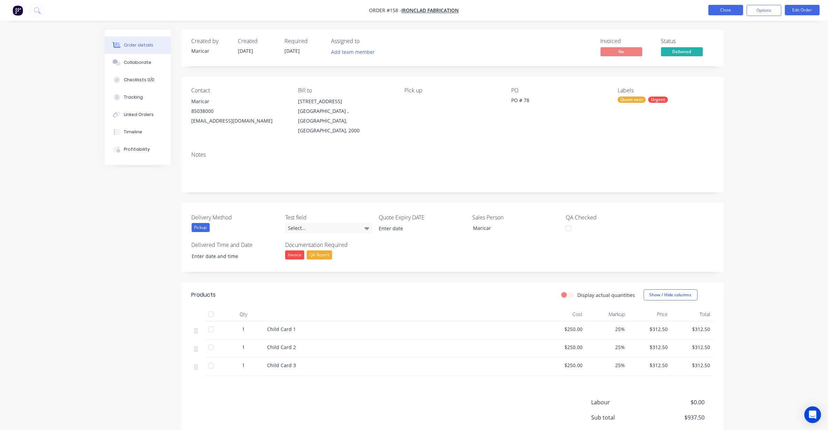
click at [715, 13] on button "Close" at bounding box center [725, 10] width 35 height 10
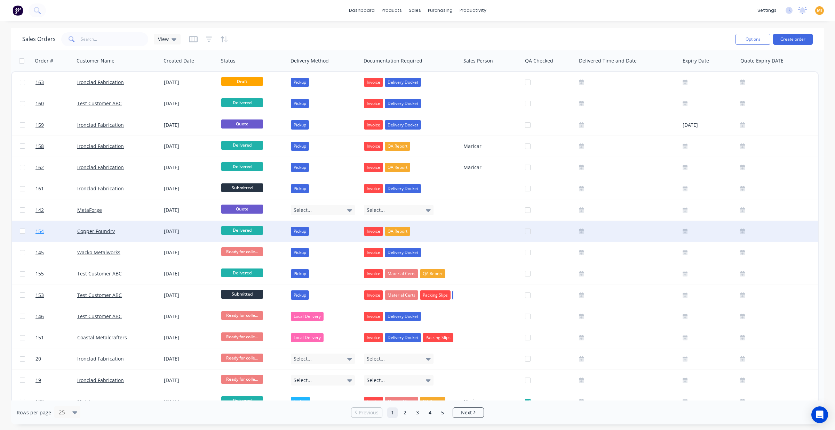
click at [51, 229] on link "154" at bounding box center [56, 231] width 42 height 21
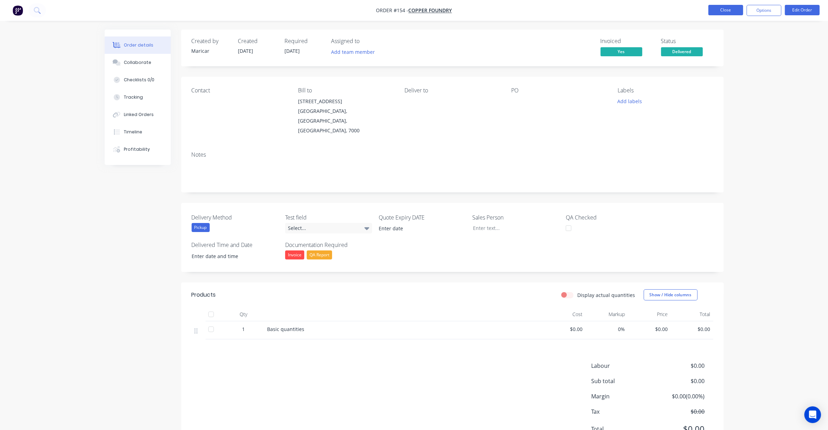
click at [717, 6] on button "Close" at bounding box center [725, 10] width 35 height 10
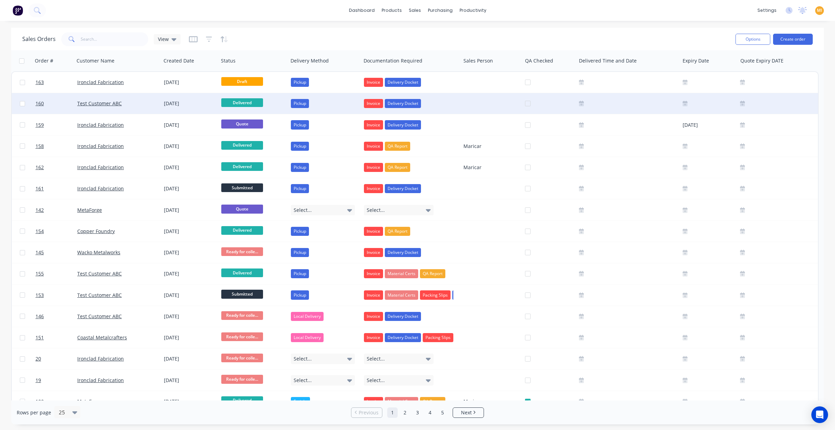
click at [144, 103] on div "Test Customer ABC" at bounding box center [115, 103] width 77 height 7
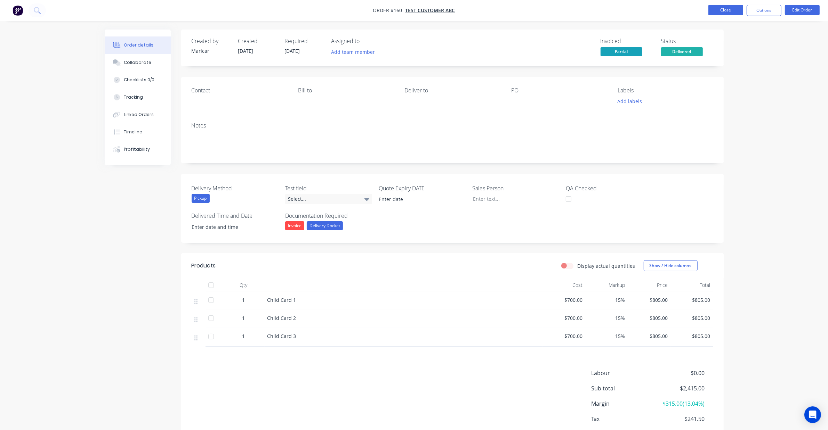
click at [721, 13] on button "Close" at bounding box center [725, 10] width 35 height 10
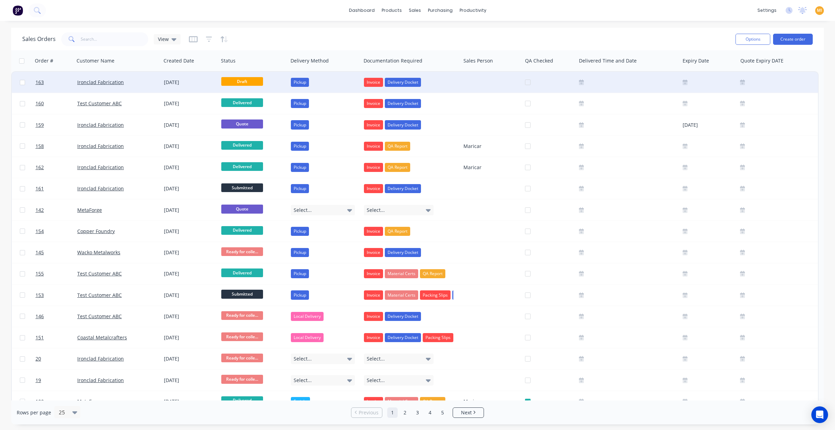
click at [183, 76] on div "[DATE]" at bounding box center [189, 82] width 57 height 21
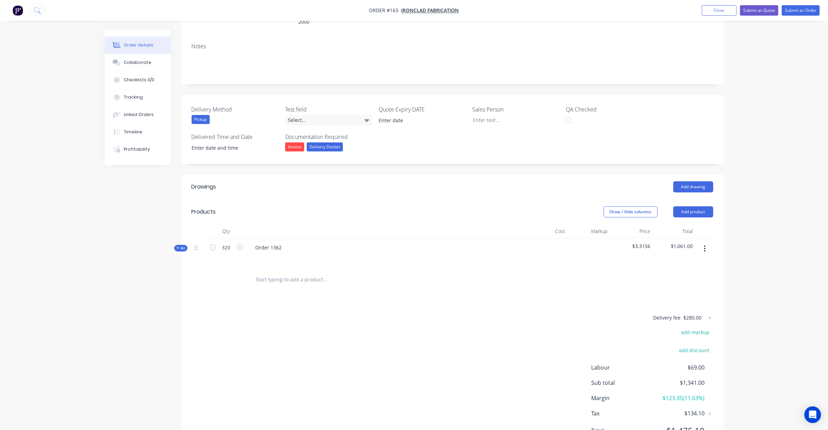
scroll to position [136, 0]
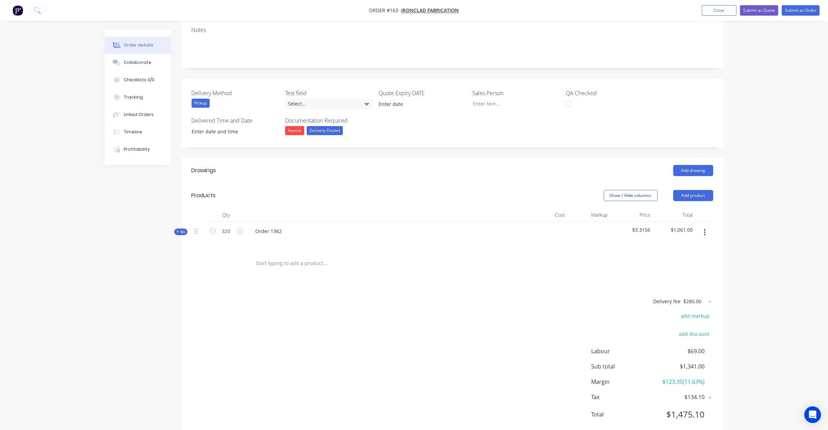
click at [181, 229] on span "Kit" at bounding box center [180, 231] width 9 height 5
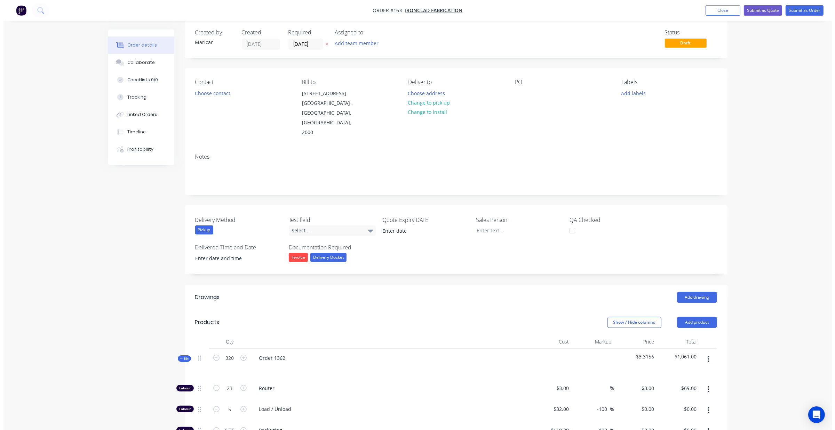
scroll to position [5, 0]
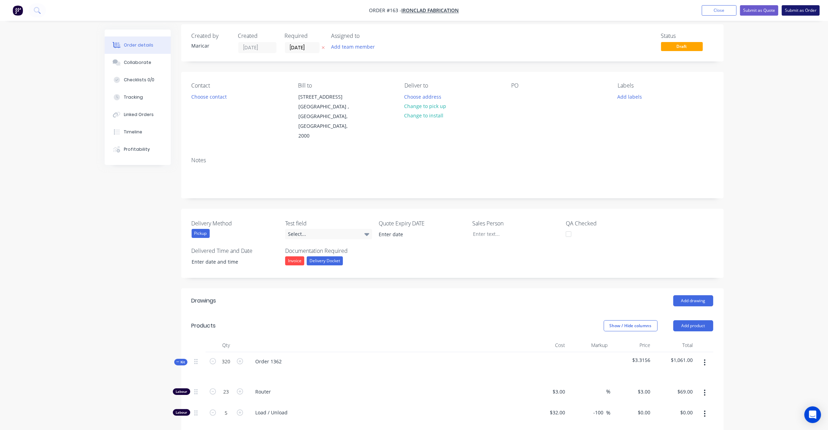
click at [795, 13] on button "Submit as Order" at bounding box center [801, 10] width 38 height 10
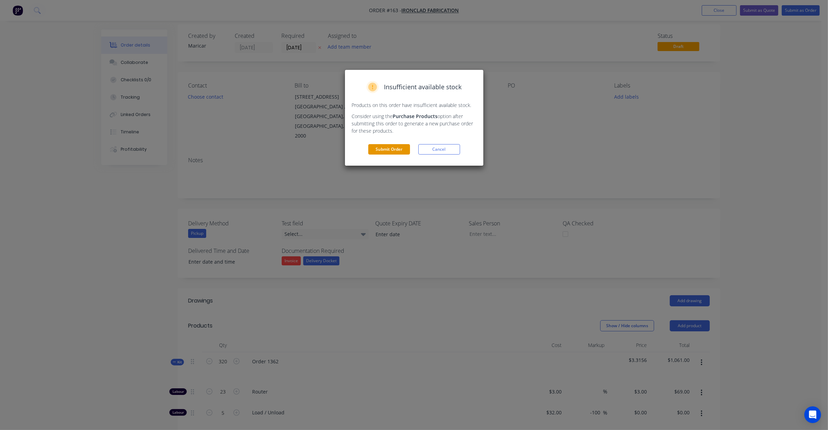
click at [390, 147] on button "Submit Order" at bounding box center [389, 149] width 42 height 10
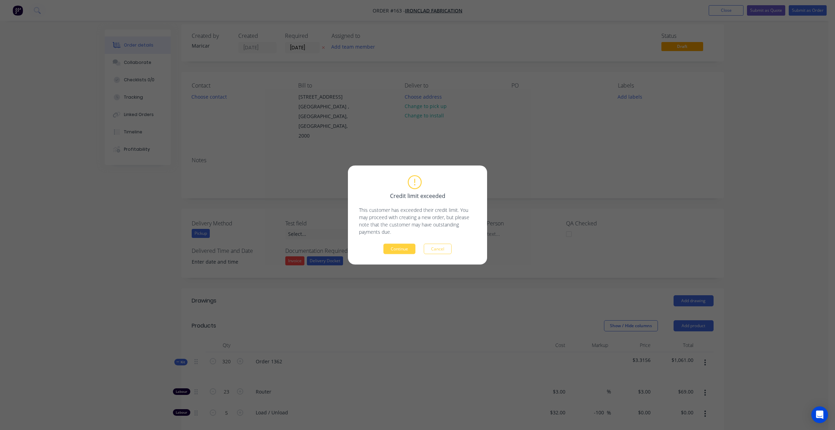
click at [404, 261] on div "Credit limit exceeded This customer has exceeded their credit limit. You may pr…" at bounding box center [417, 215] width 139 height 99
click at [408, 249] on button "Continue" at bounding box center [399, 249] width 32 height 10
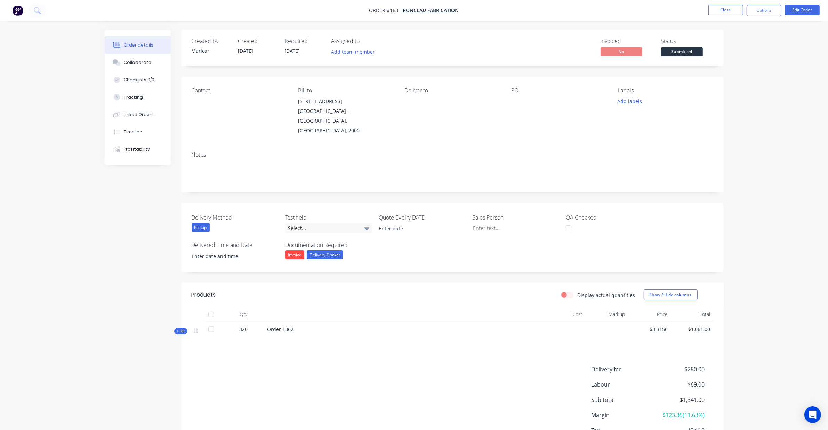
click at [726, 18] on nav "Order #163 - Ironclad Fabrication Close Options Edit Order" at bounding box center [414, 10] width 828 height 21
click at [726, 13] on button "Close" at bounding box center [725, 10] width 35 height 10
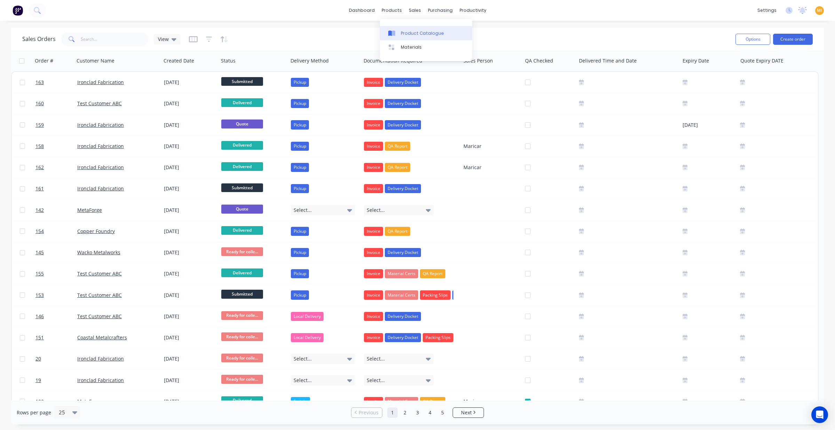
click at [400, 33] on link "Product Catalogue" at bounding box center [426, 33] width 92 height 14
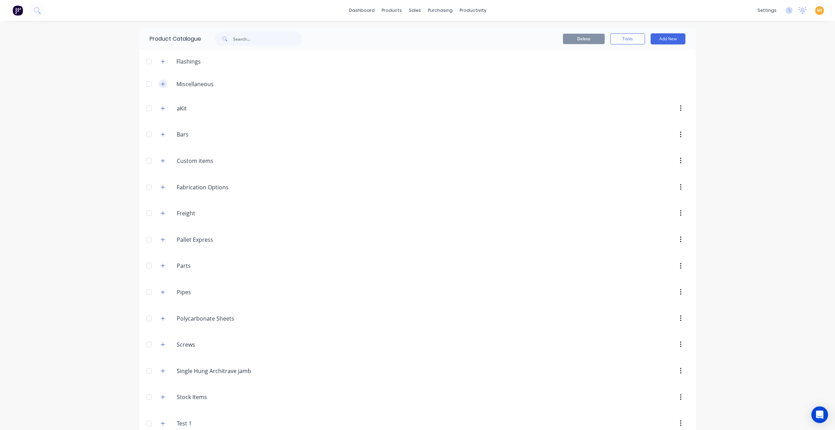
click at [159, 85] on button "button" at bounding box center [163, 84] width 9 height 9
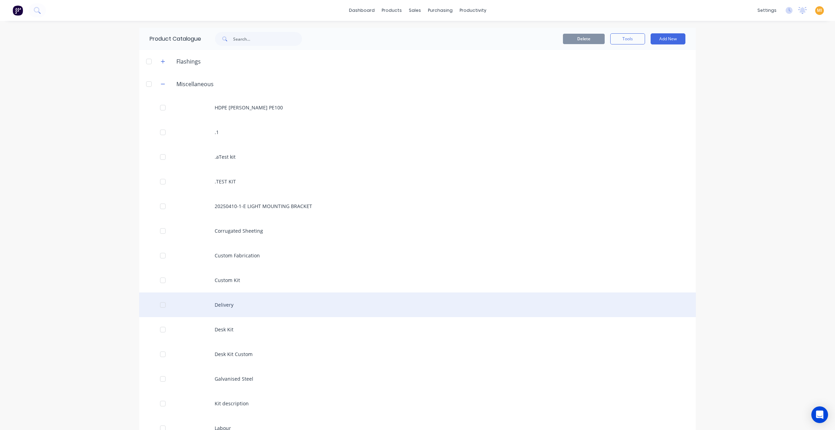
scroll to position [174, 0]
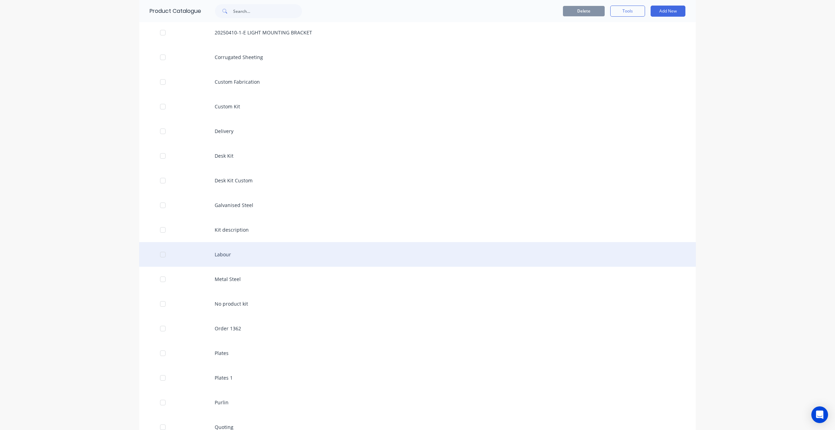
click at [247, 249] on div "Labour" at bounding box center [417, 254] width 556 height 25
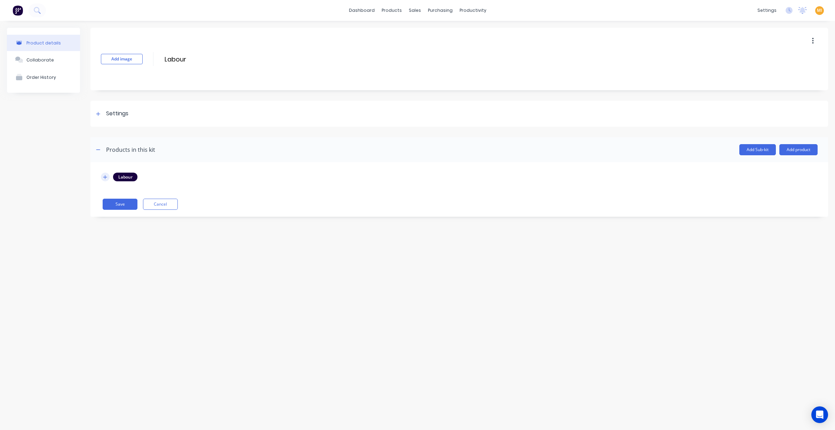
click at [105, 177] on icon "button" at bounding box center [105, 177] width 4 height 4
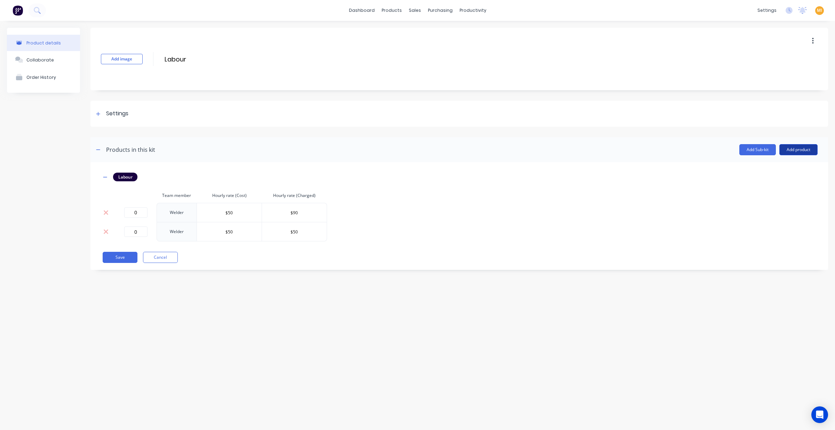
click at [797, 147] on button "Add product" at bounding box center [798, 149] width 38 height 11
click at [769, 182] on div "Labour" at bounding box center [784, 182] width 54 height 10
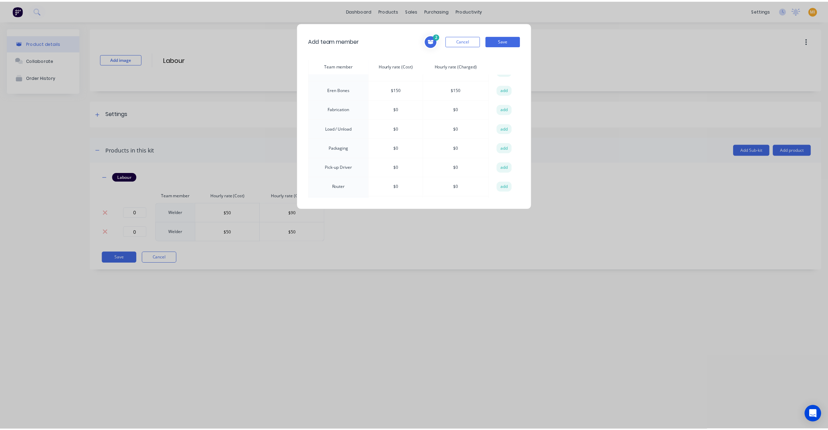
scroll to position [92, 0]
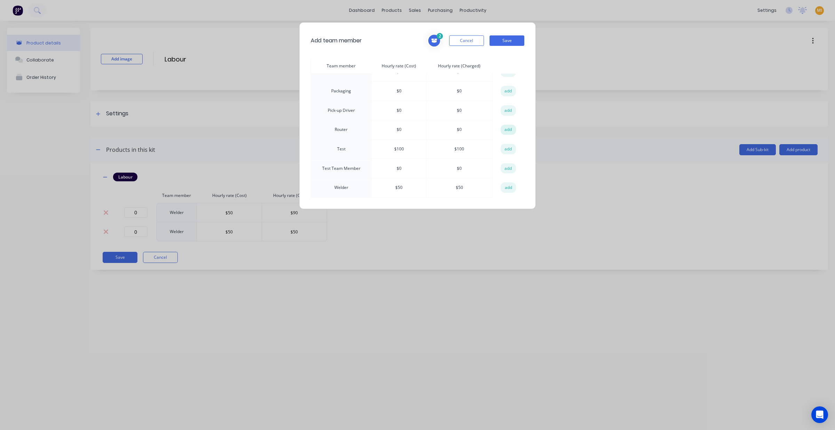
click at [505, 127] on button "add" at bounding box center [507, 130] width 15 height 10
click at [505, 43] on button "Save" at bounding box center [506, 40] width 35 height 10
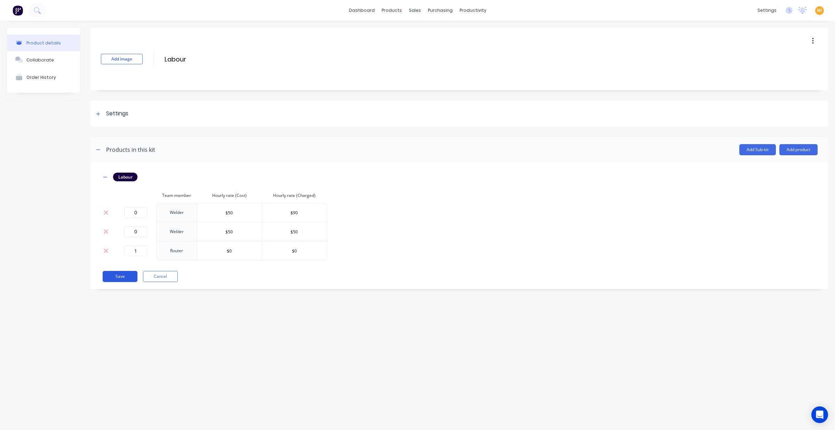
click at [115, 274] on button "Save" at bounding box center [120, 276] width 35 height 11
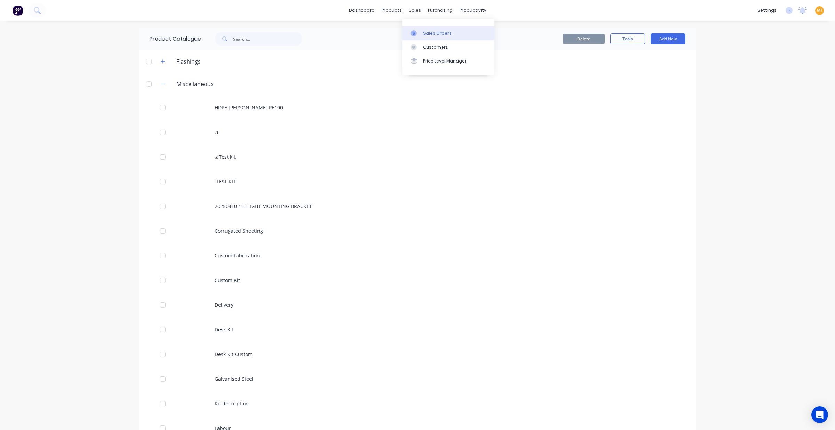
click at [426, 30] on link "Sales Orders" at bounding box center [448, 33] width 92 height 14
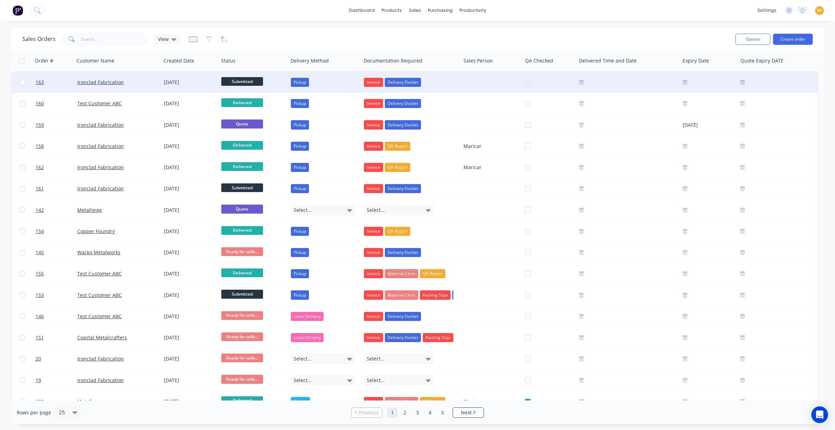
click at [154, 86] on div "Ironclad Fabrication" at bounding box center [117, 82] width 87 height 21
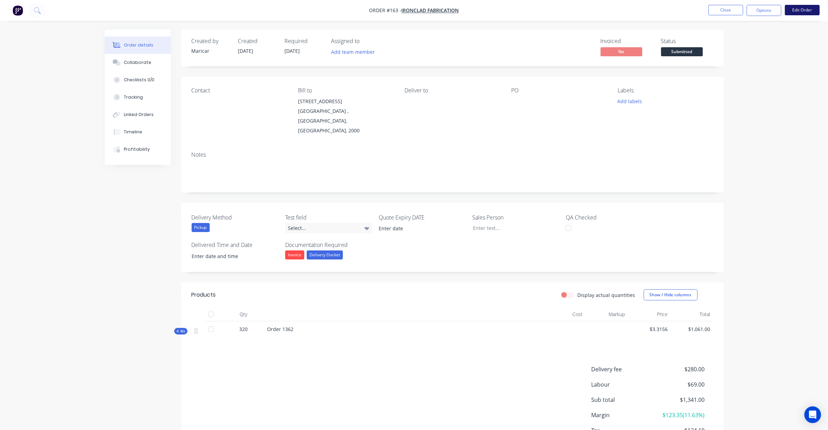
click at [792, 7] on button "Edit Order" at bounding box center [802, 10] width 35 height 10
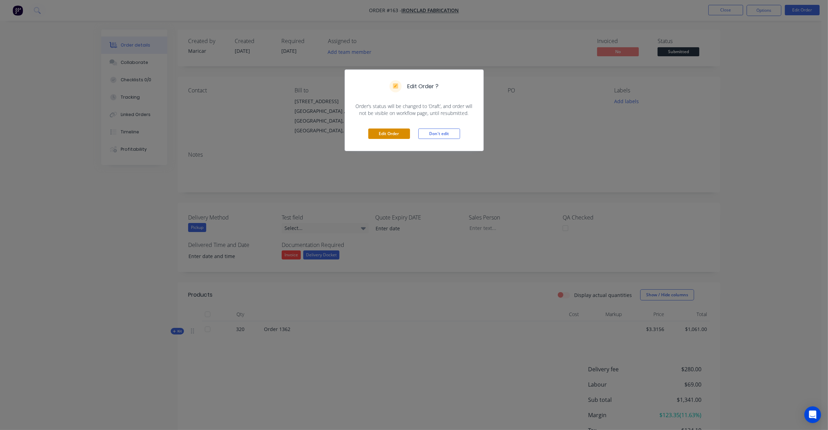
click at [378, 137] on button "Edit Order" at bounding box center [389, 134] width 42 height 10
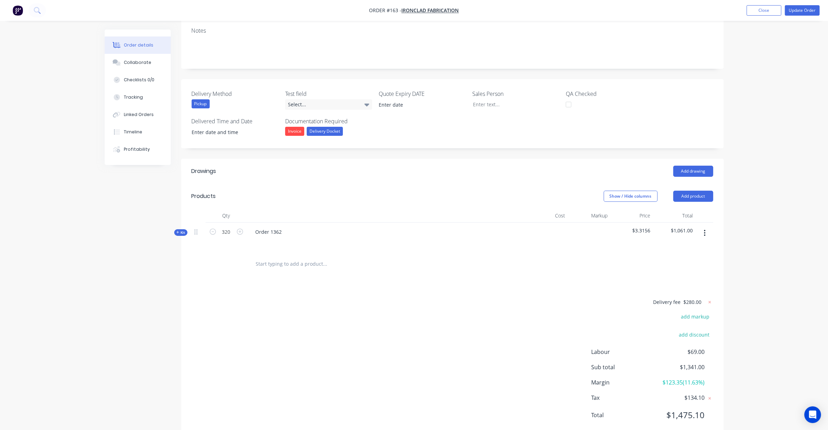
scroll to position [136, 0]
click at [704, 229] on icon "button" at bounding box center [705, 233] width 2 height 8
click at [183, 208] on div "Qty Cost Markup Price Total Kit 320 Order 1362 $3.3156 $1,061.00" at bounding box center [452, 241] width 542 height 67
drag, startPoint x: 180, startPoint y: 211, endPoint x: 187, endPoint y: 215, distance: 7.6
click at [180, 229] on span "Kit" at bounding box center [180, 231] width 9 height 5
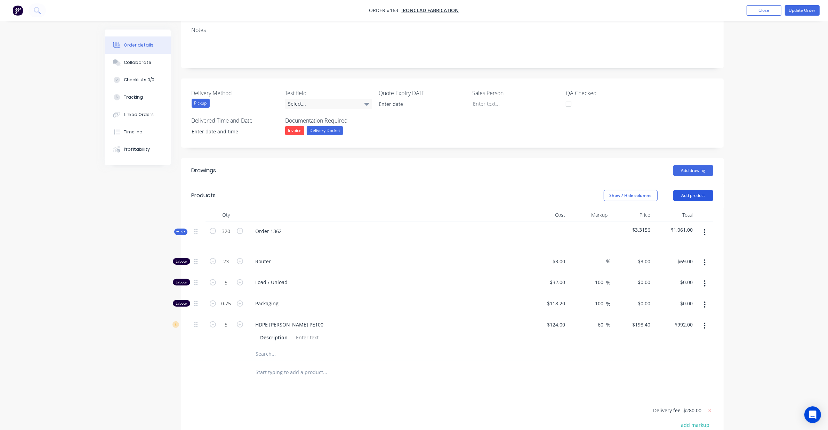
click at [694, 190] on button "Add product" at bounding box center [693, 195] width 40 height 11
click at [679, 208] on div "Product catalogue" at bounding box center [680, 213] width 54 height 10
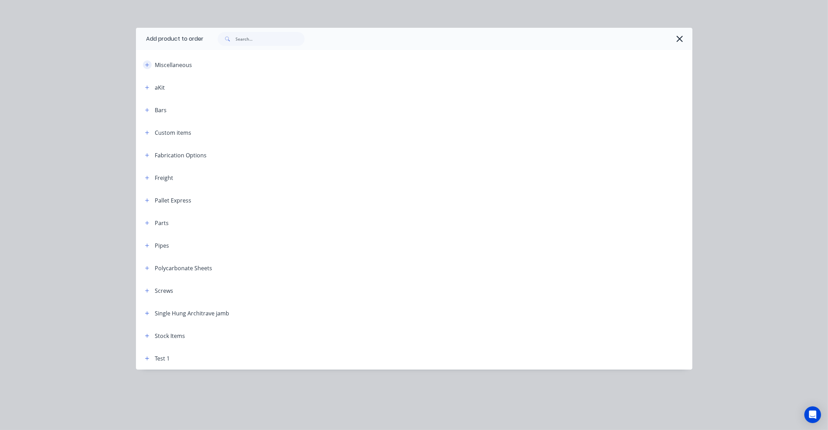
click at [144, 61] on button "button" at bounding box center [147, 65] width 9 height 9
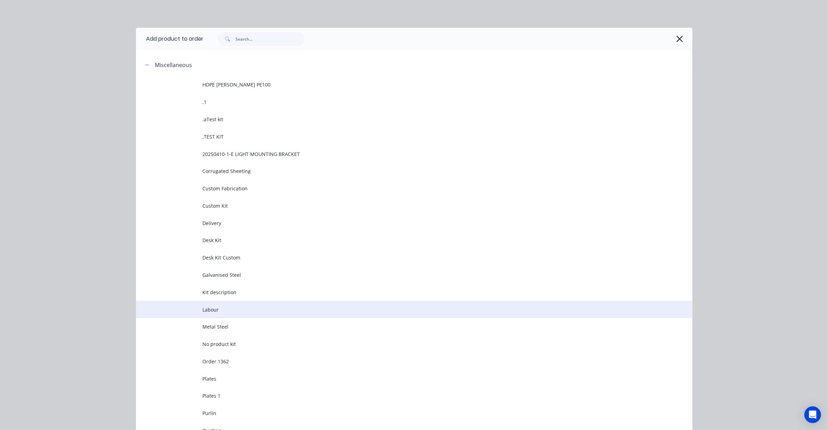
click at [215, 306] on span "Labour" at bounding box center [399, 309] width 392 height 7
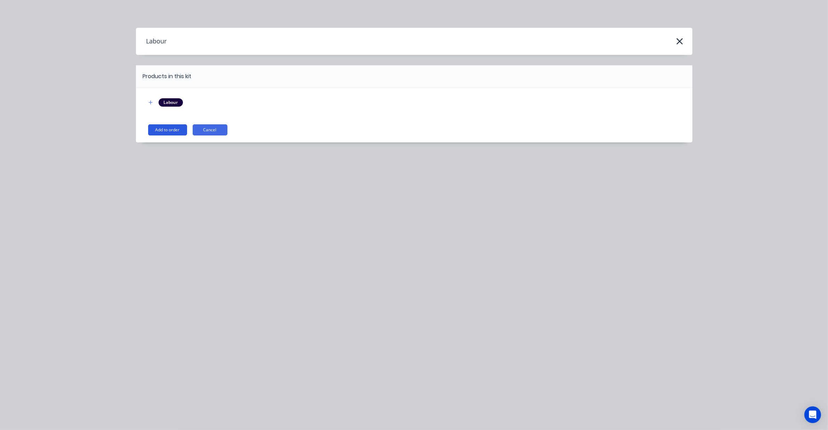
click at [163, 132] on button "Add to order" at bounding box center [167, 129] width 39 height 11
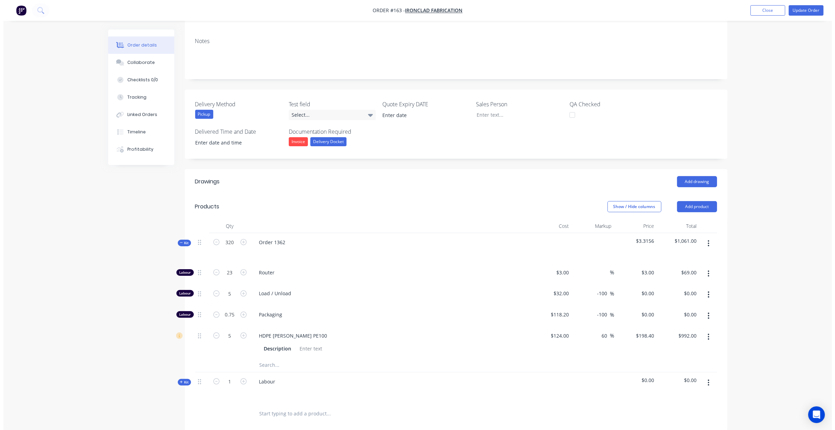
scroll to position [110, 0]
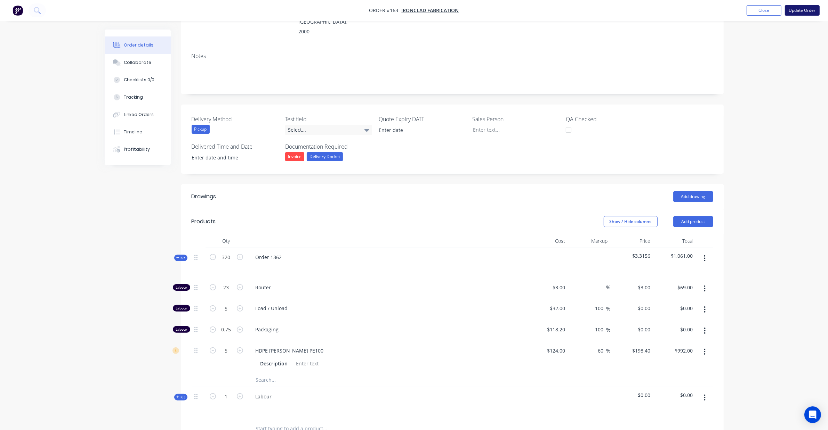
click at [812, 10] on button "Update Order" at bounding box center [802, 10] width 35 height 10
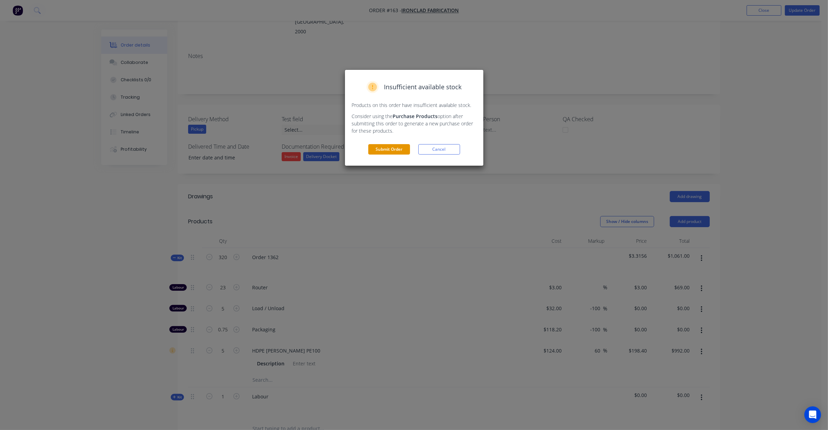
click at [393, 150] on button "Submit Order" at bounding box center [389, 149] width 42 height 10
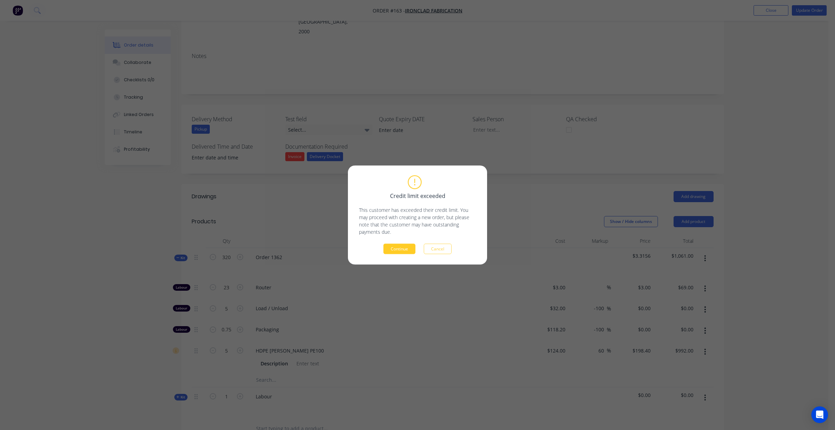
click at [405, 249] on button "Continue" at bounding box center [399, 249] width 32 height 10
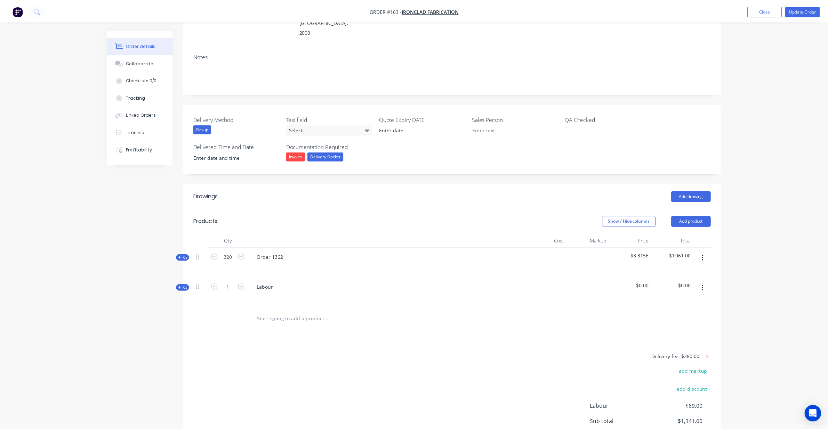
scroll to position [0, 0]
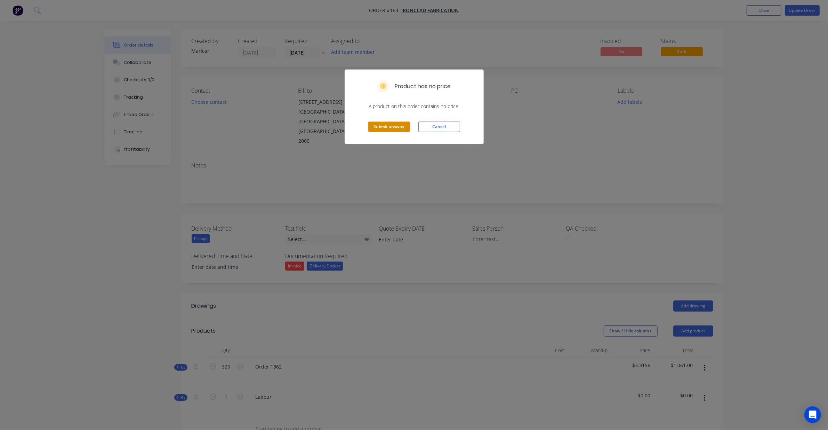
click at [385, 124] on button "Submit anyway" at bounding box center [389, 127] width 42 height 10
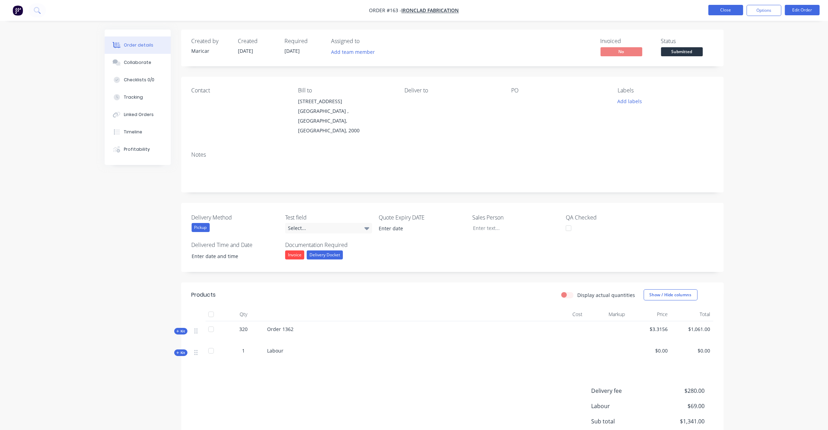
click at [720, 11] on button "Close" at bounding box center [725, 10] width 35 height 10
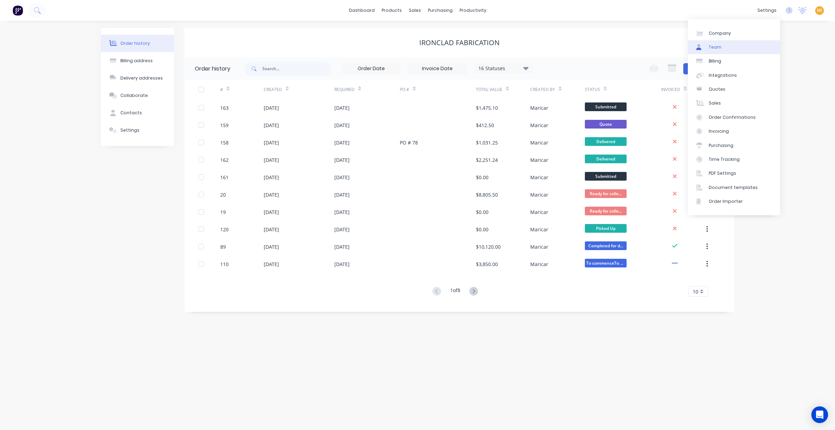
click at [736, 40] on link "Team" at bounding box center [733, 47] width 92 height 14
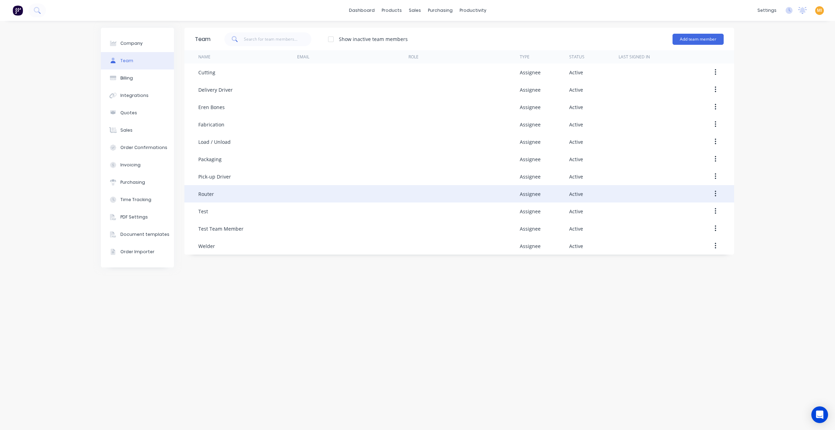
click at [712, 192] on button "button" at bounding box center [715, 194] width 16 height 13
click at [678, 234] on button "Delete" at bounding box center [690, 240] width 66 height 14
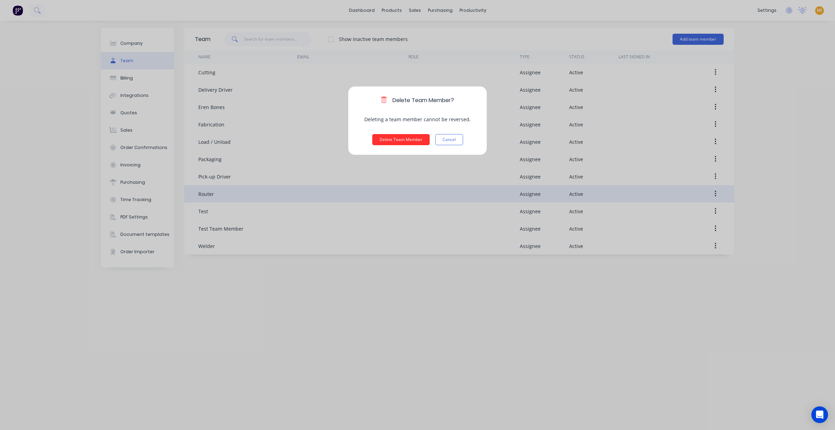
click at [396, 138] on button "Delete Team Member" at bounding box center [400, 139] width 57 height 11
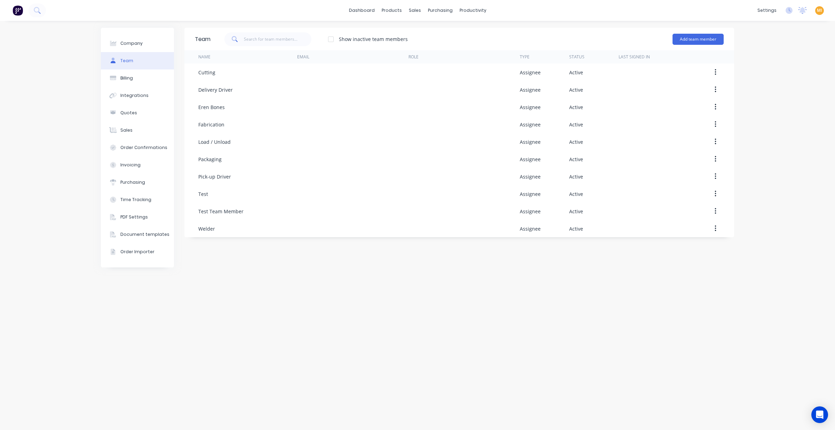
click at [17, 10] on img at bounding box center [18, 10] width 10 height 10
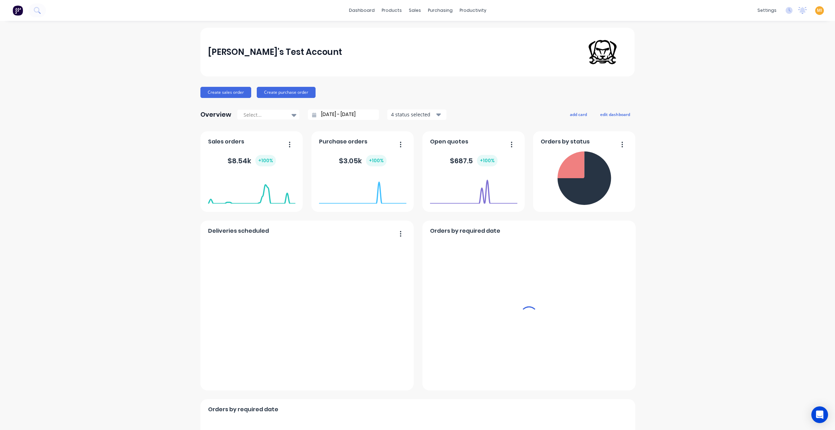
click at [816, 8] on span "MI" at bounding box center [818, 10] width 5 height 6
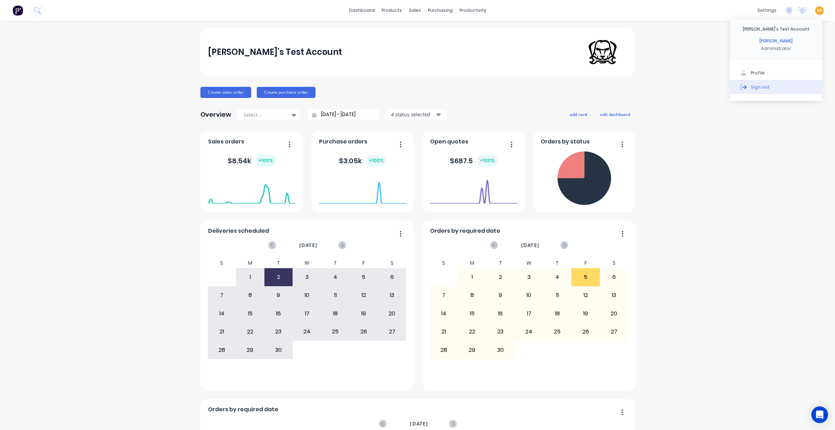
click at [790, 87] on button "Sign out" at bounding box center [776, 87] width 92 height 14
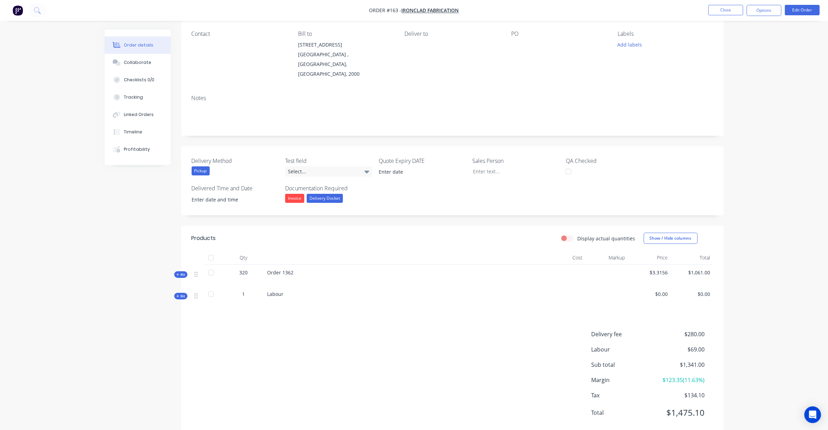
scroll to position [57, 0]
click at [180, 293] on span "Kit" at bounding box center [180, 295] width 9 height 5
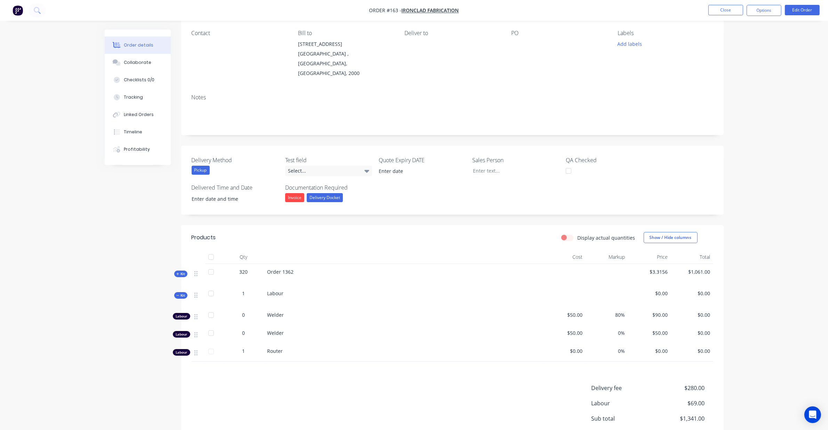
click at [176, 272] on span "Kit" at bounding box center [180, 274] width 9 height 5
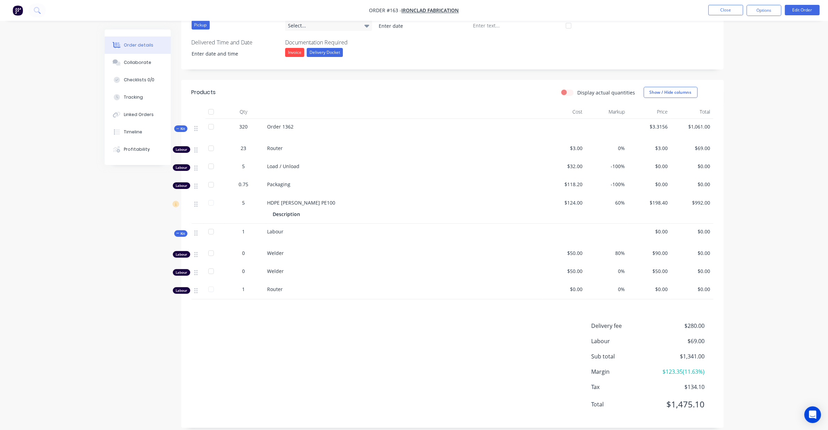
scroll to position [204, 0]
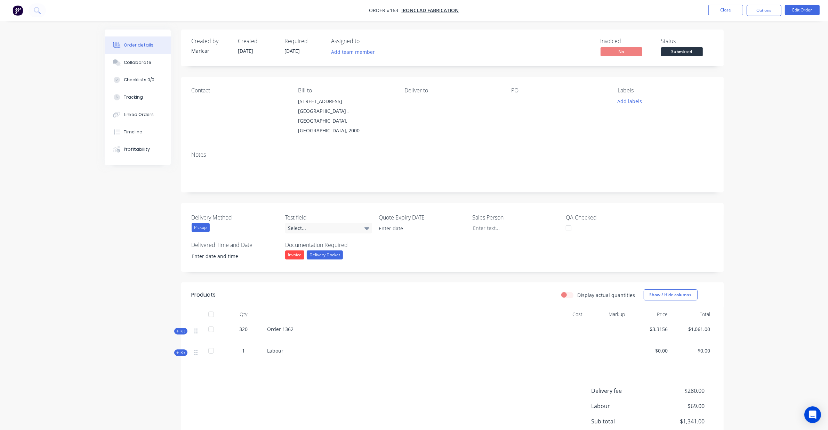
click at [182, 329] on span "Kit" at bounding box center [180, 331] width 9 height 5
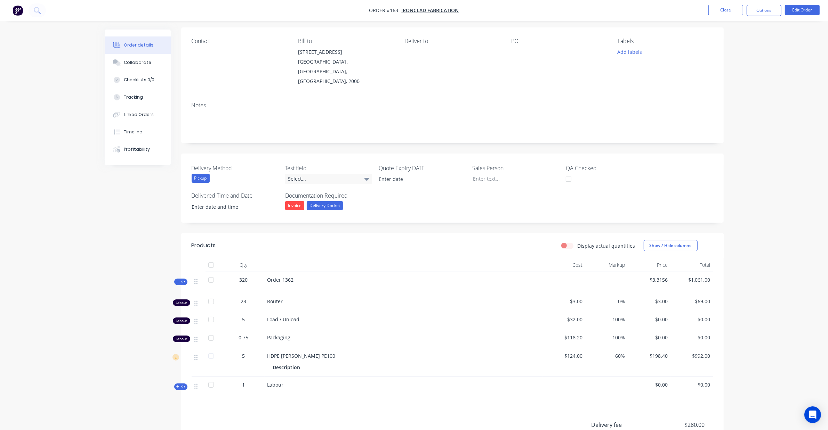
scroll to position [149, 0]
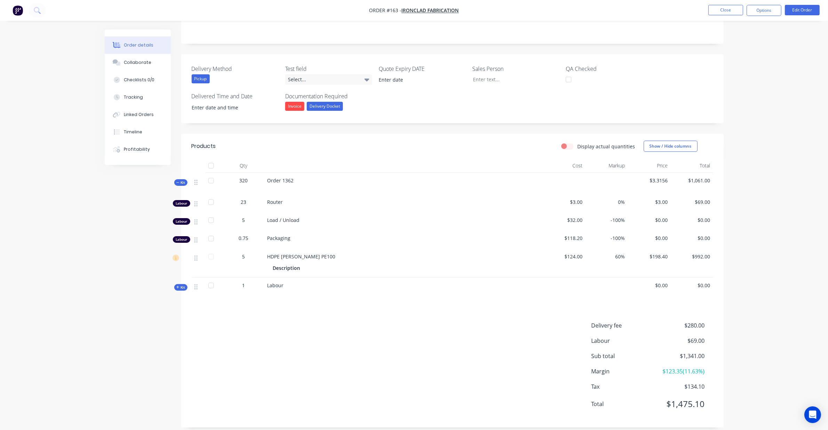
click at [178, 286] on icon at bounding box center [177, 287] width 3 height 3
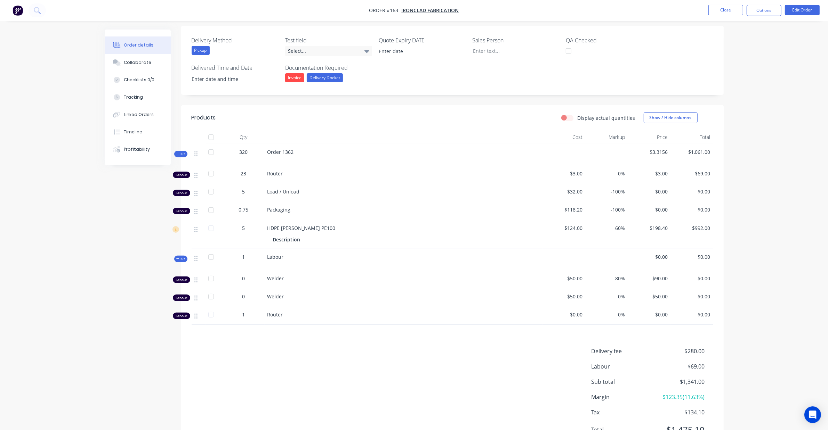
scroll to position [192, 0]
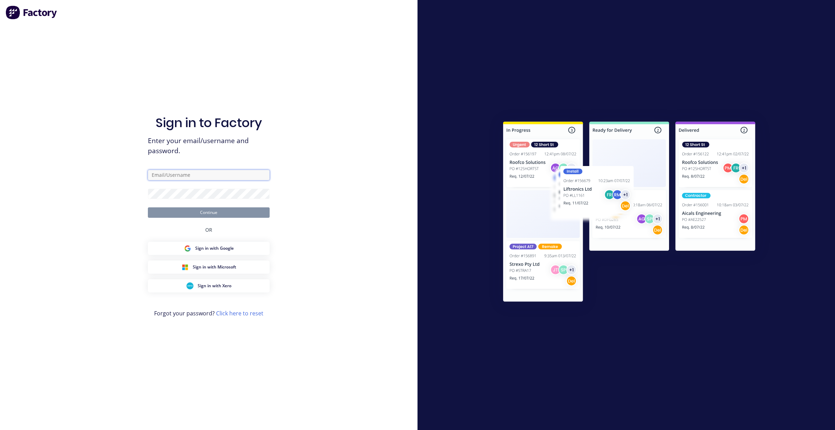
drag, startPoint x: 179, startPoint y: 172, endPoint x: 191, endPoint y: 183, distance: 15.7
click at [180, 174] on input "text" at bounding box center [209, 175] width 122 height 10
type input "[EMAIL_ADDRESS][DOMAIN_NAME]"
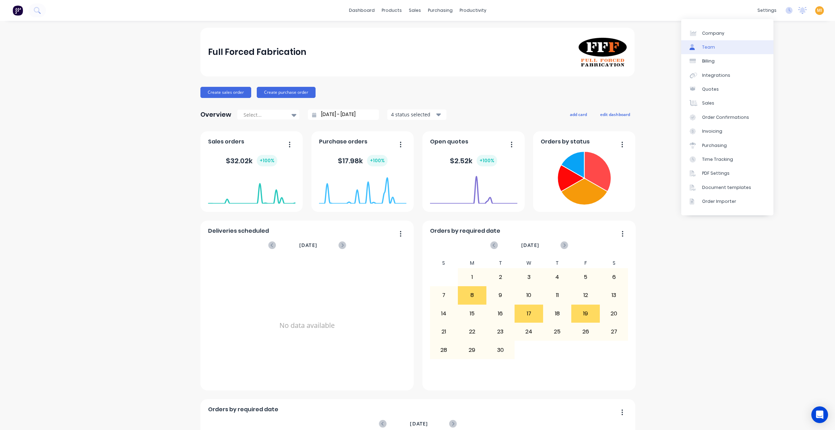
click at [737, 46] on link "Team" at bounding box center [727, 47] width 92 height 14
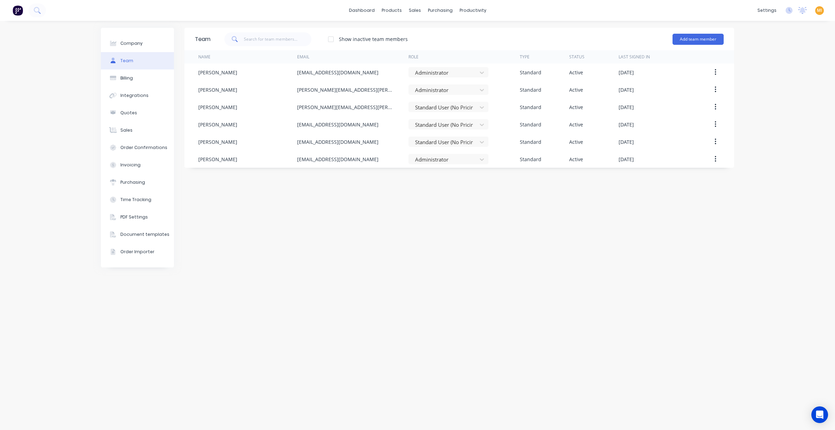
click at [707, 33] on div "Add team member" at bounding box center [697, 39] width 51 height 21
click at [694, 38] on button "Add team member" at bounding box center [697, 39] width 51 height 11
click at [381, 349] on div "Team Show inactive team members Add team member Standard team member A team mem…" at bounding box center [458, 226] width 549 height 396
